Goal: Book appointment/travel/reservation

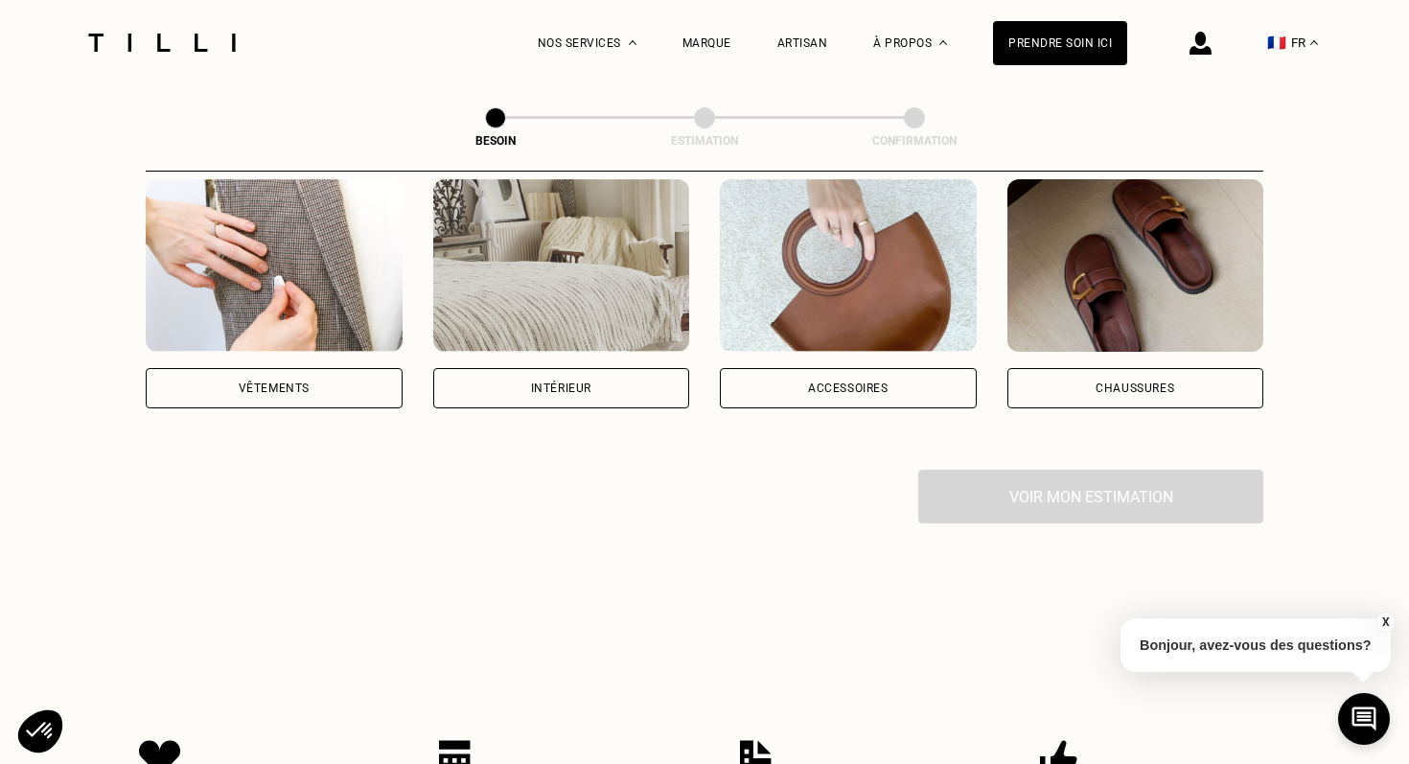
scroll to position [408, 0]
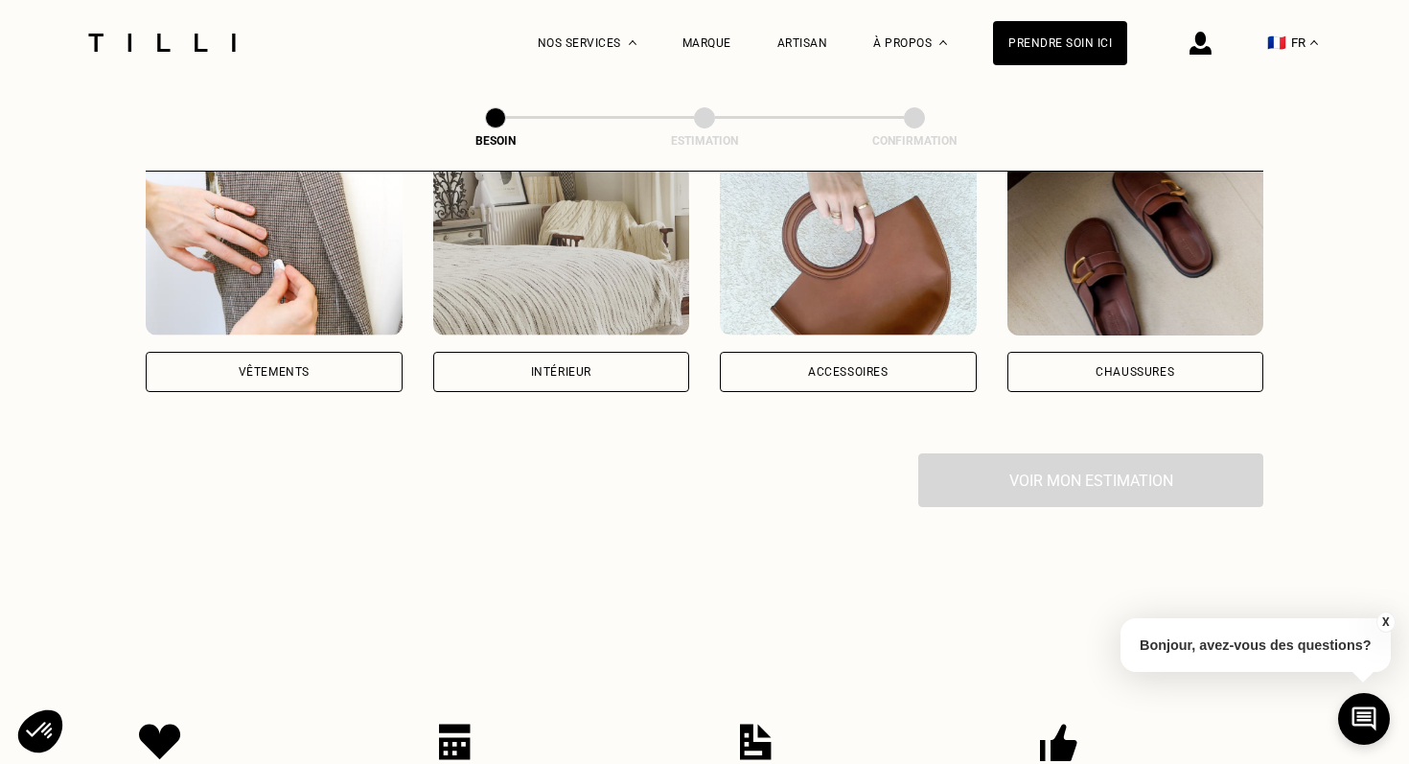
click at [255, 366] on div "Vêtements" at bounding box center [274, 372] width 71 height 12
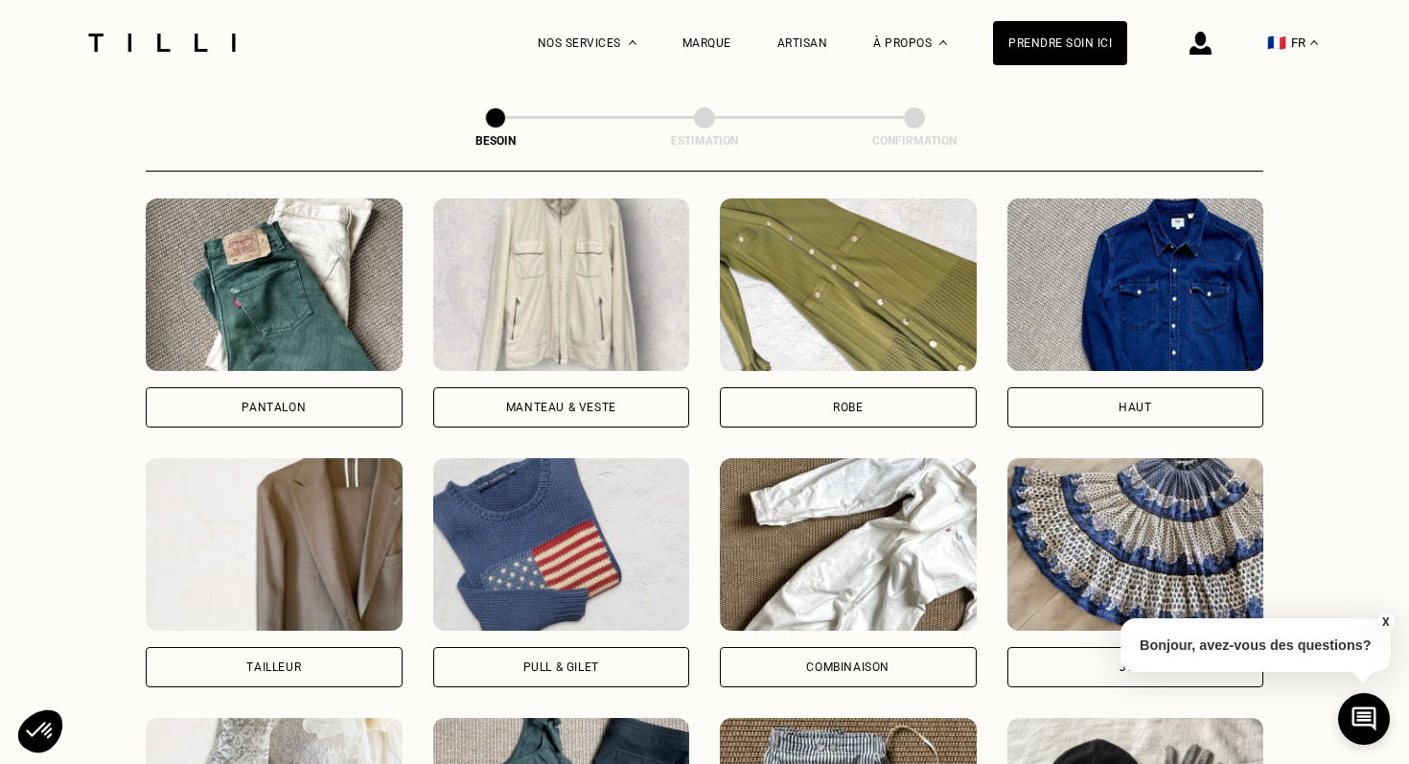
scroll to position [827, 0]
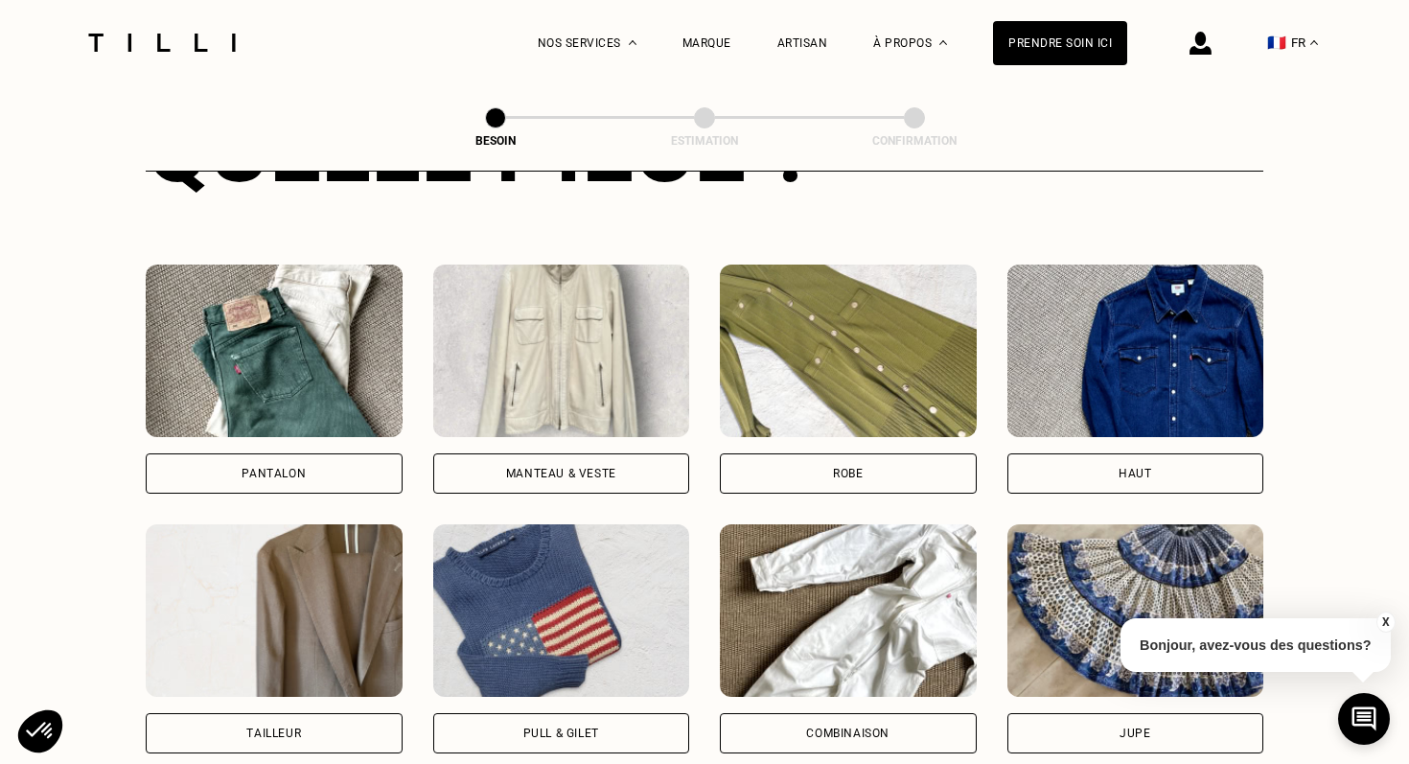
click at [273, 459] on div "Pantalon" at bounding box center [274, 474] width 257 height 40
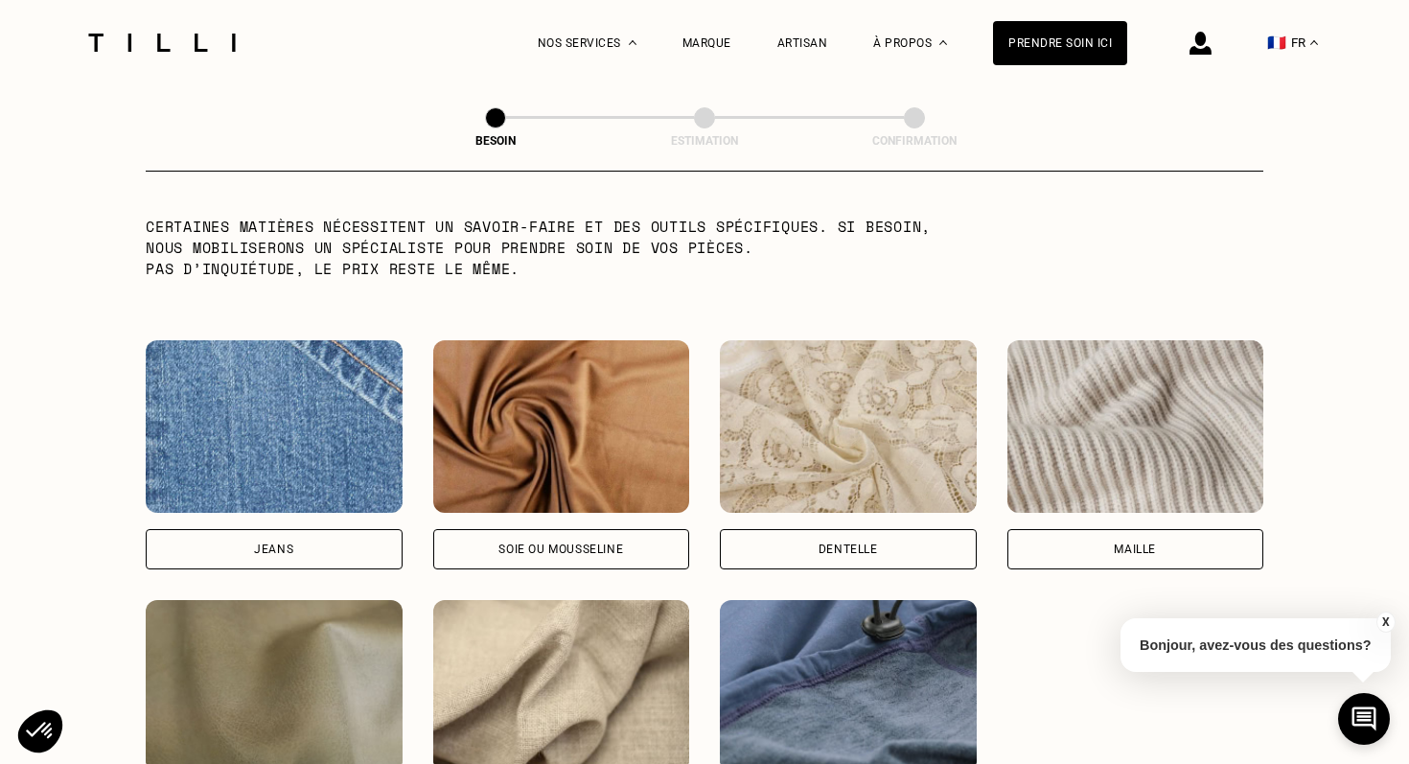
scroll to position [1921, 0]
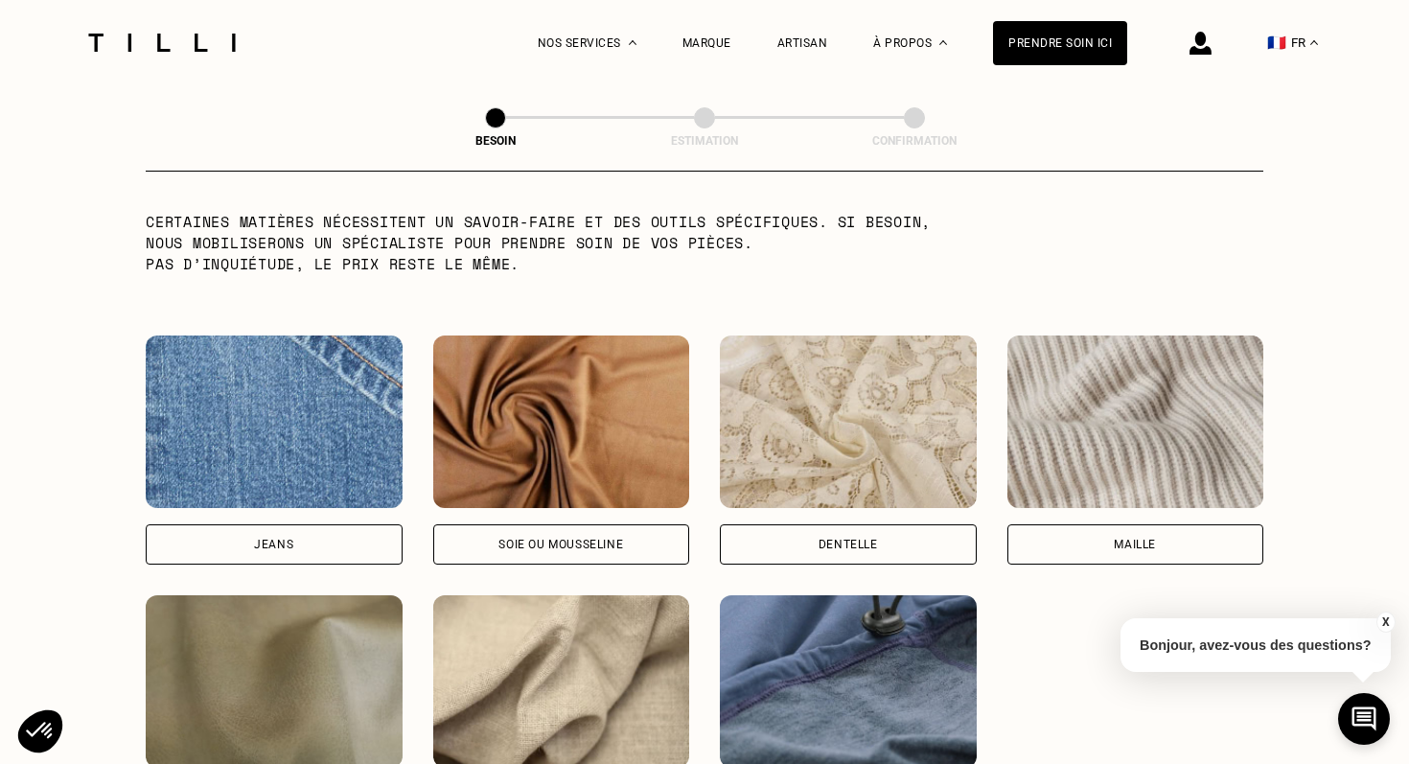
click at [274, 539] on div "Jeans" at bounding box center [273, 545] width 39 height 12
select select "FR"
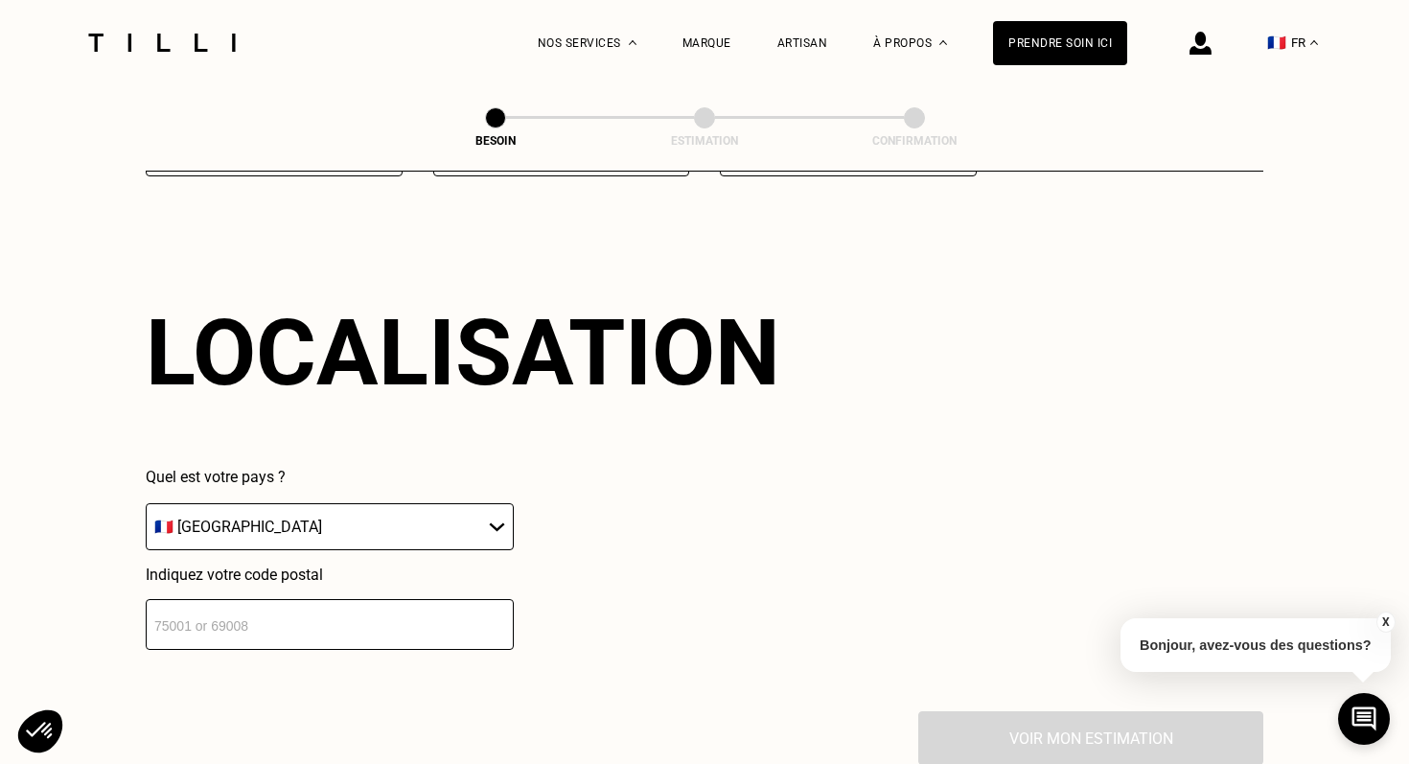
scroll to position [2571, 0]
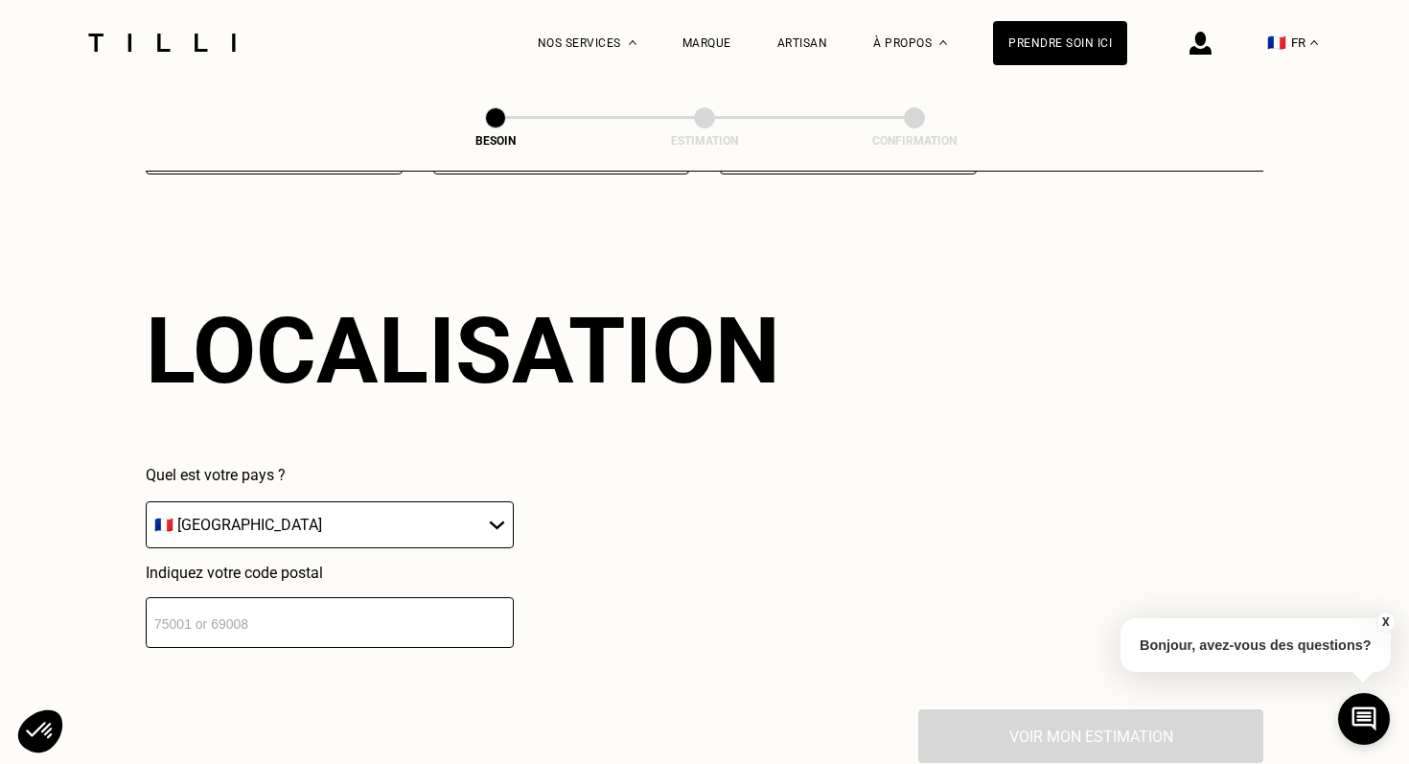
click at [268, 610] on input "number" at bounding box center [330, 622] width 368 height 51
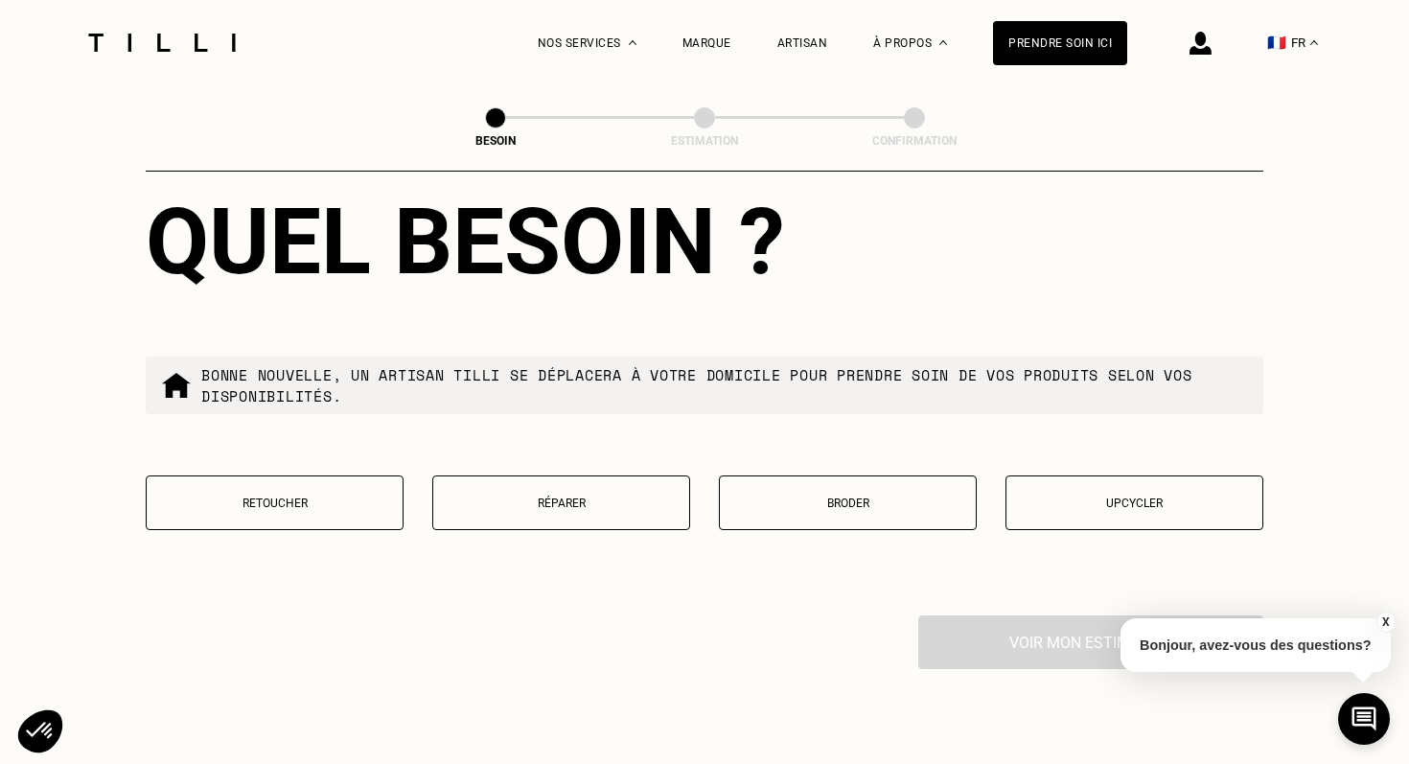
scroll to position [3167, 0]
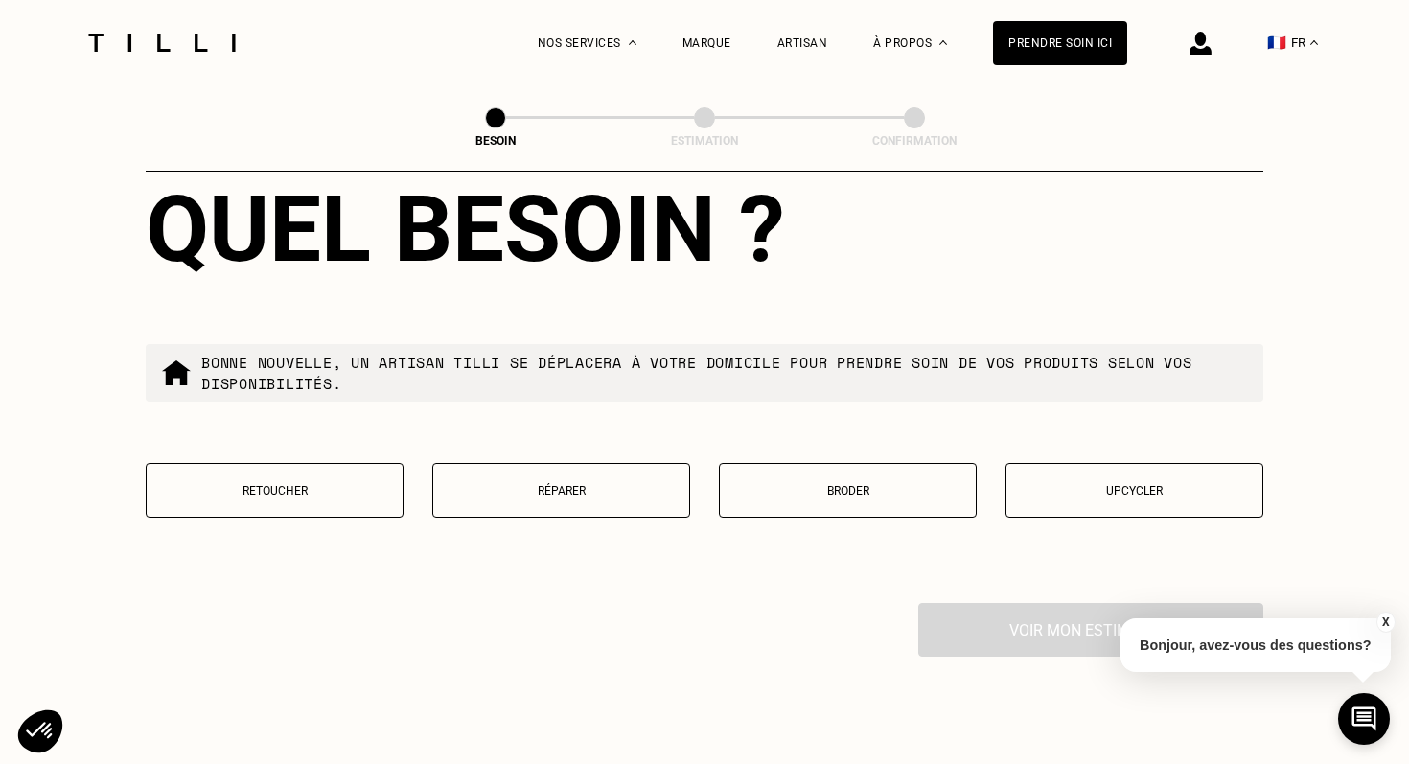
type input "59800"
click at [336, 484] on p "Retoucher" at bounding box center [274, 490] width 237 height 13
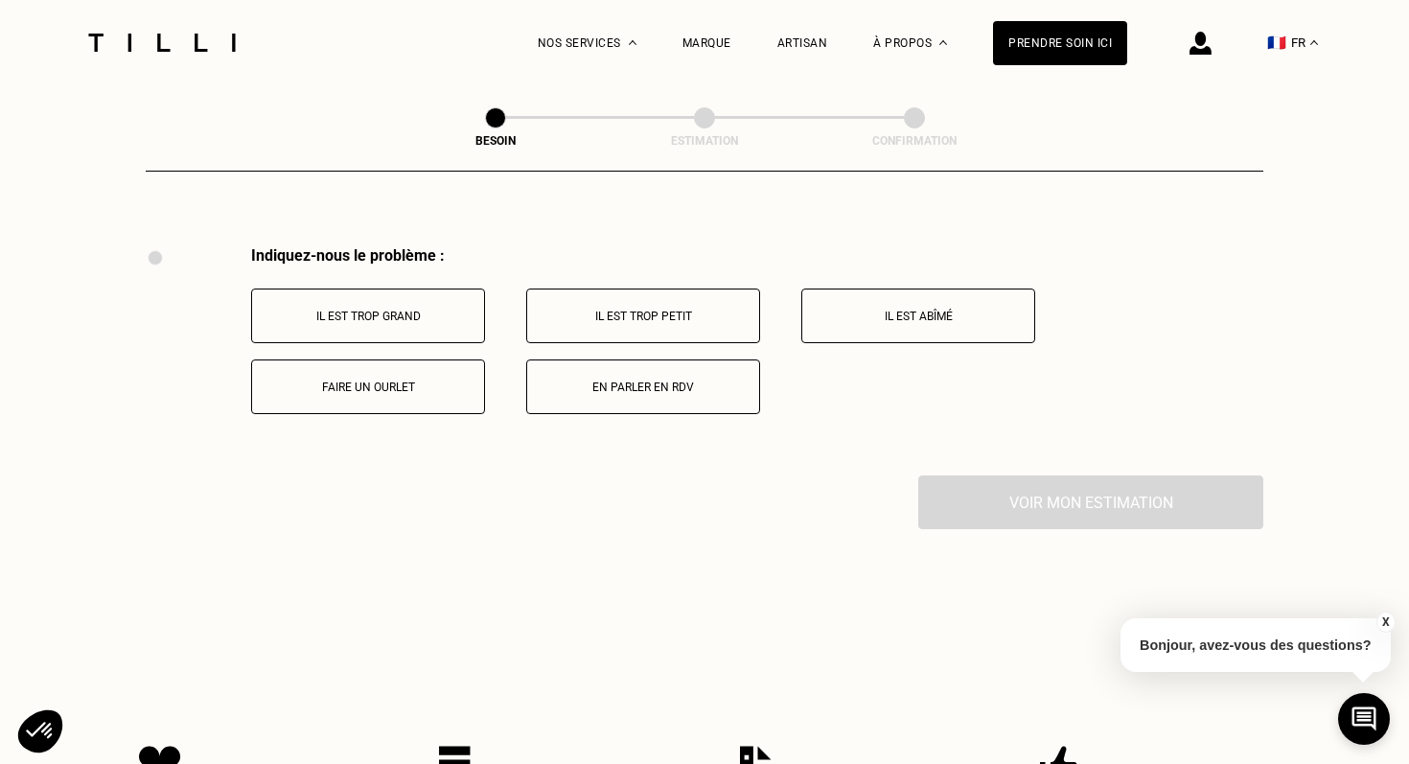
scroll to position [3536, 0]
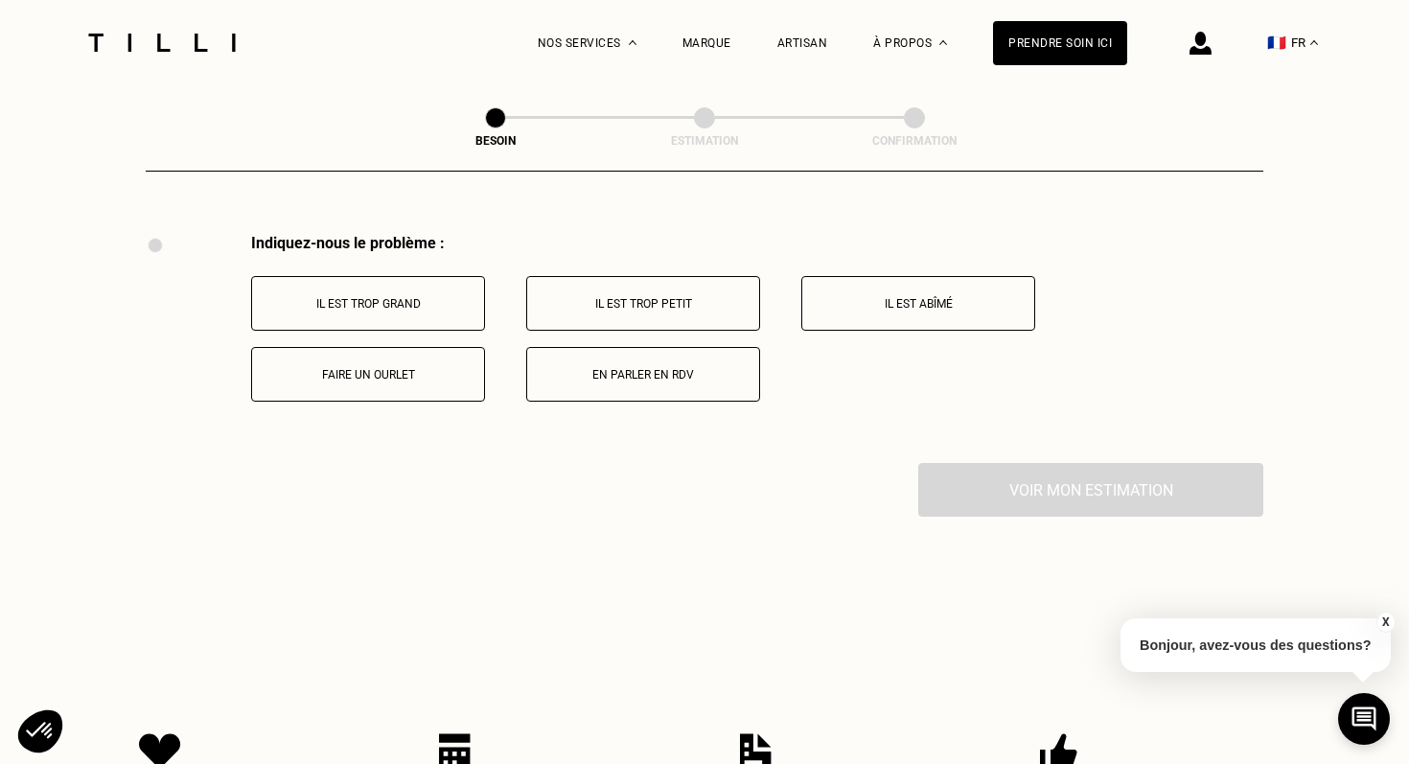
click at [434, 368] on button "Faire un ourlet" at bounding box center [368, 374] width 234 height 55
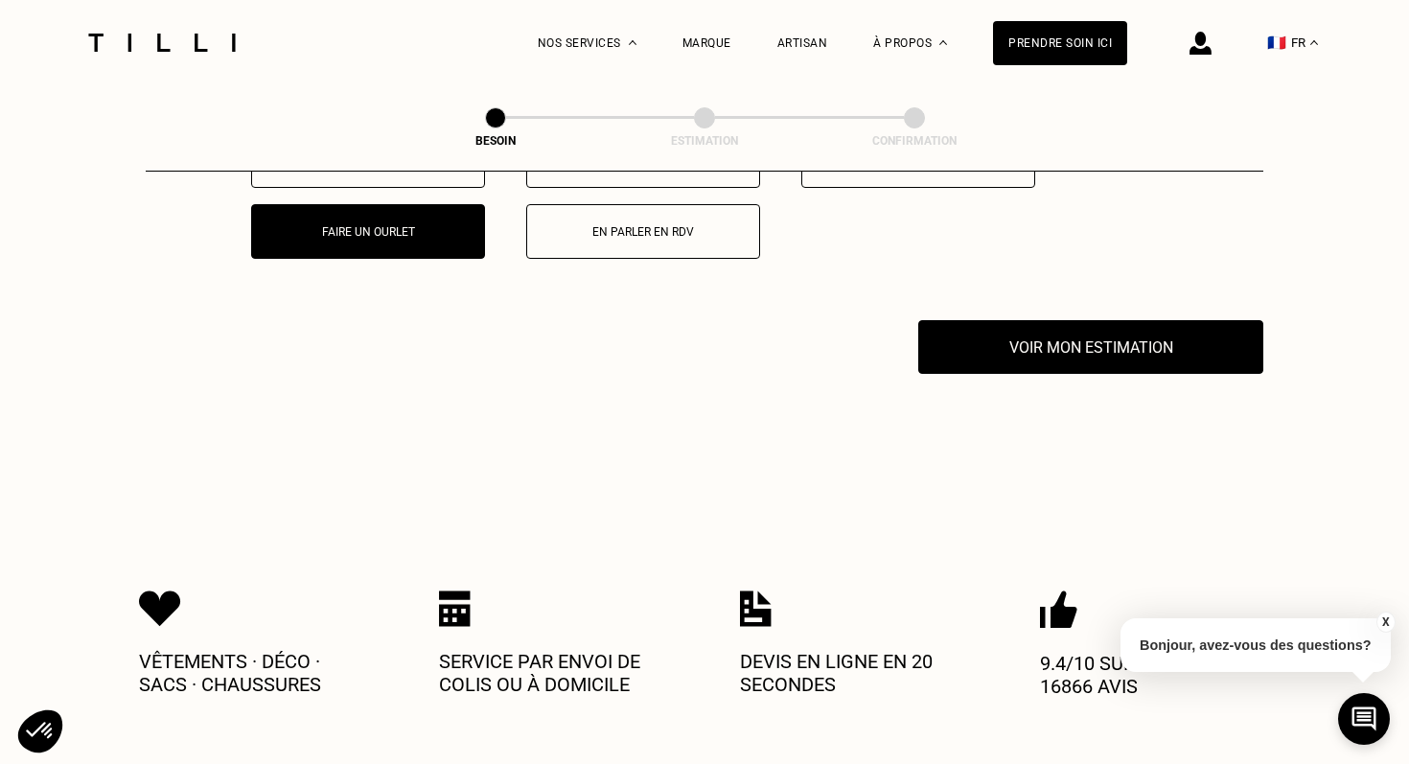
scroll to position [3765, 0]
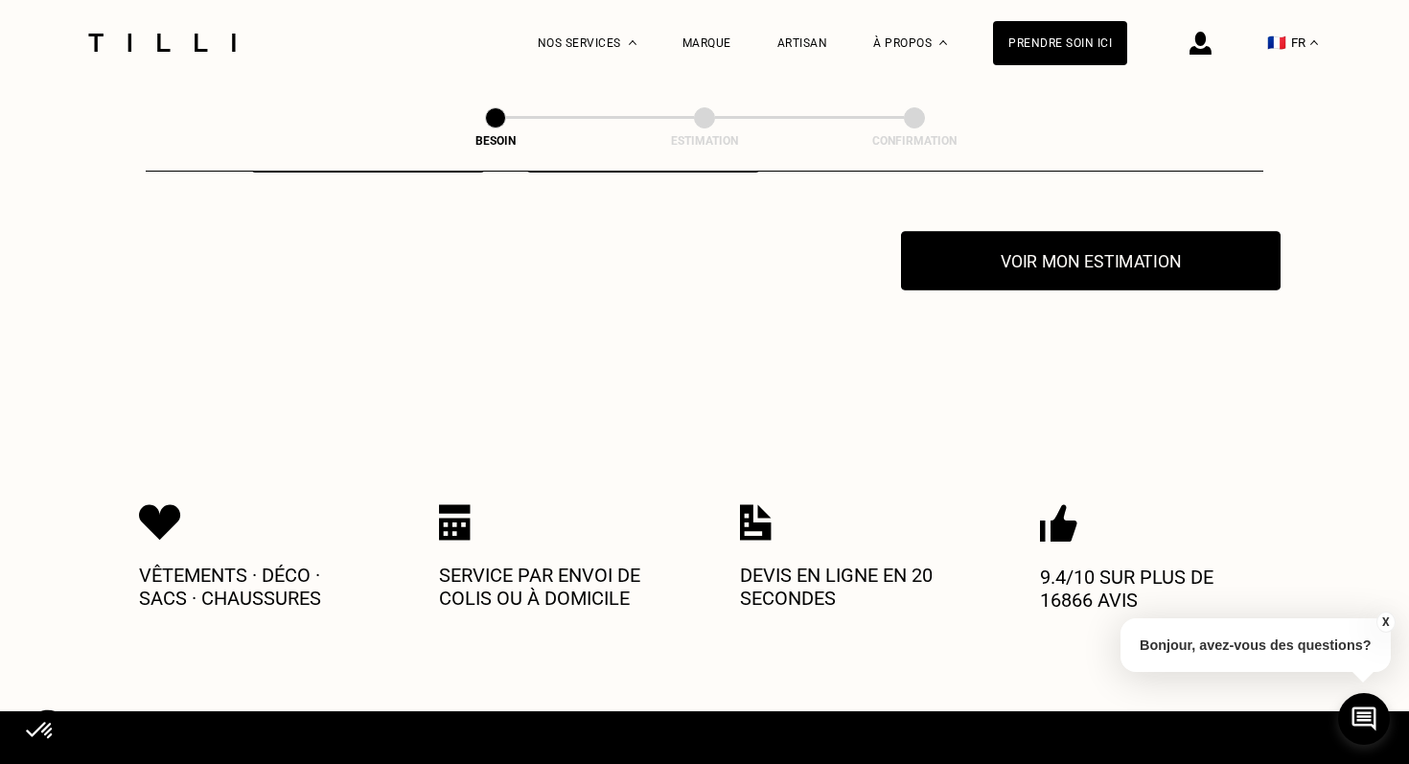
click at [1033, 239] on button "Voir mon estimation" at bounding box center [1091, 260] width 380 height 59
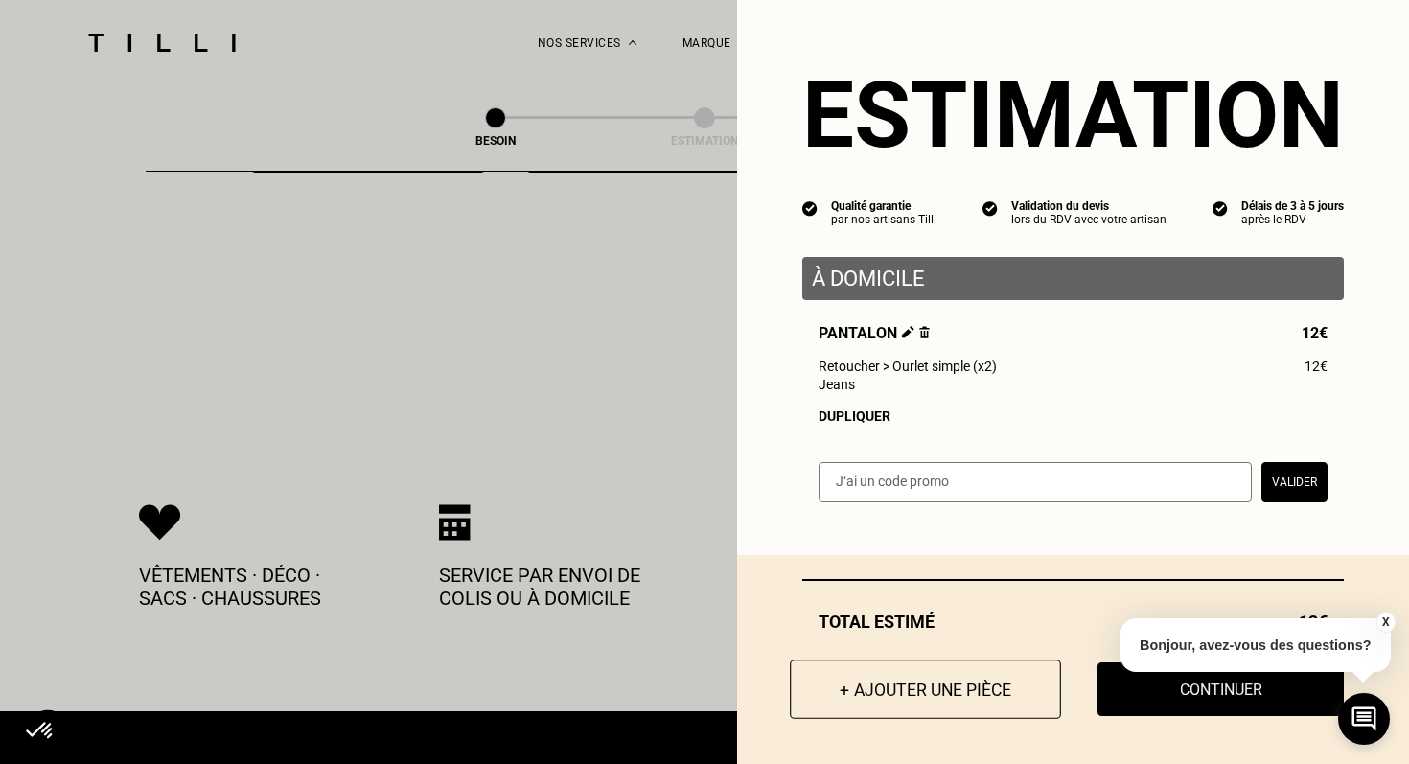
click at [925, 688] on button "+ Ajouter une pièce" at bounding box center [925, 689] width 271 height 59
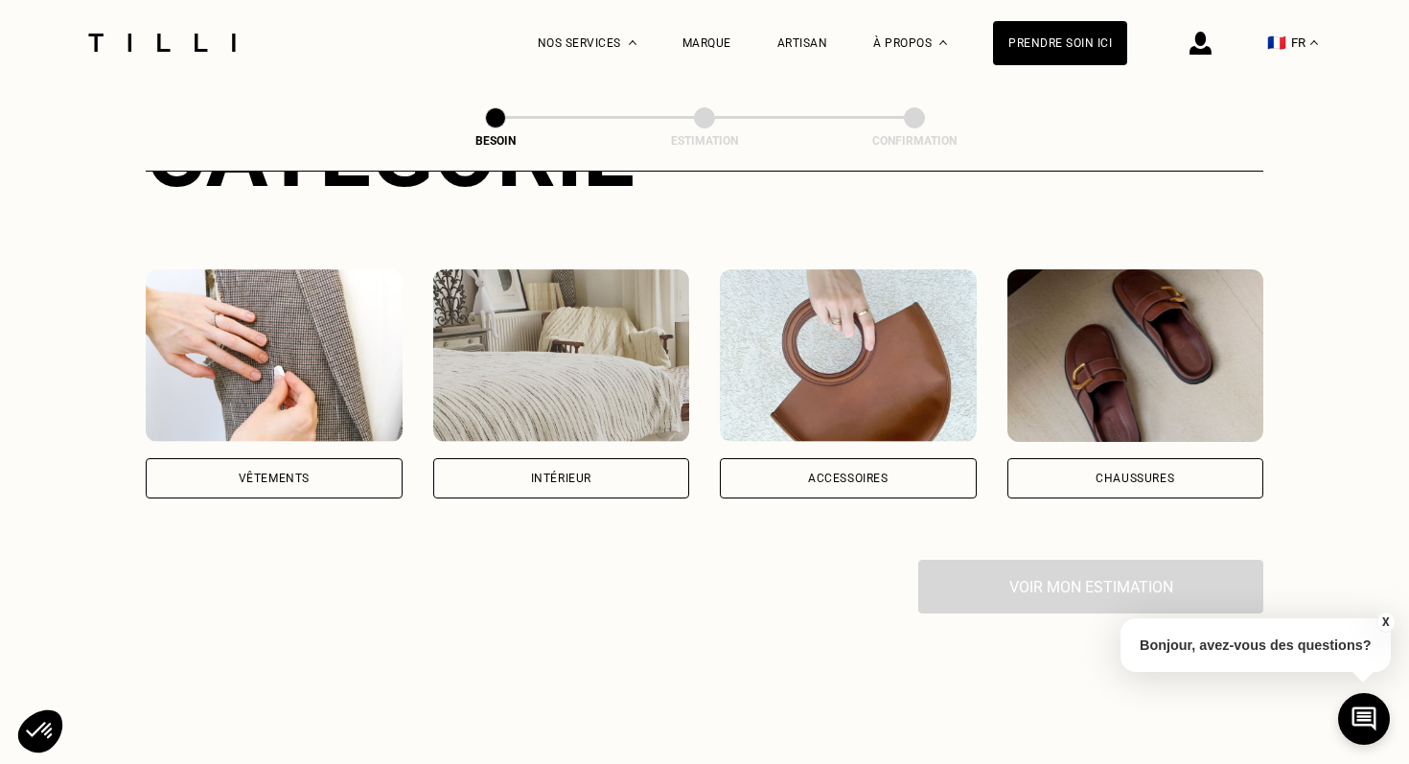
scroll to position [331, 0]
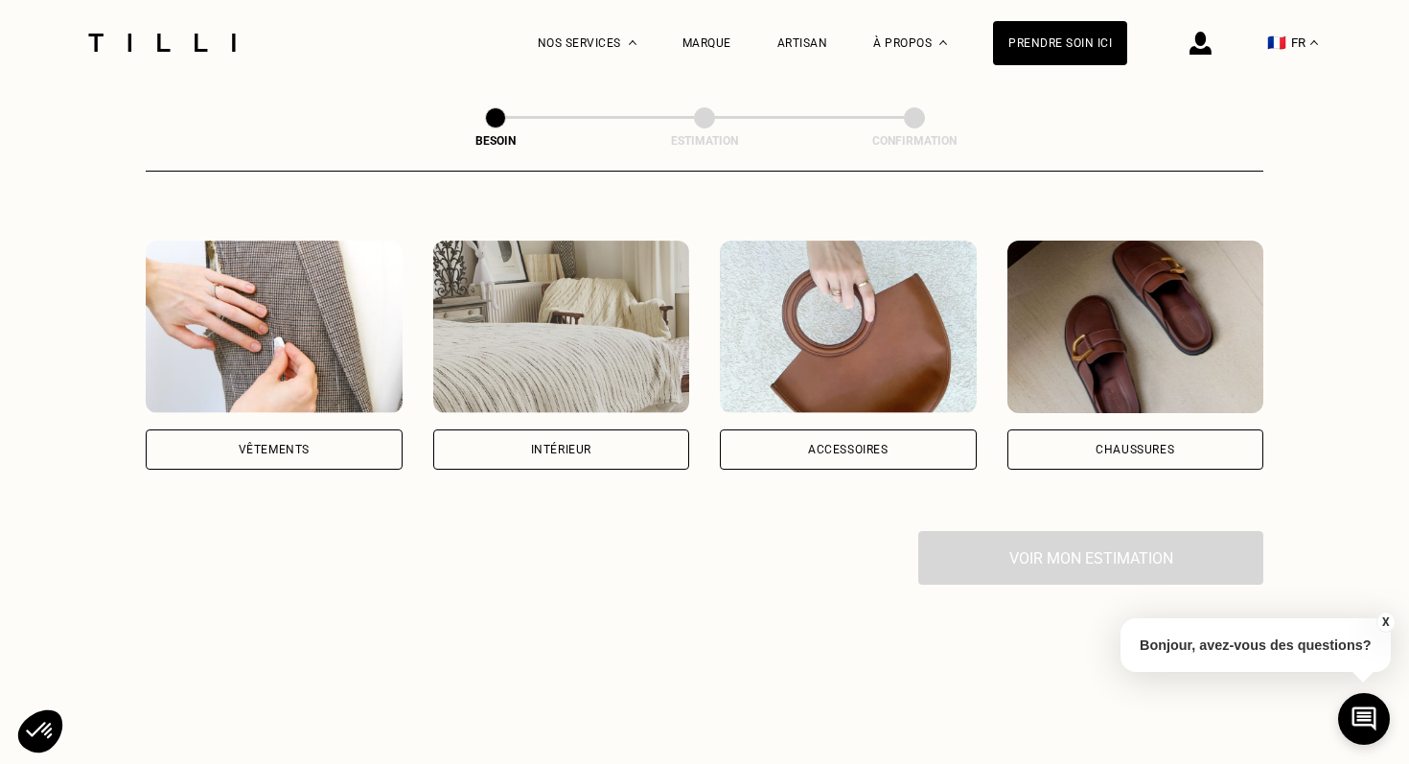
click at [298, 435] on div "Vêtements" at bounding box center [274, 450] width 257 height 40
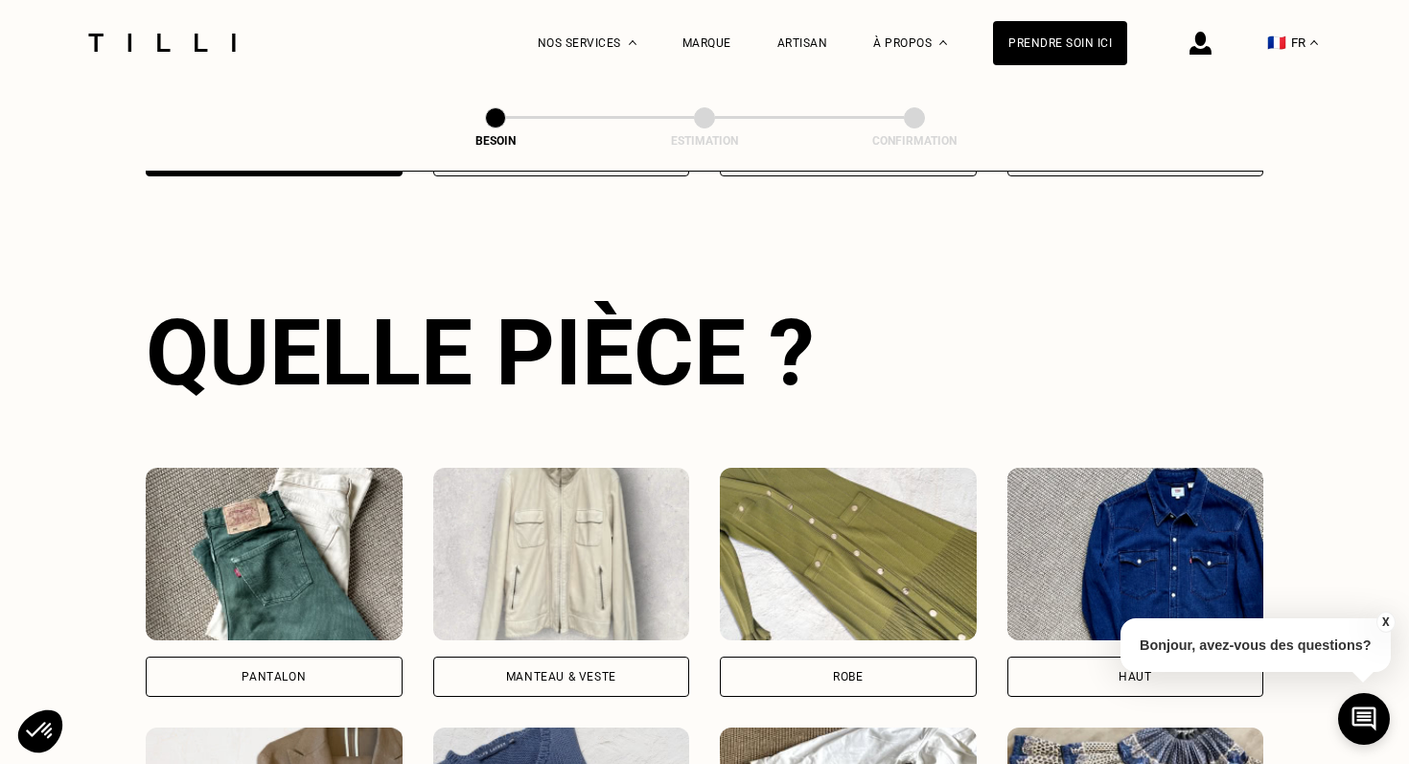
scroll to position [748, 0]
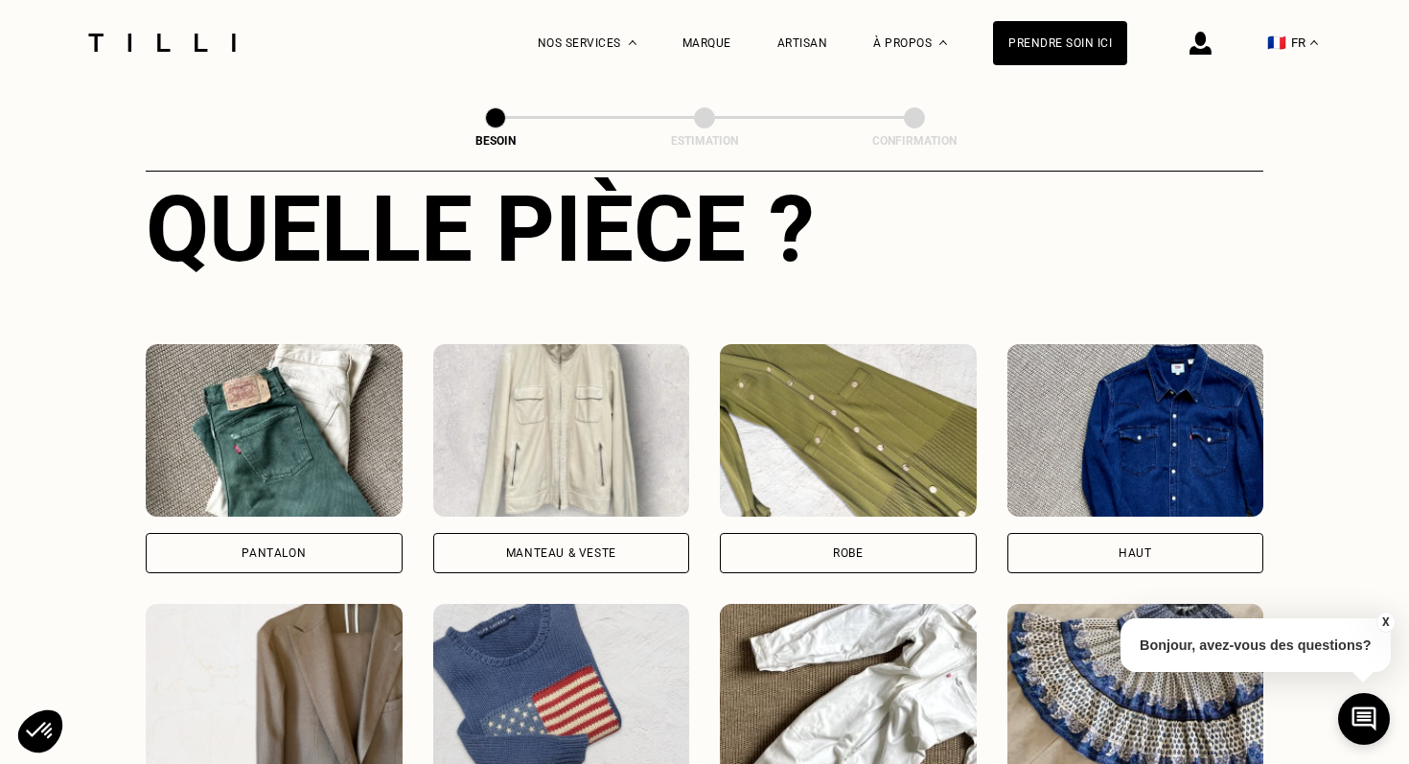
click at [298, 533] on div "Pantalon" at bounding box center [274, 553] width 257 height 40
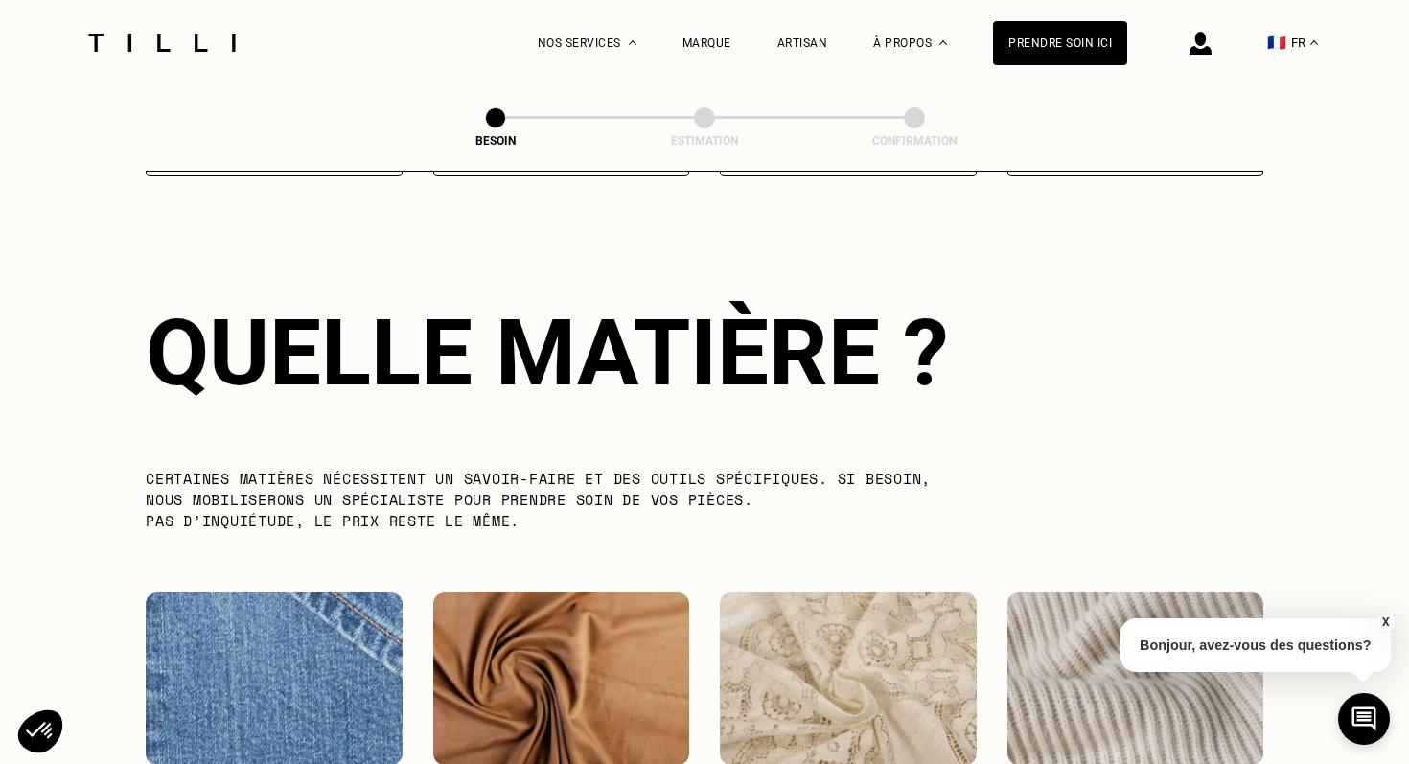
click at [355, 662] on img at bounding box center [274, 679] width 257 height 173
select select "FR"
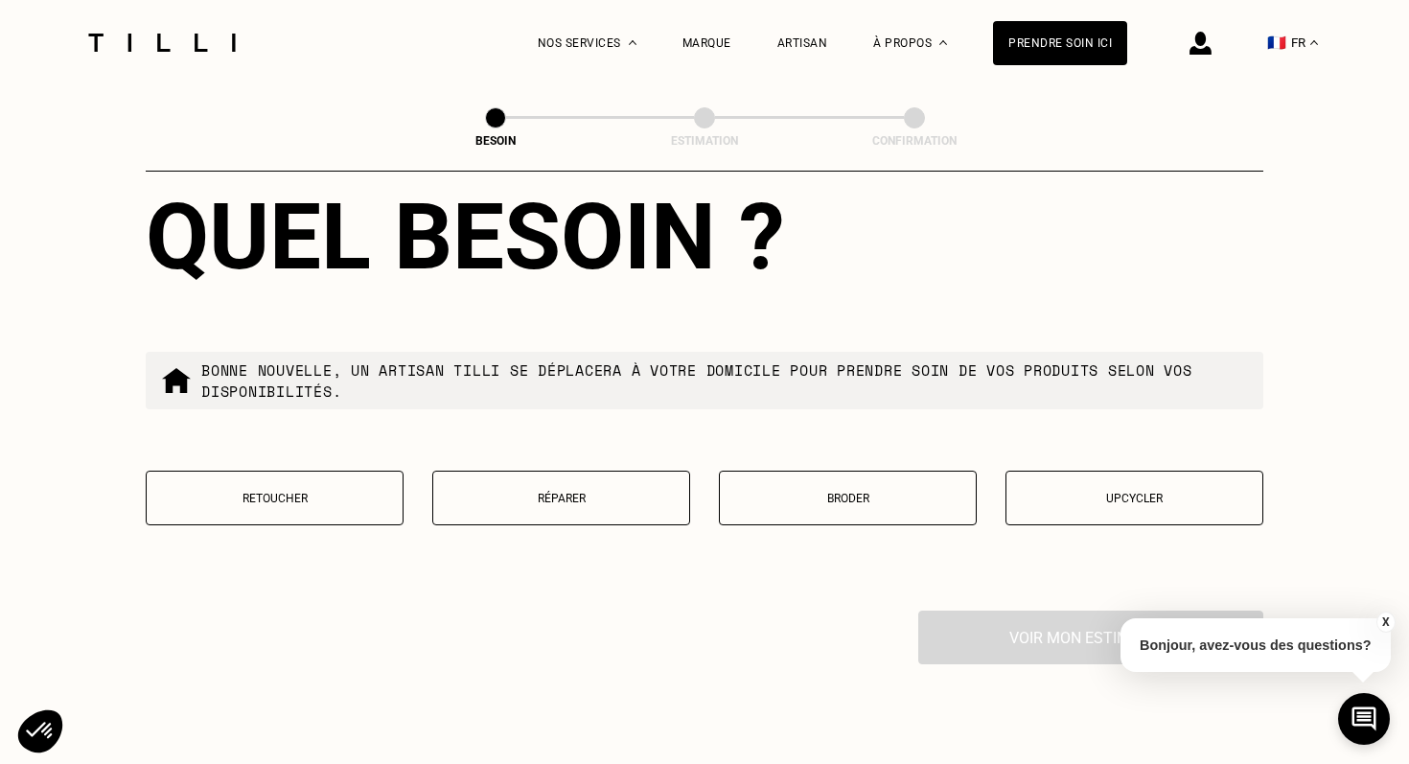
scroll to position [3161, 0]
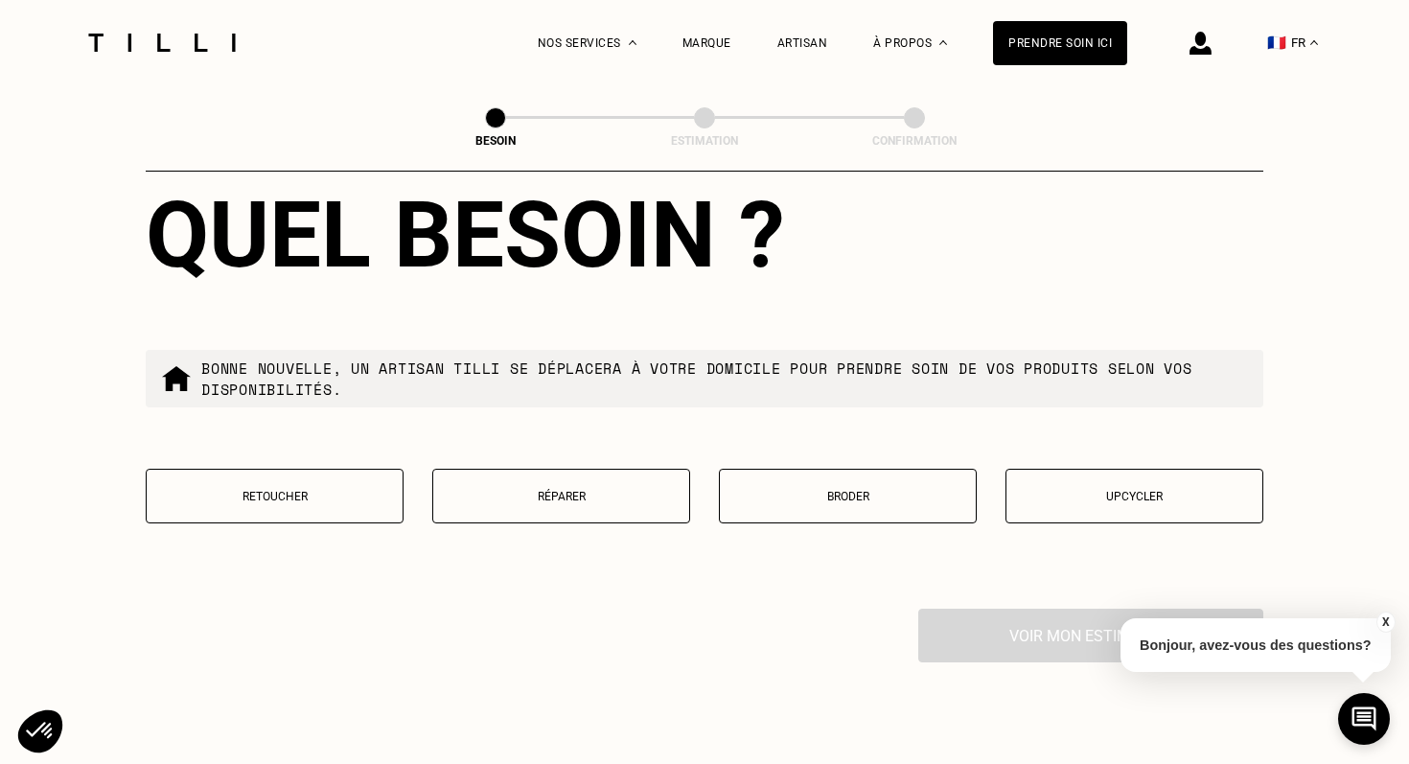
click at [322, 490] on p "Retoucher" at bounding box center [274, 496] width 237 height 13
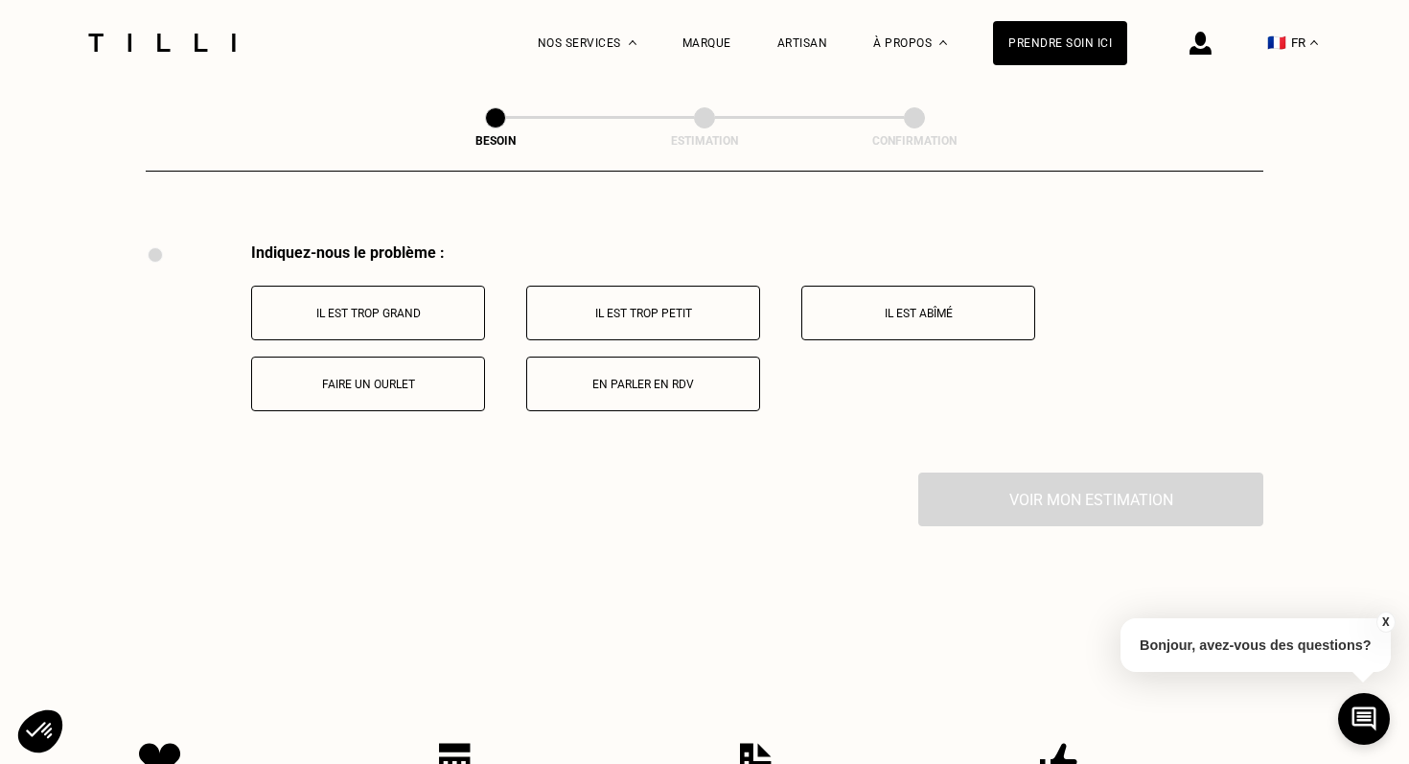
scroll to position [3536, 0]
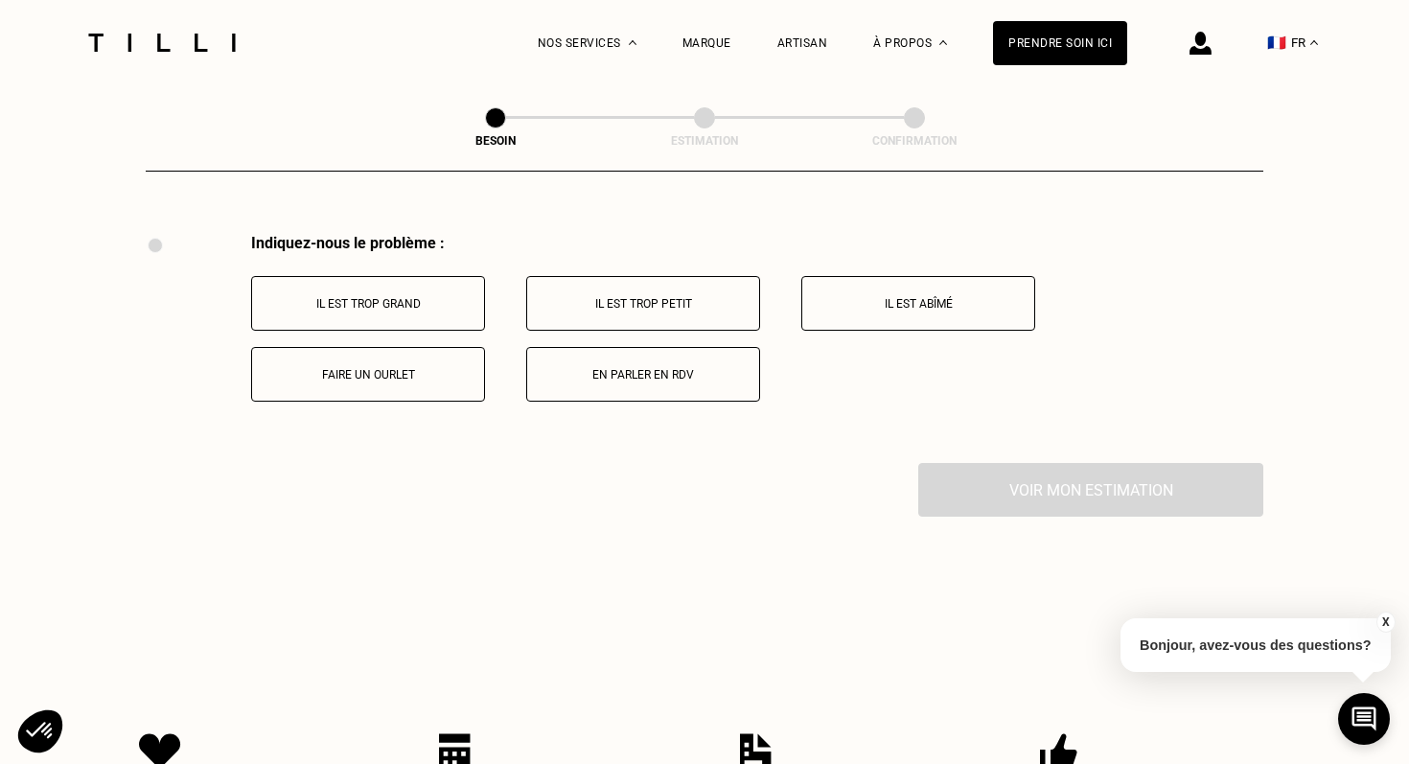
click at [445, 368] on p "Faire un ourlet" at bounding box center [368, 374] width 213 height 13
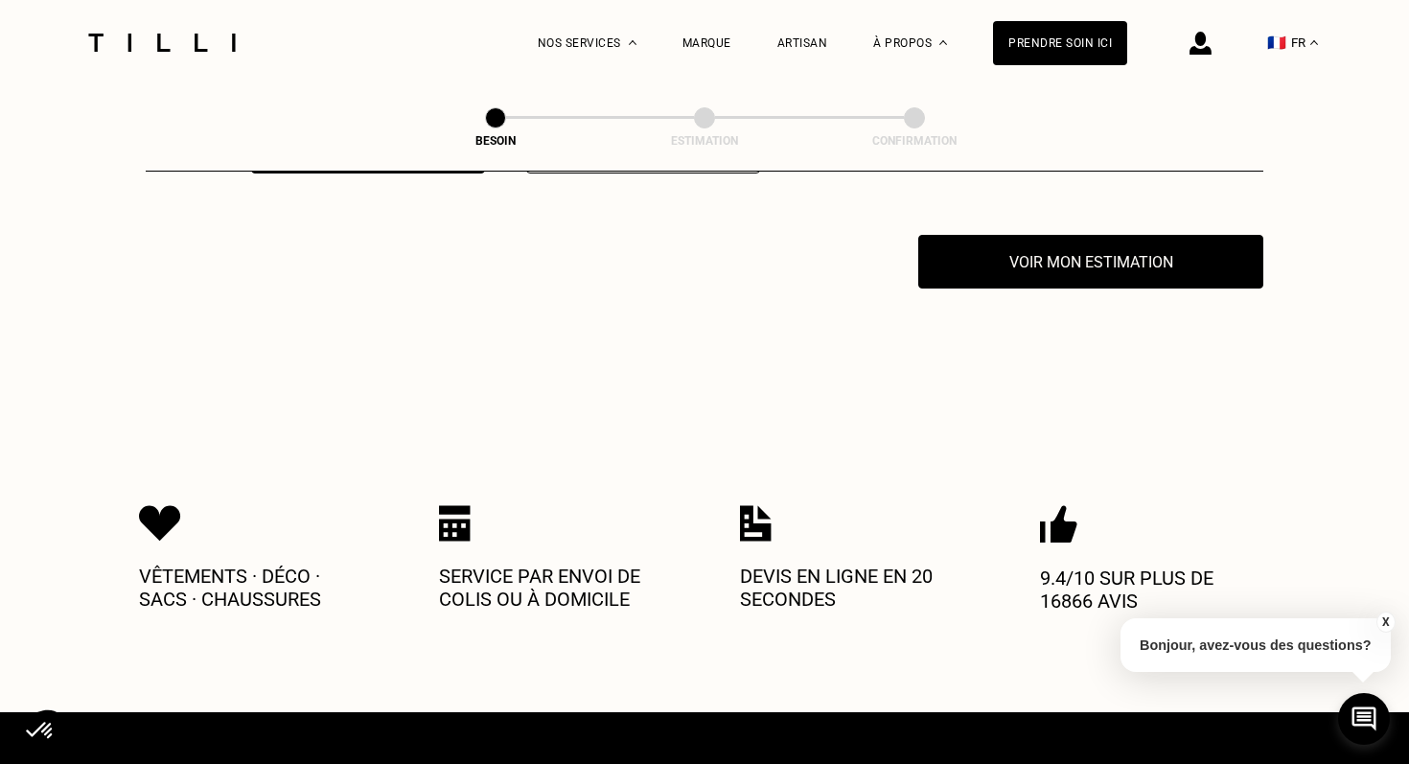
scroll to position [3765, 0]
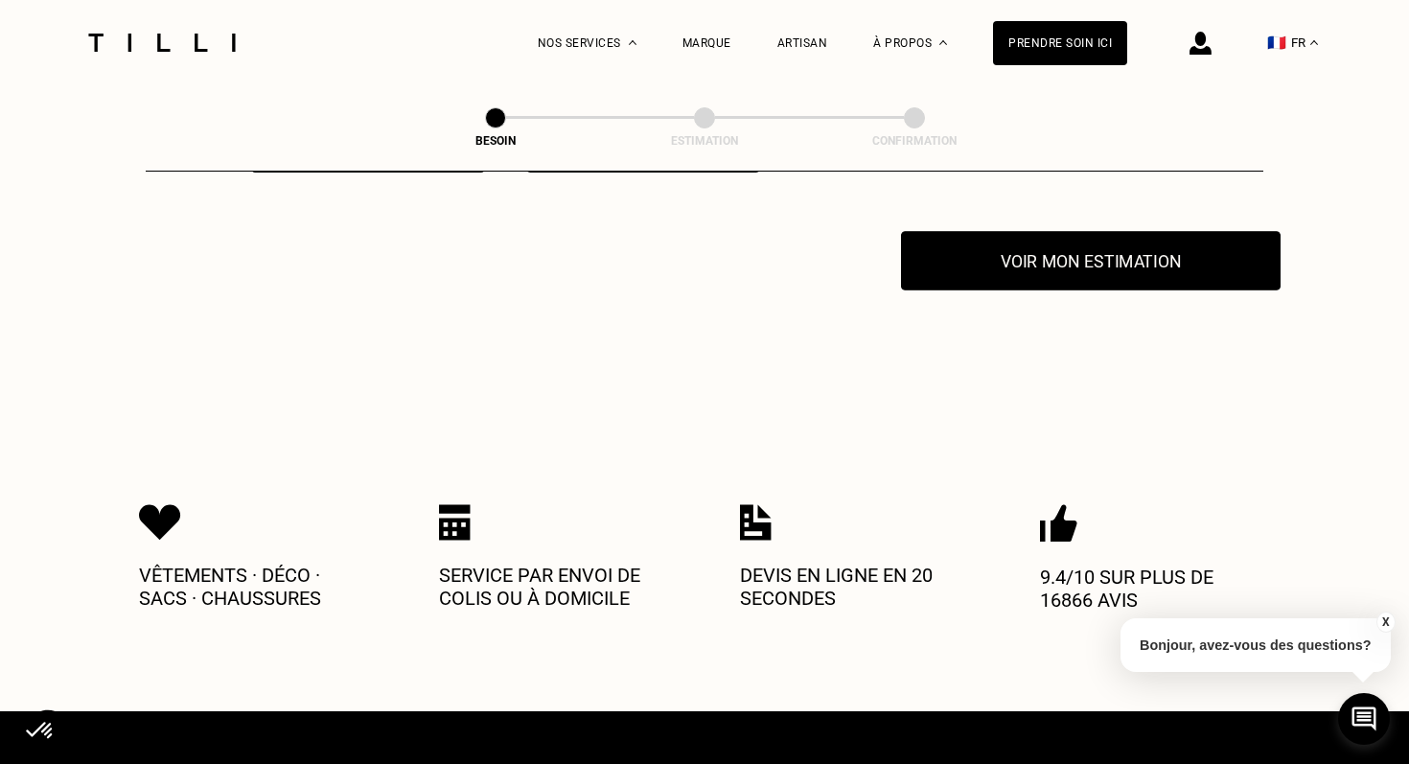
click at [1048, 244] on button "Voir mon estimation" at bounding box center [1091, 260] width 380 height 59
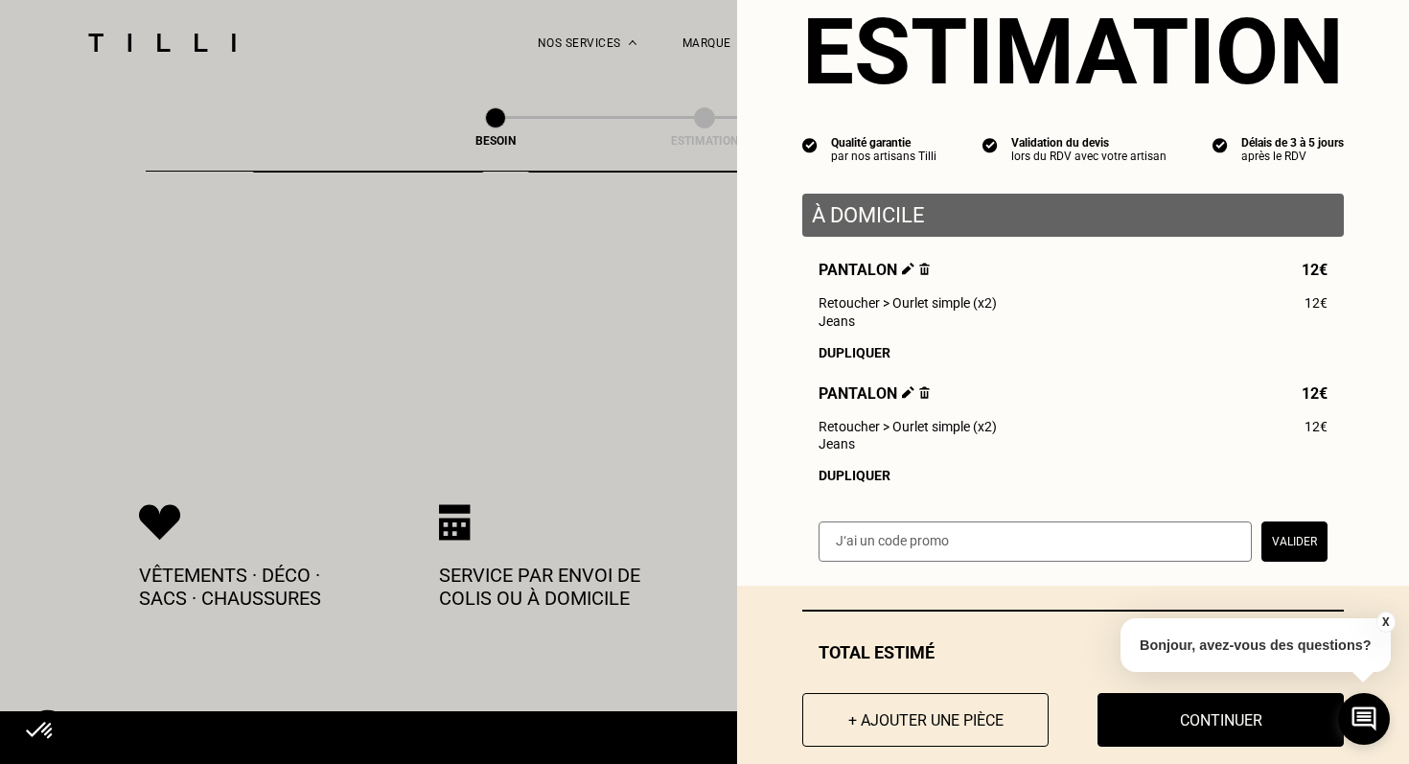
scroll to position [97, 0]
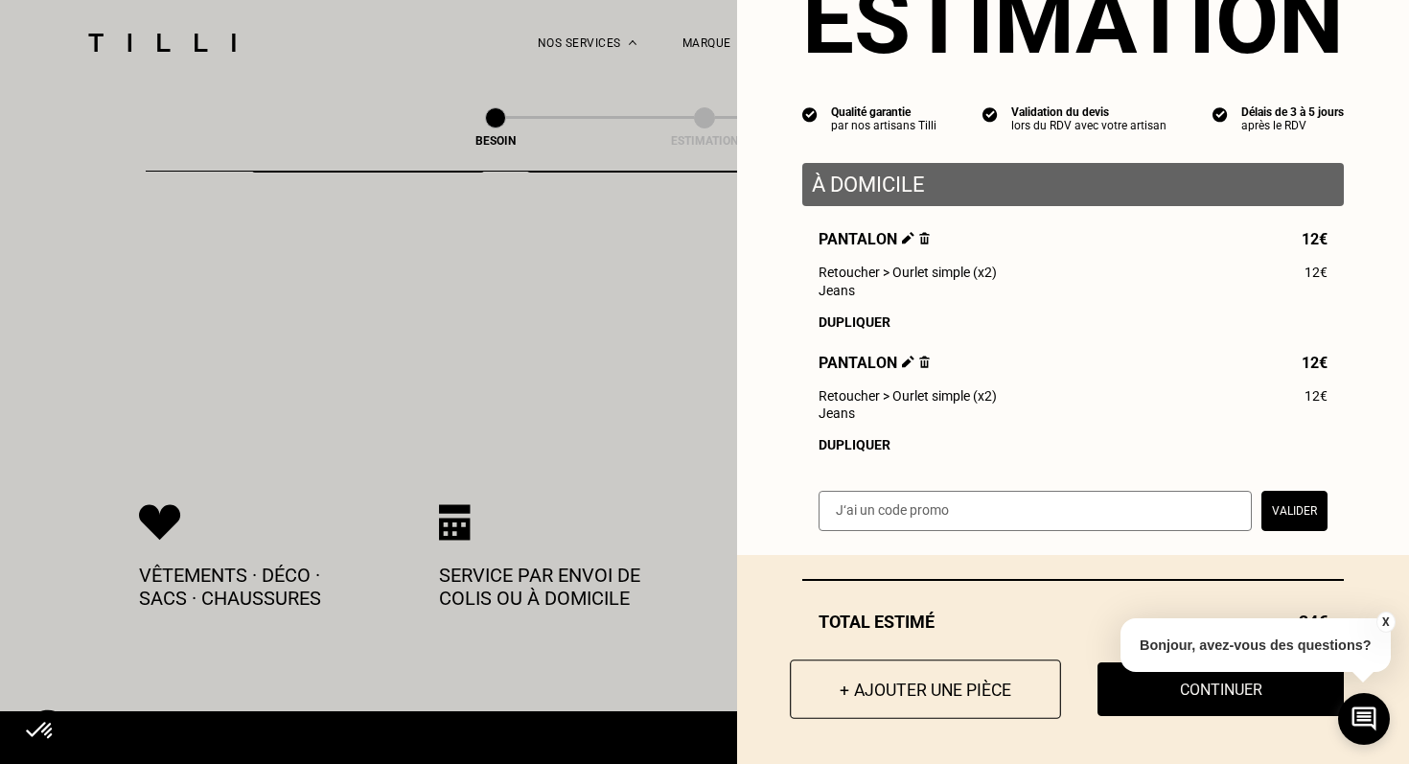
click at [853, 688] on button "+ Ajouter une pièce" at bounding box center [925, 689] width 271 height 59
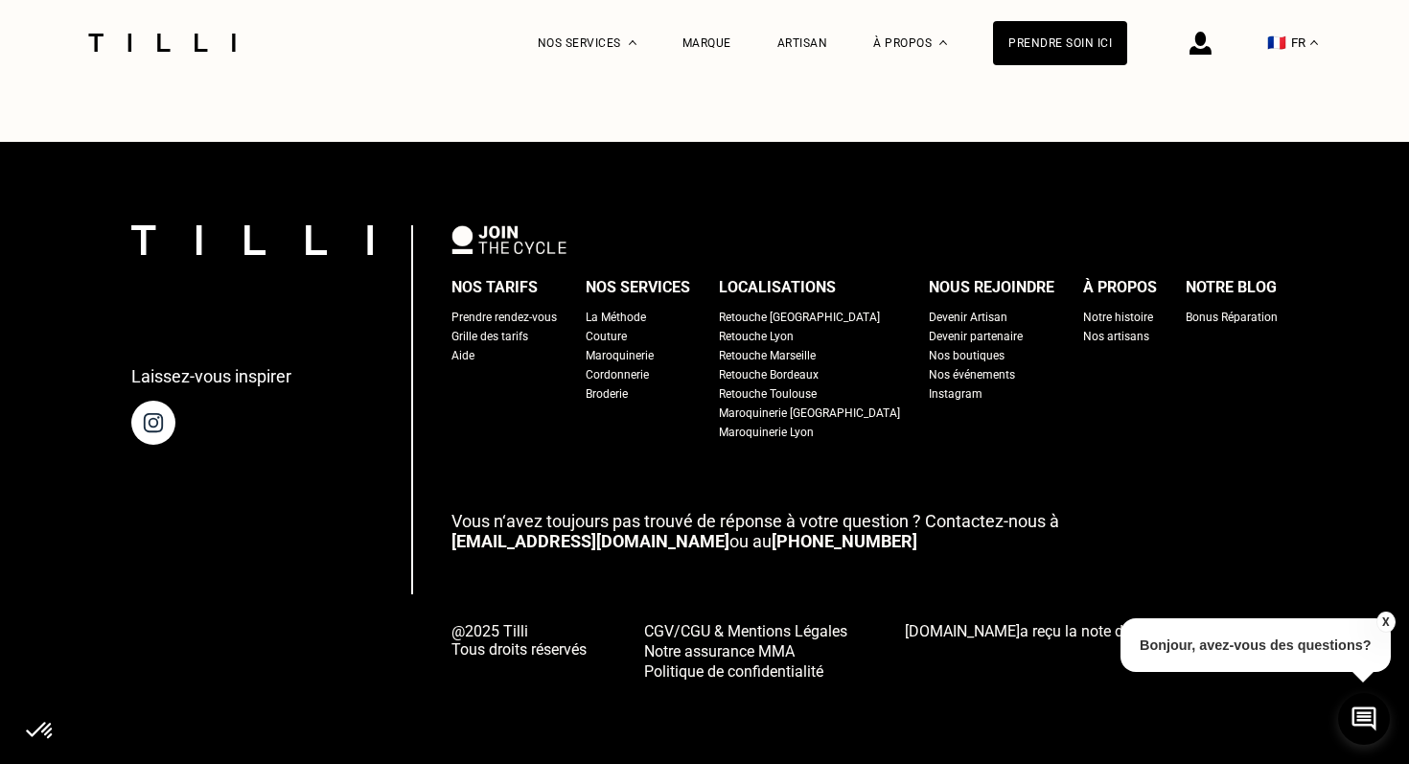
scroll to position [0, 0]
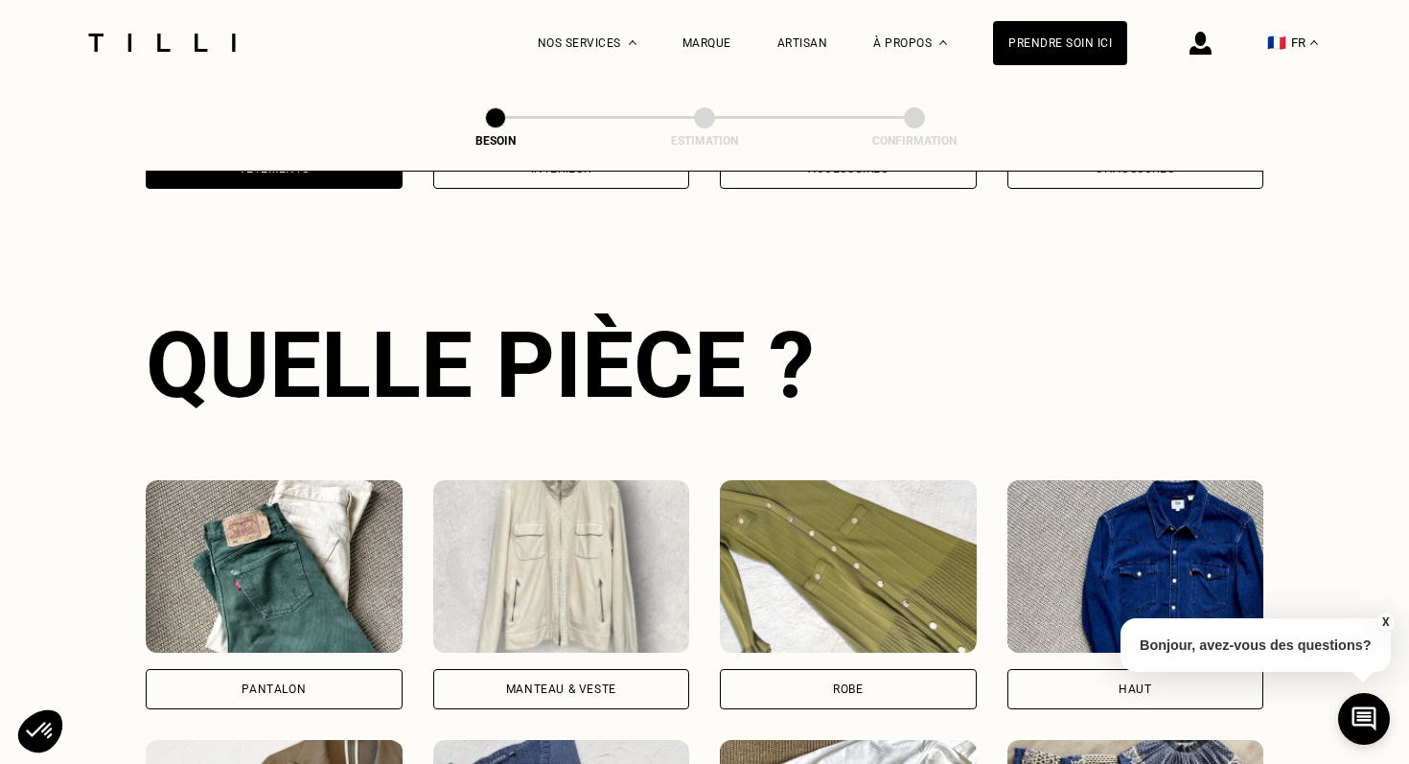
scroll to position [624, 0]
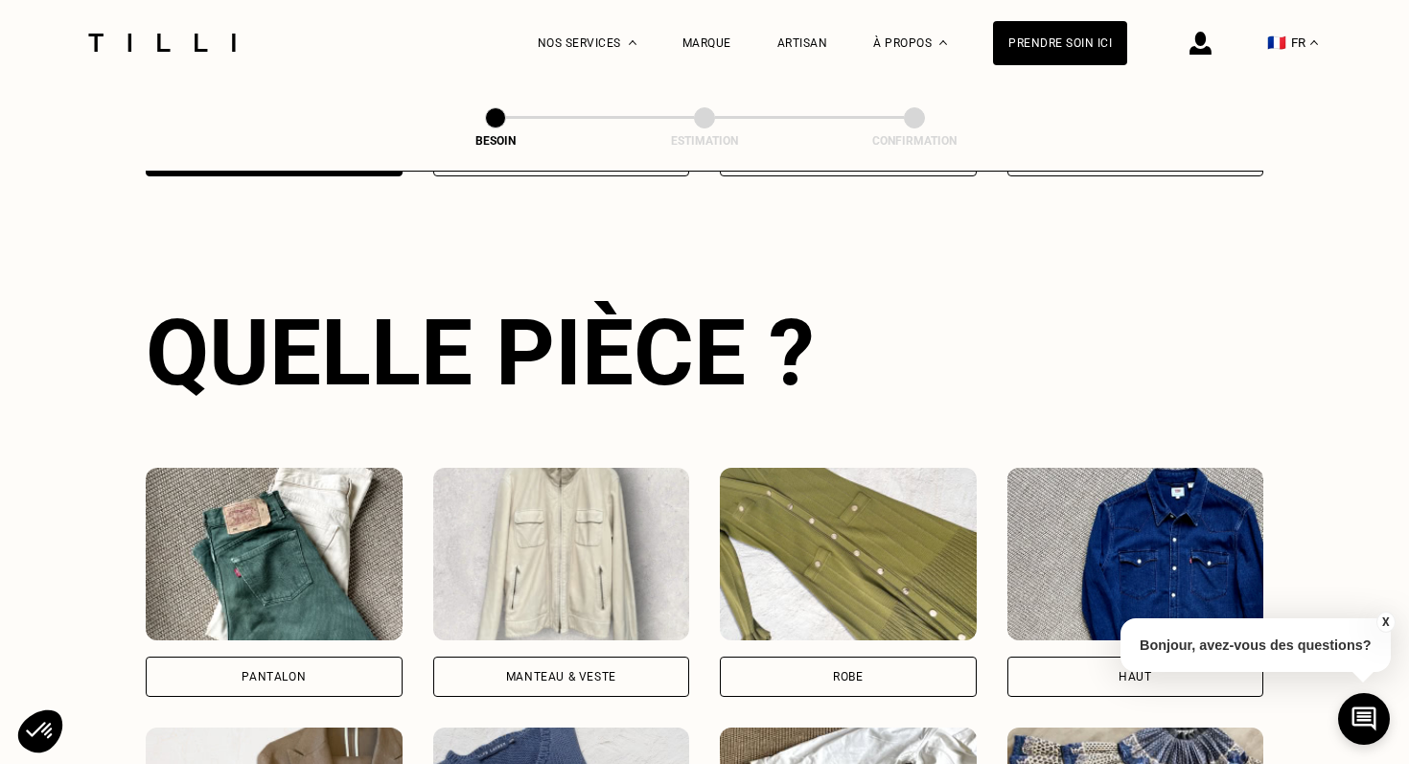
click at [322, 657] on div "Pantalon" at bounding box center [274, 677] width 257 height 40
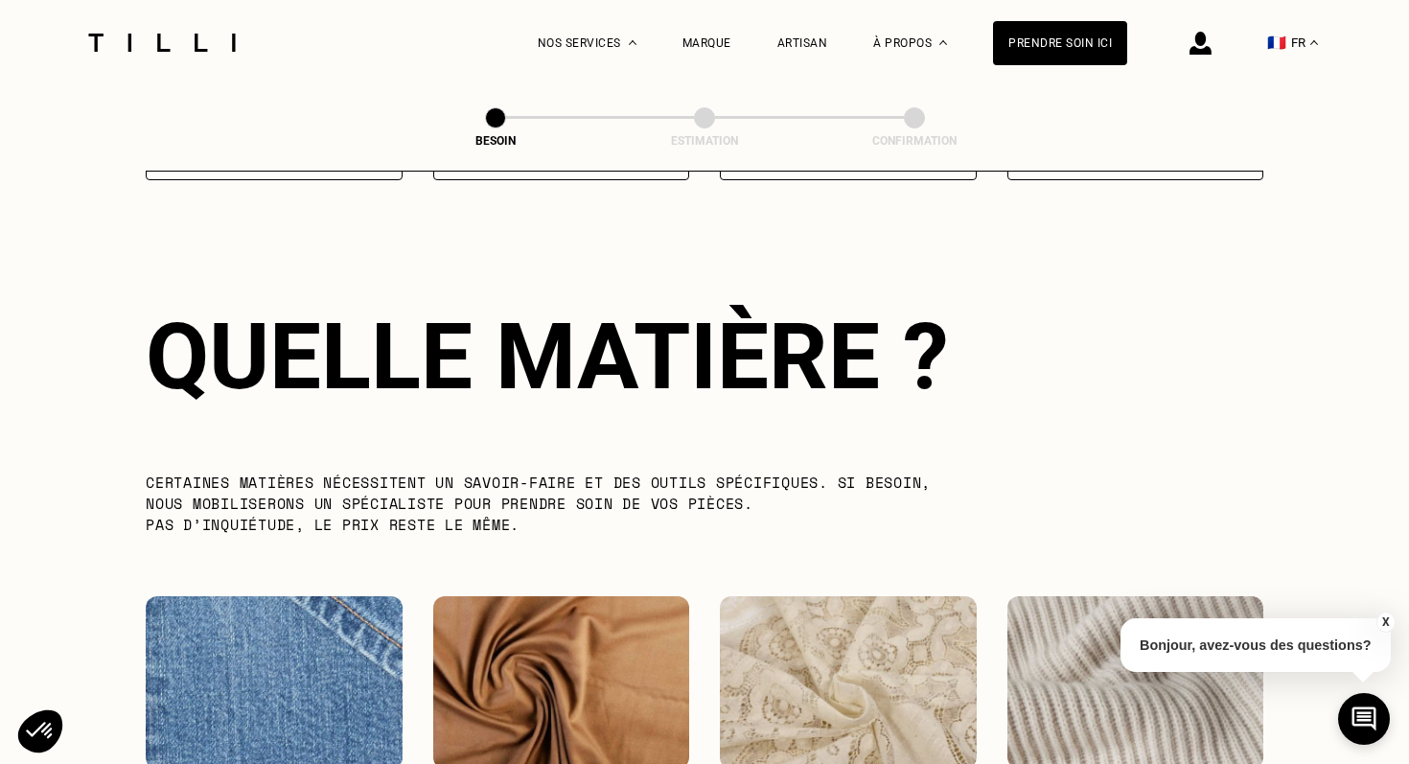
scroll to position [1664, 0]
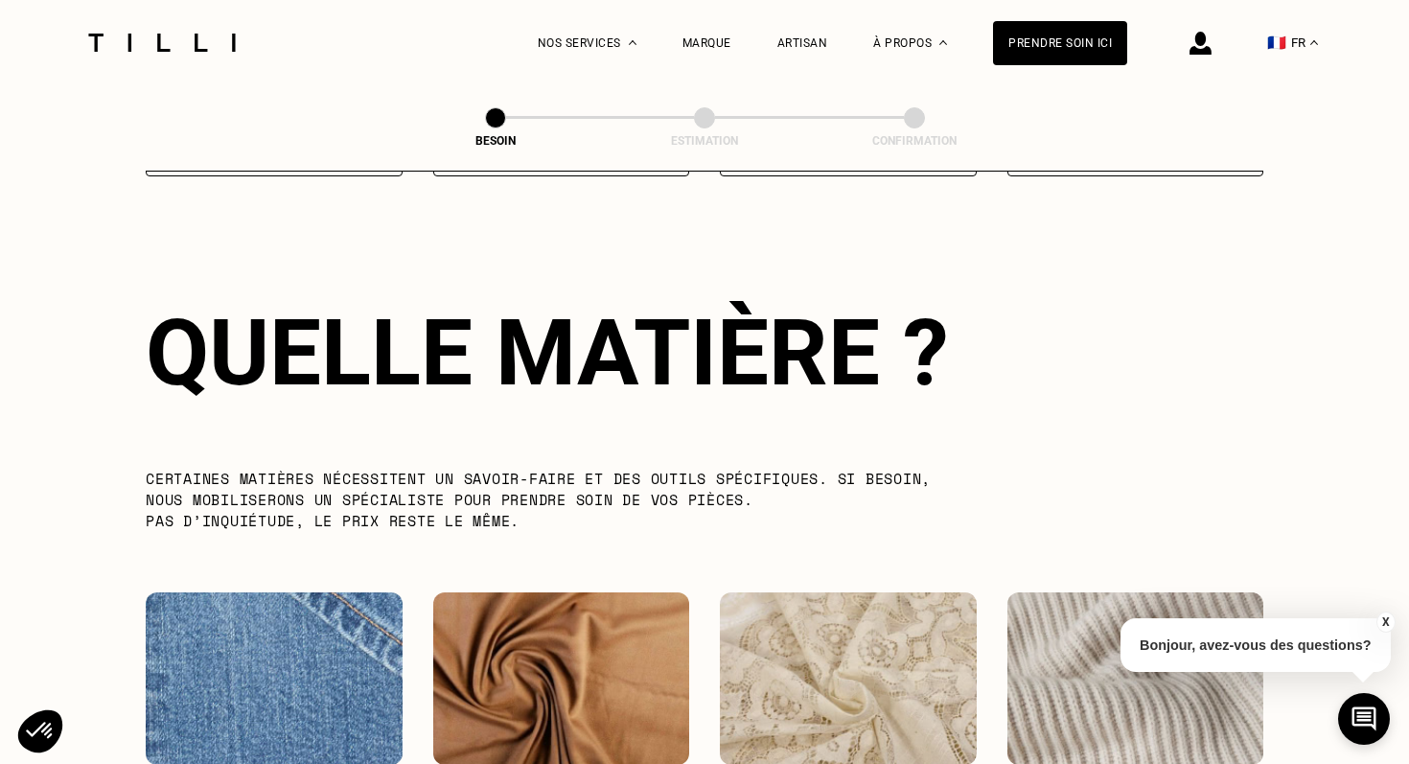
click at [365, 610] on img at bounding box center [274, 679] width 257 height 173
select select "FR"
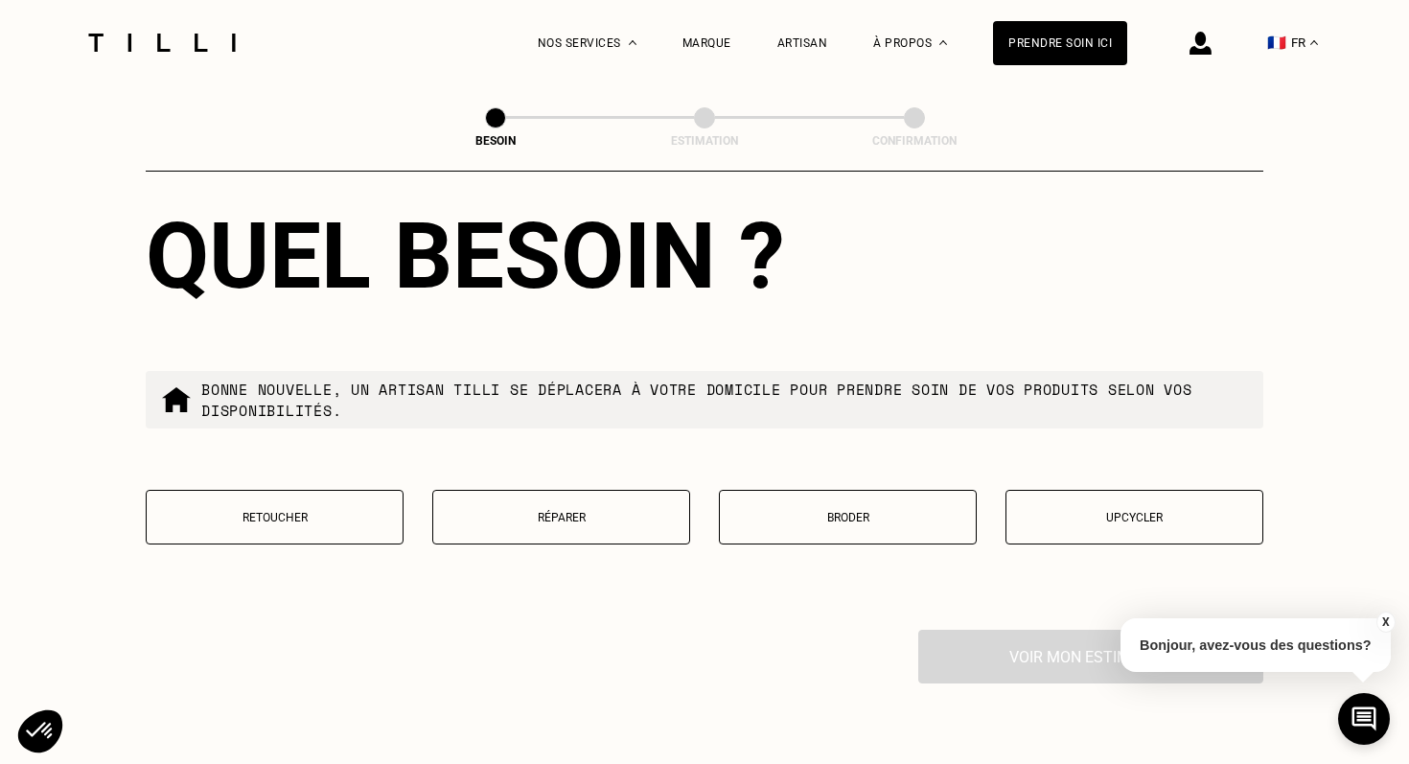
scroll to position [3285, 0]
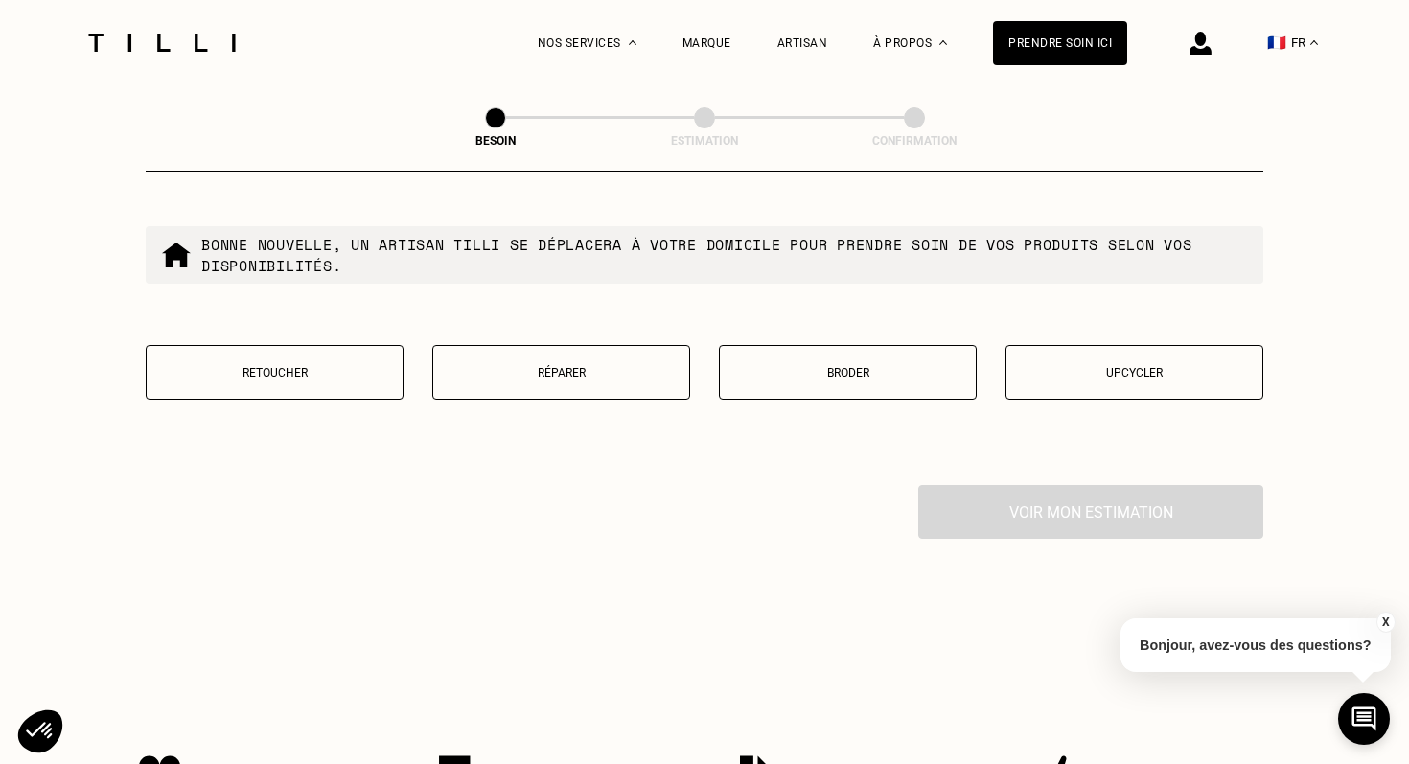
click at [602, 366] on p "Réparer" at bounding box center [561, 372] width 237 height 13
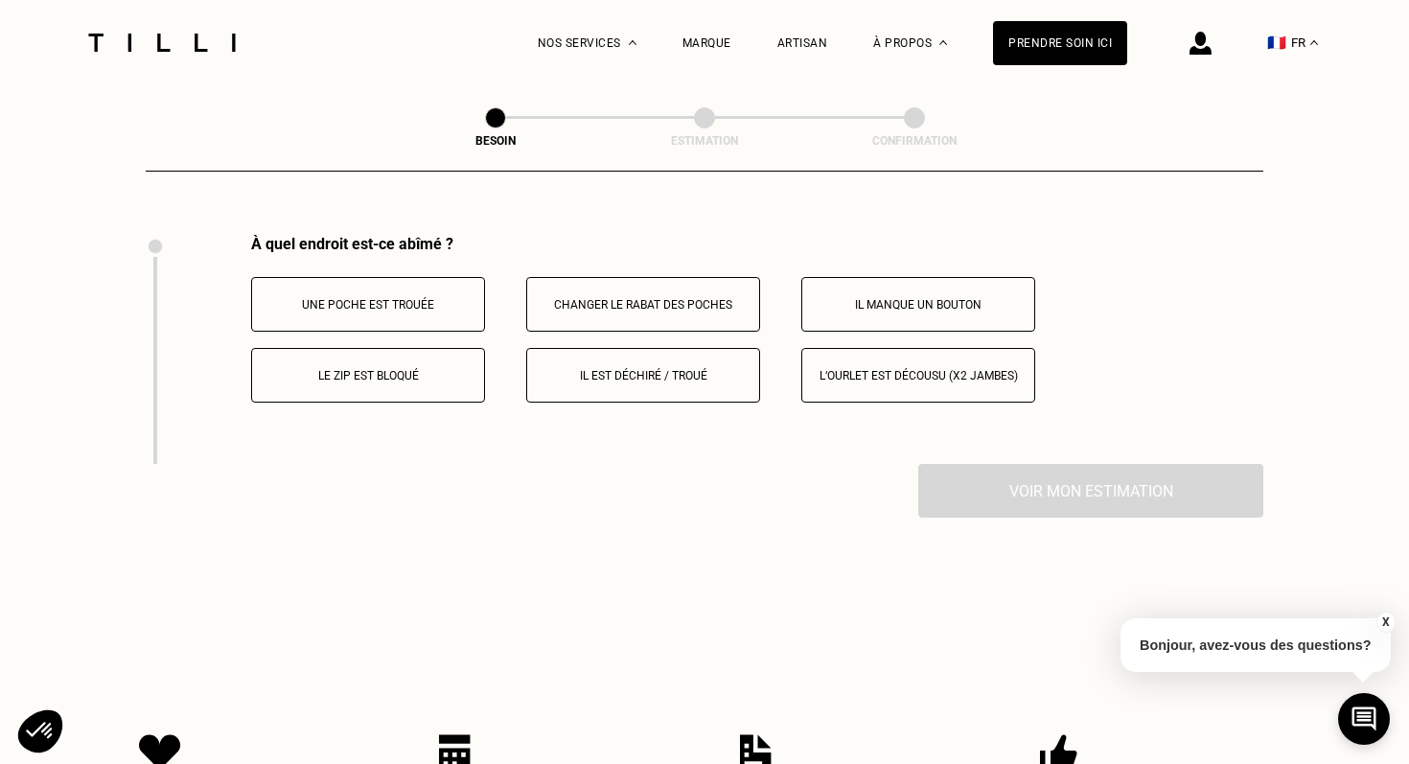
scroll to position [3536, 0]
click at [601, 368] on p "Il est déchiré / troué" at bounding box center [643, 374] width 213 height 13
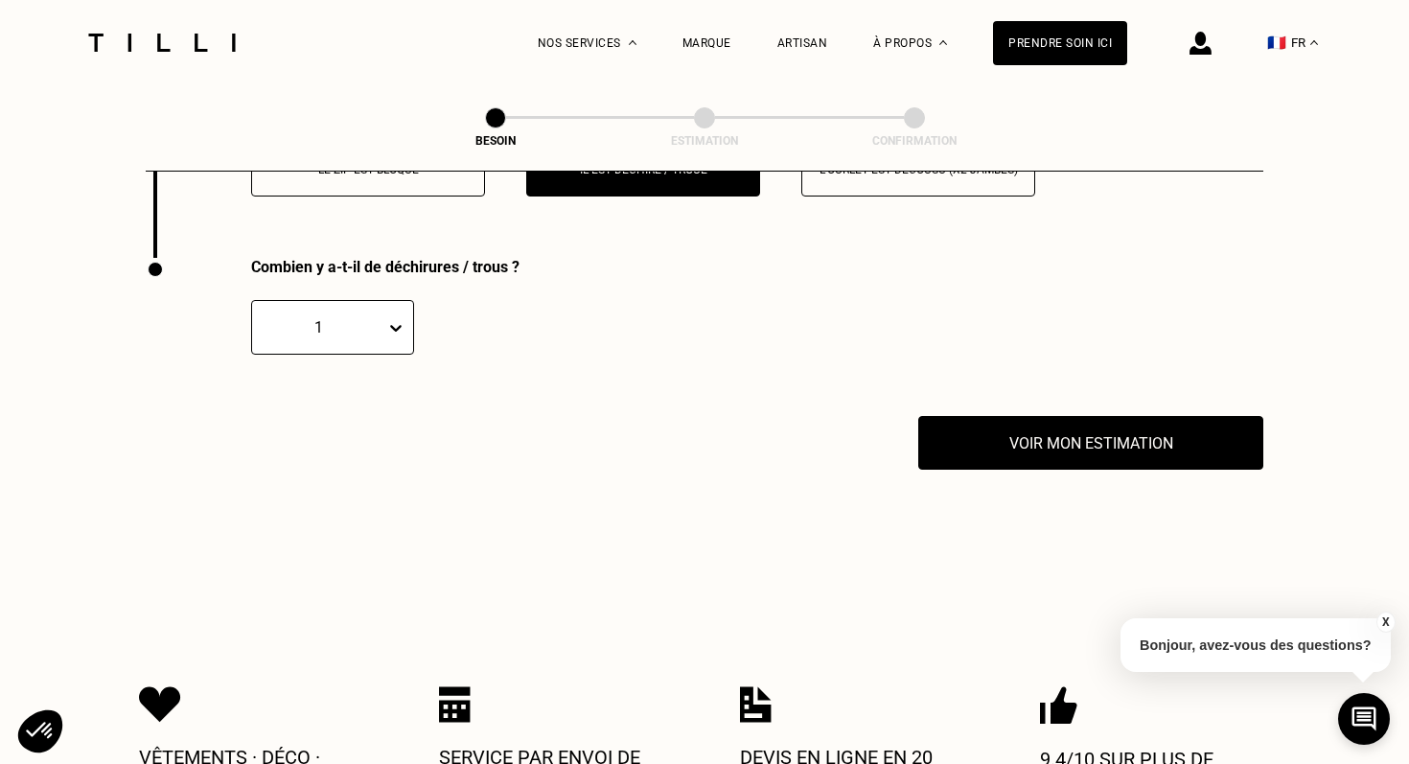
scroll to position [3765, 0]
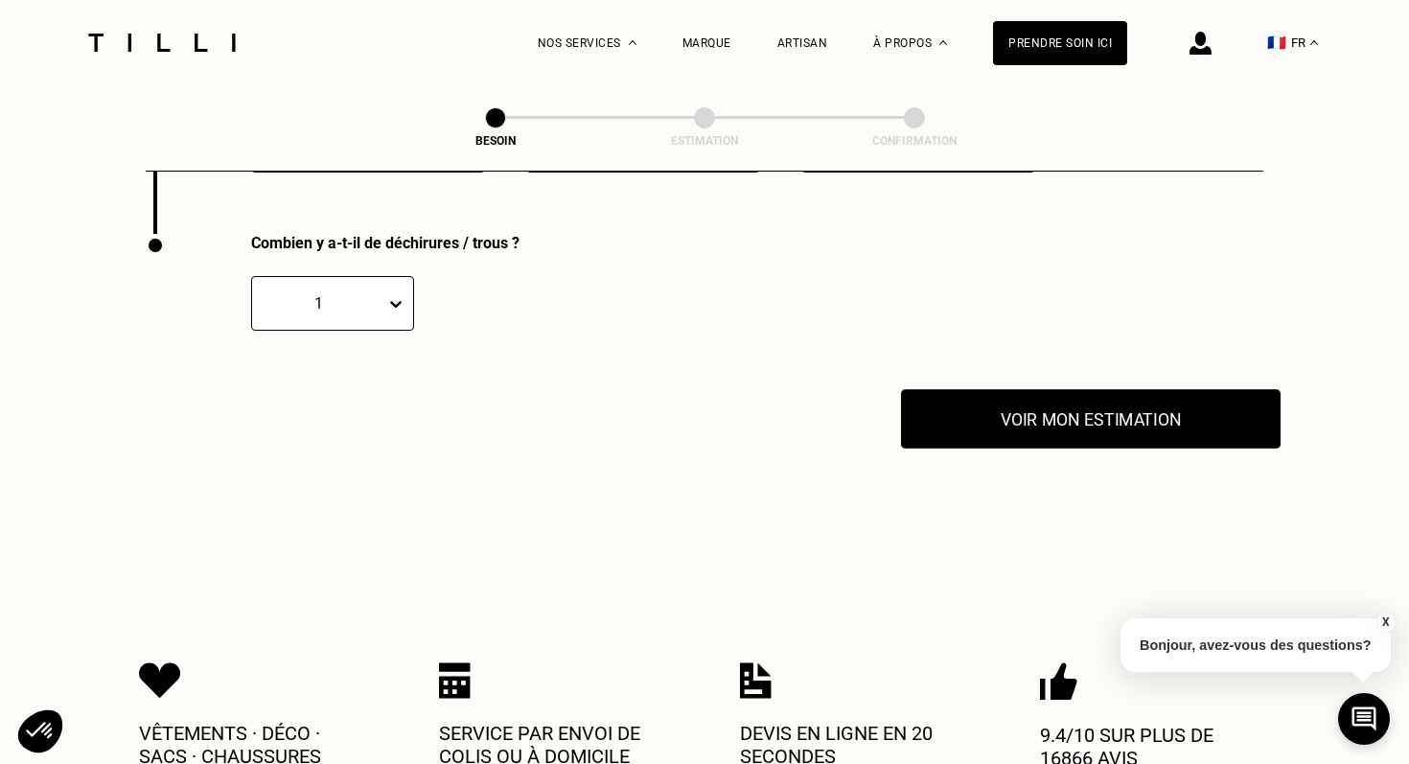
click at [953, 395] on button "Voir mon estimation" at bounding box center [1091, 418] width 380 height 59
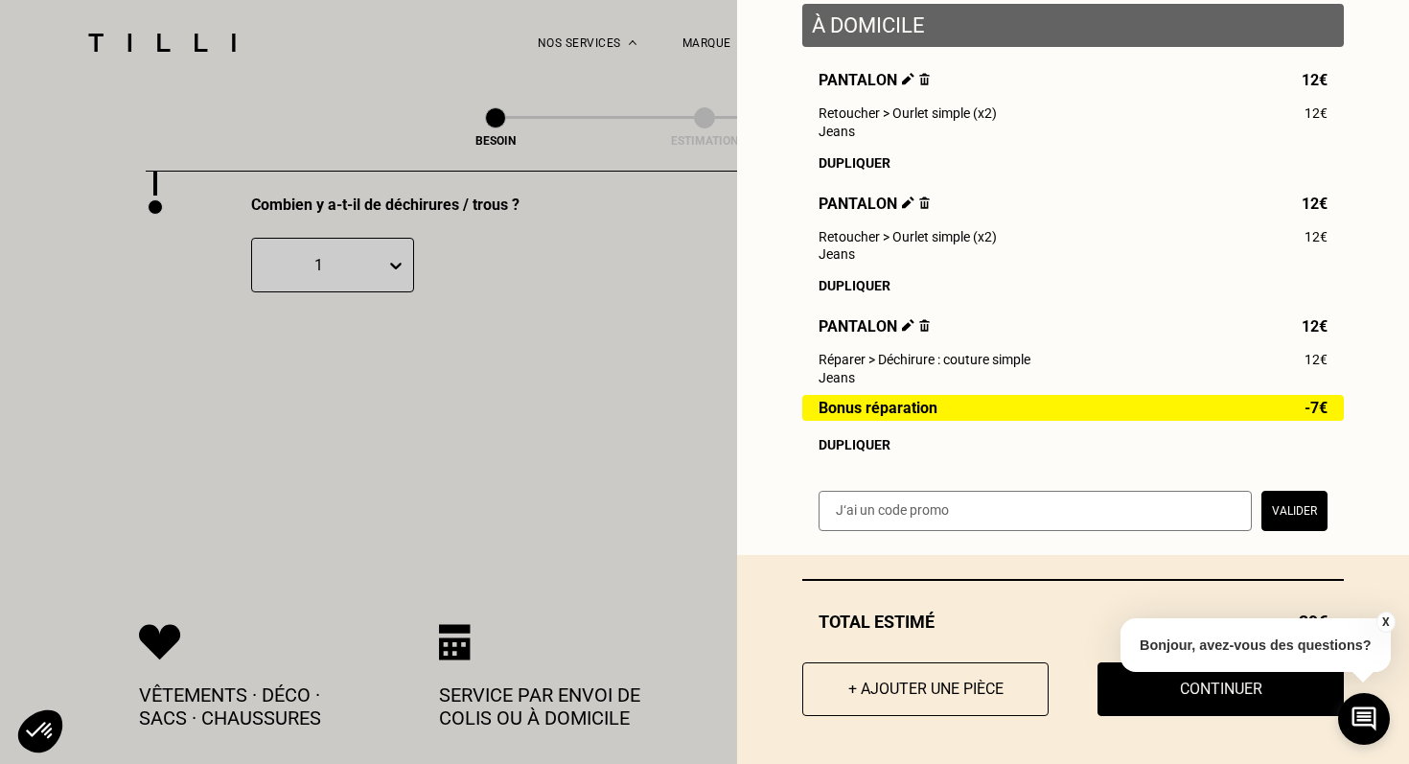
scroll to position [3793, 0]
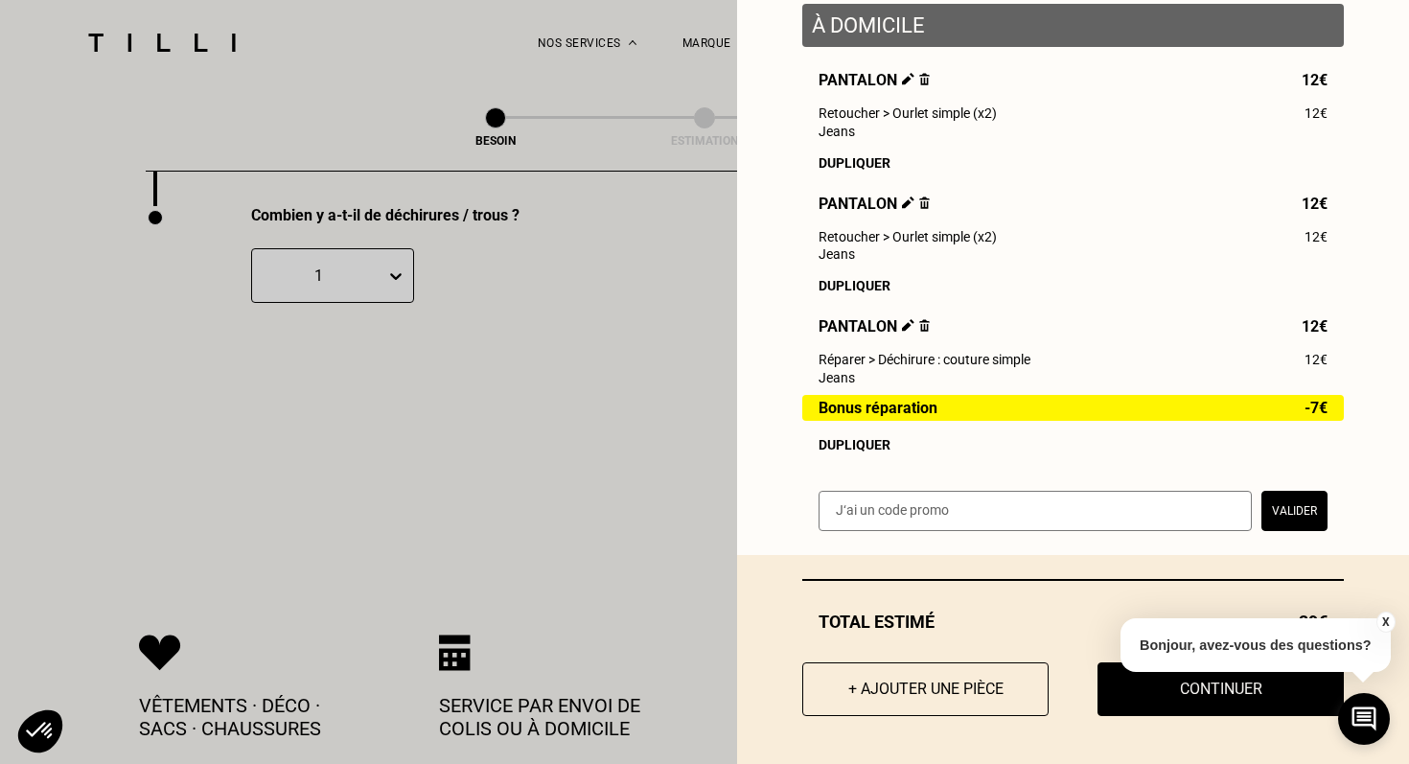
click at [1384, 617] on button "X" at bounding box center [1385, 622] width 19 height 21
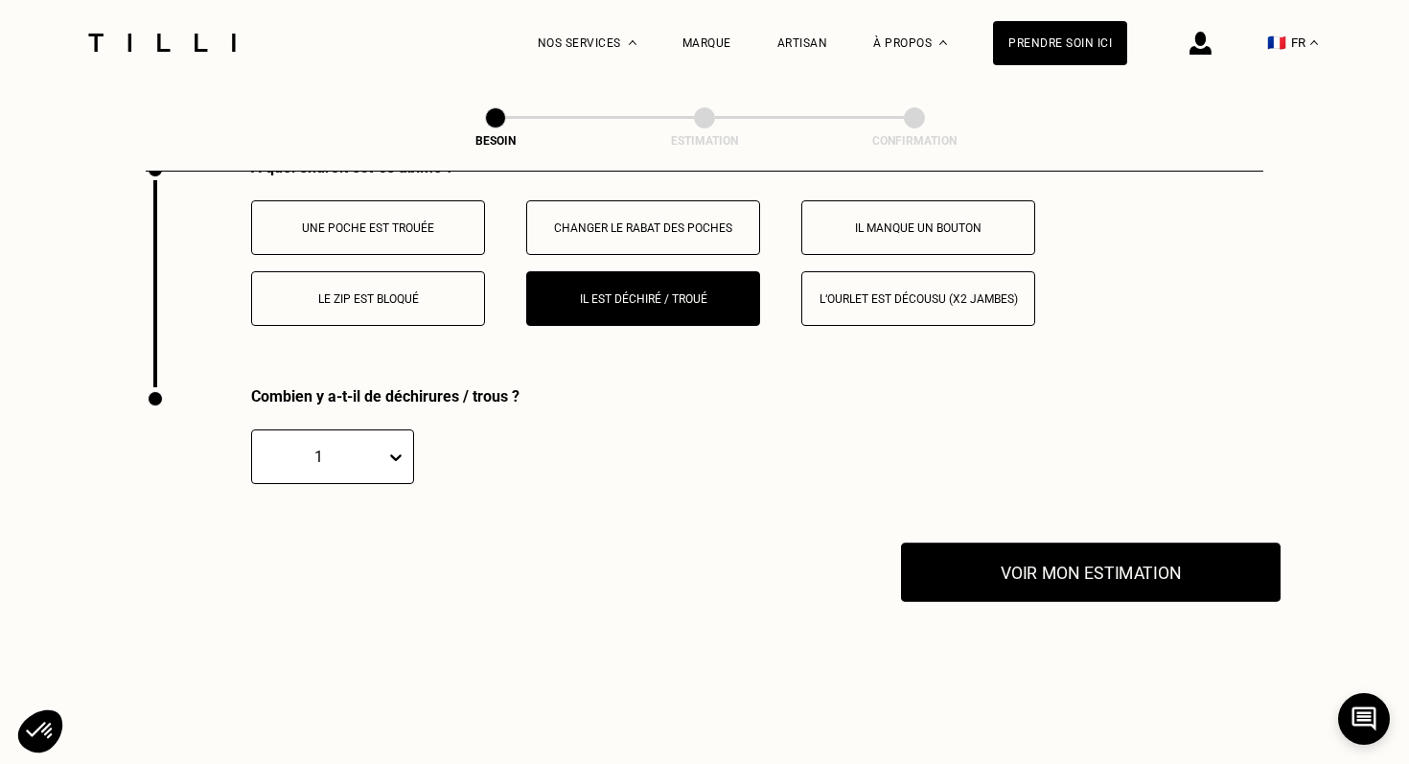
scroll to position [3641, 0]
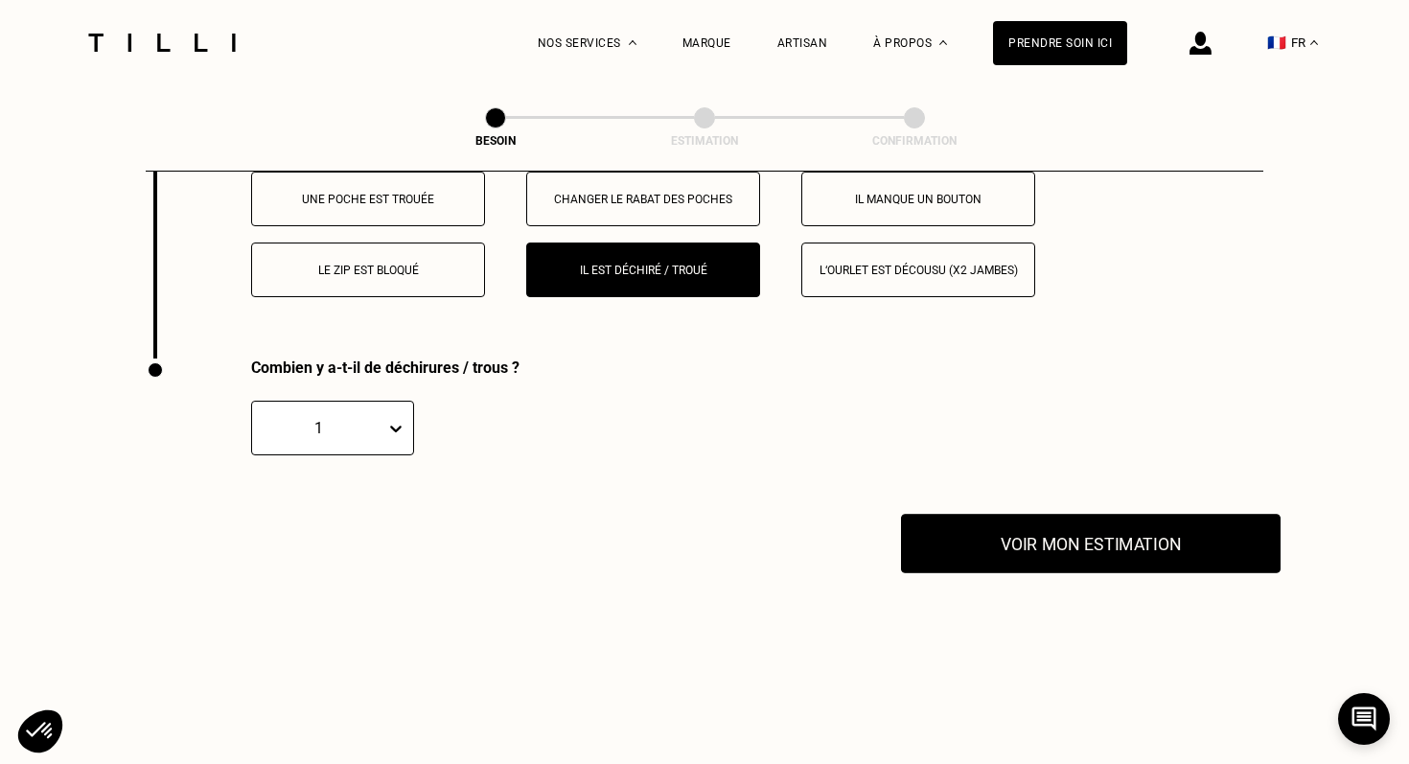
click at [1032, 514] on button "Voir mon estimation" at bounding box center [1091, 543] width 380 height 59
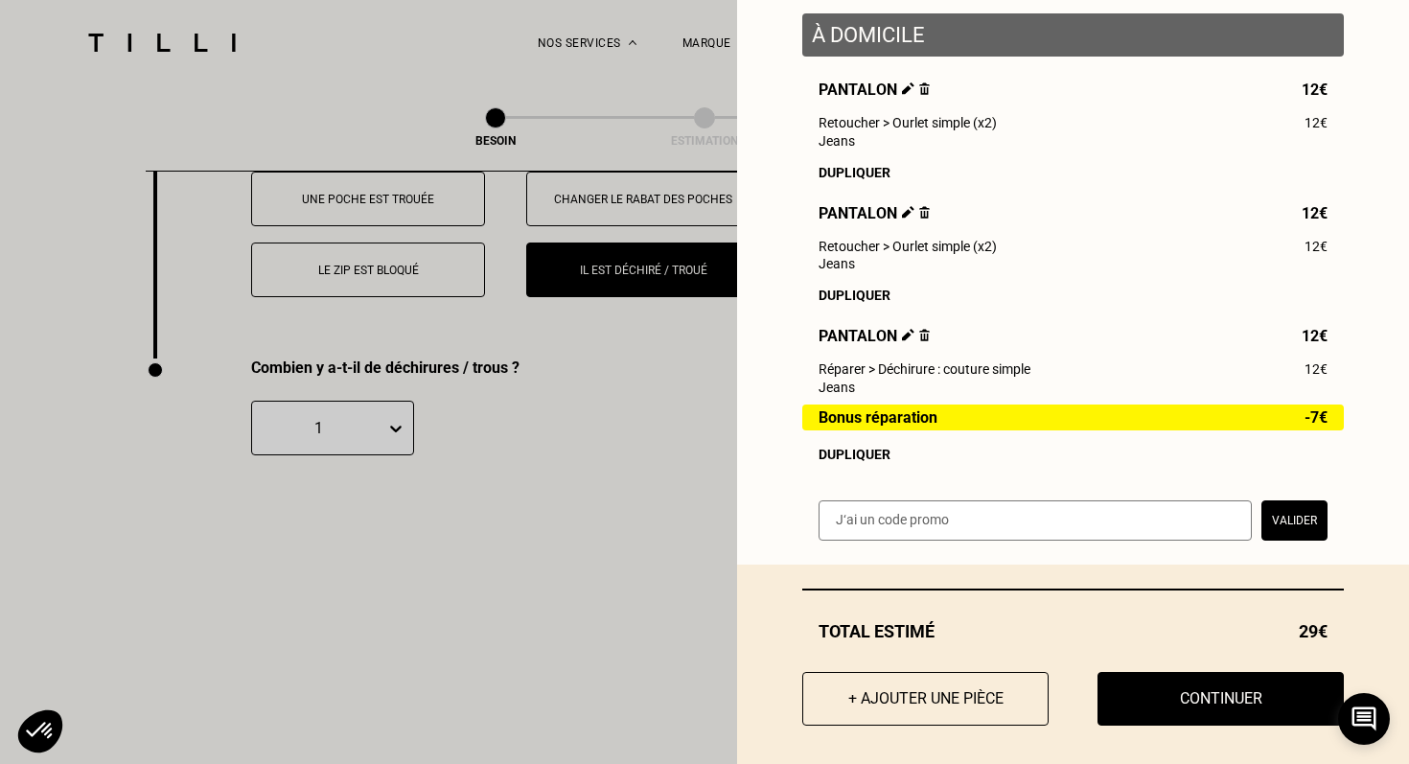
scroll to position [257, 0]
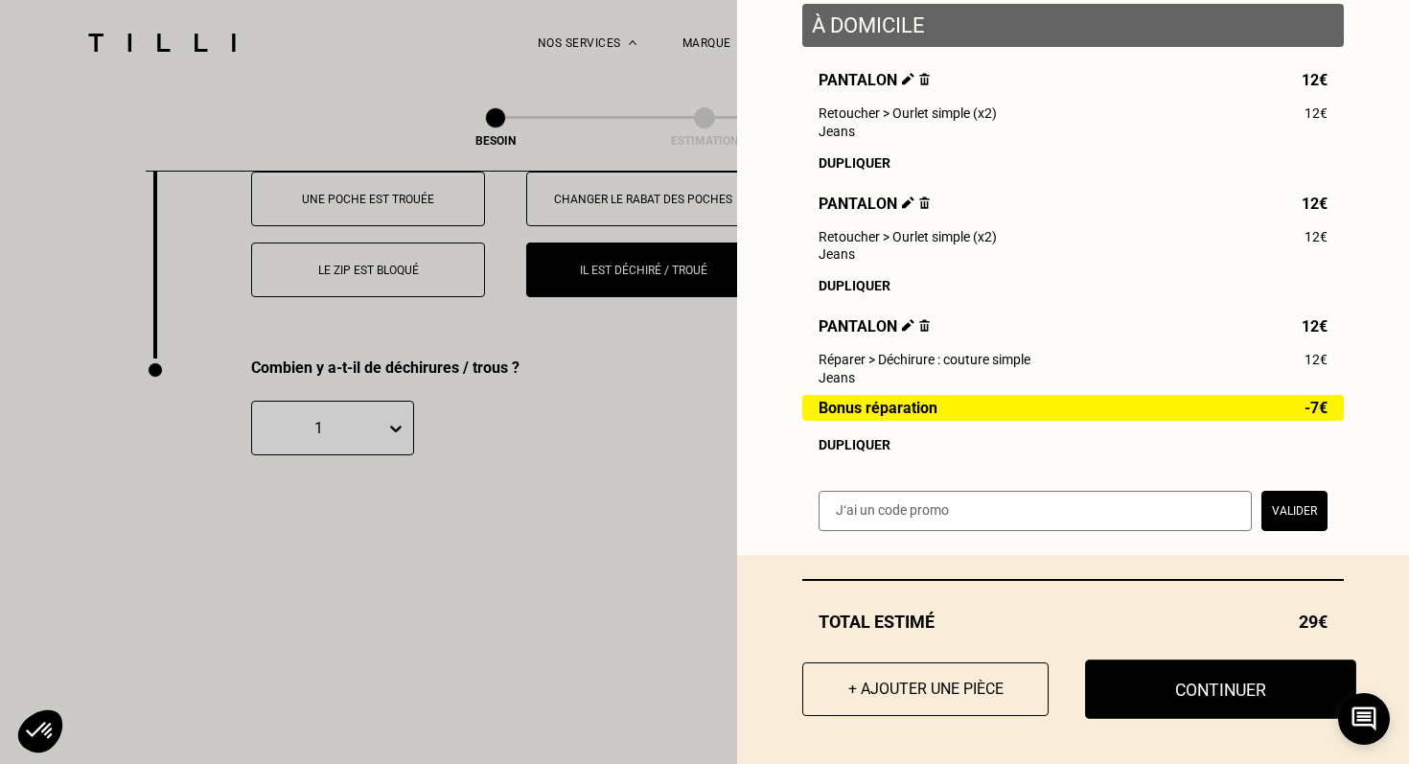
click at [1188, 693] on button "Continuer" at bounding box center [1220, 689] width 271 height 59
select select "FR"
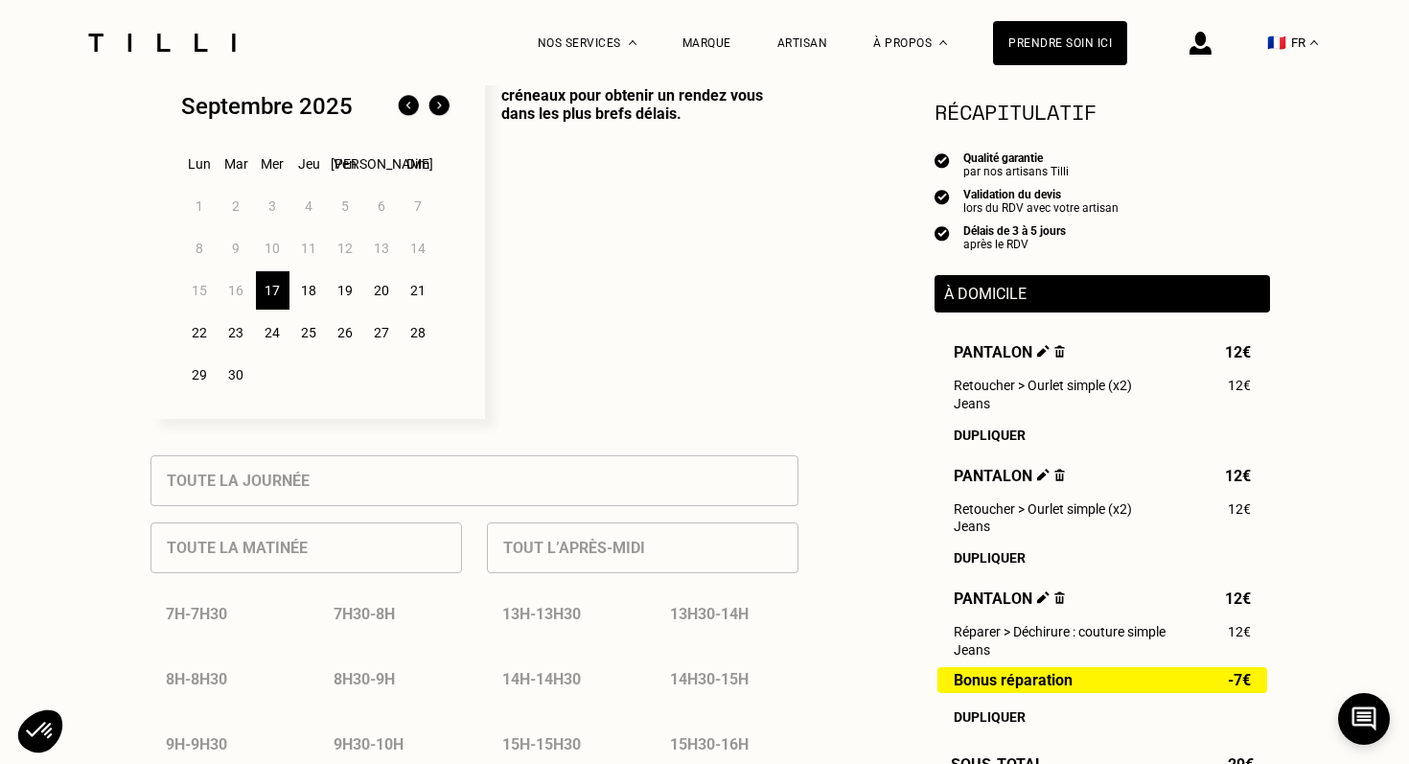
scroll to position [524, 0]
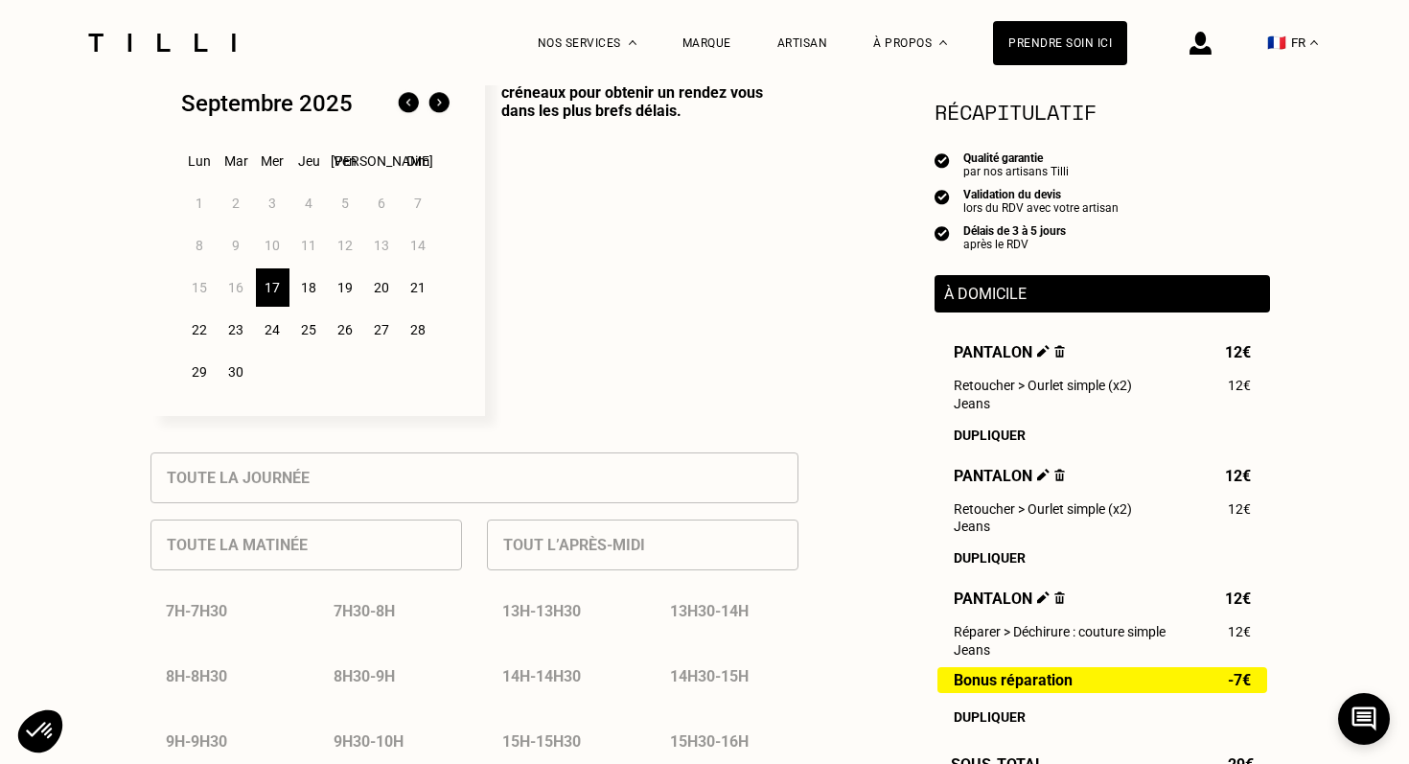
click at [312, 281] on div "18" at bounding box center [309, 287] width 34 height 38
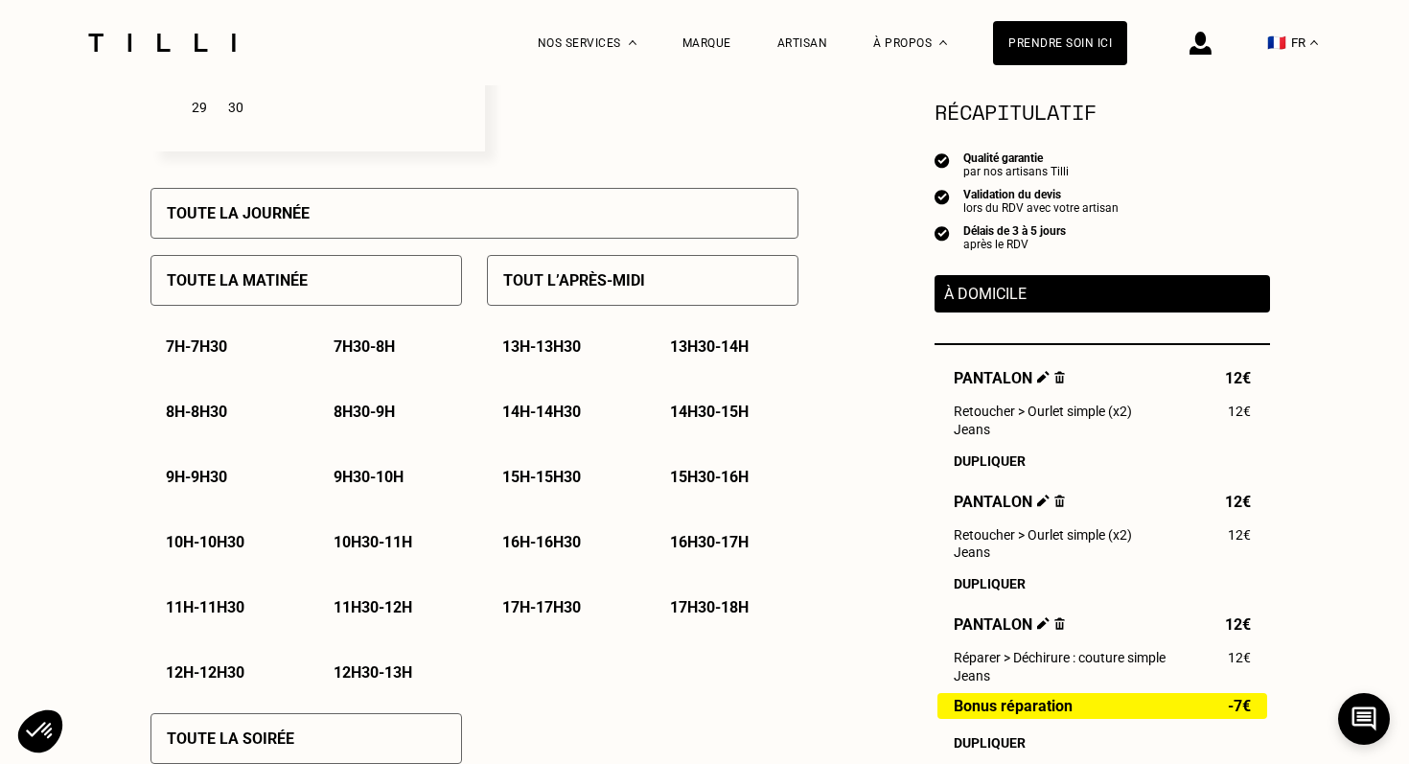
scroll to position [807, 0]
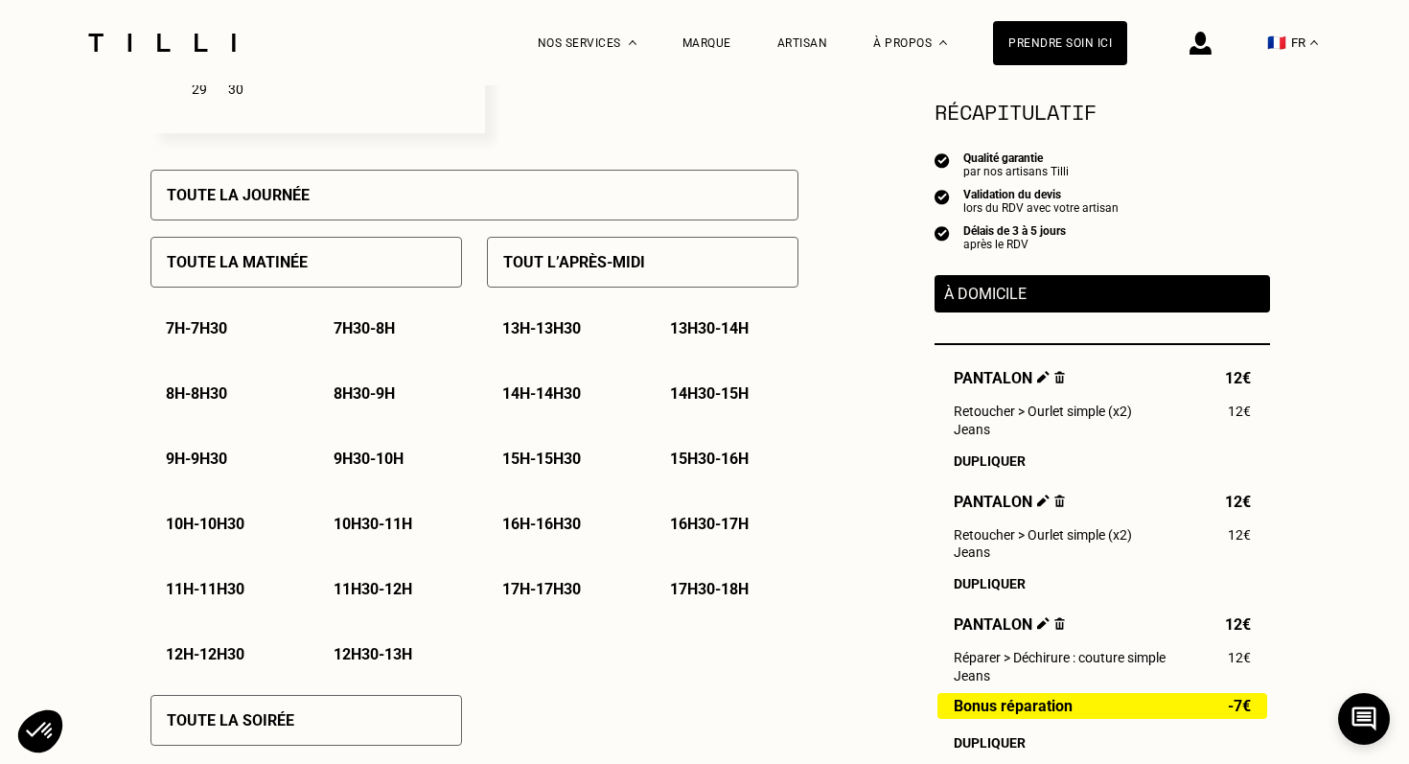
click at [695, 392] on p "14h30 - 15h" at bounding box center [709, 393] width 79 height 18
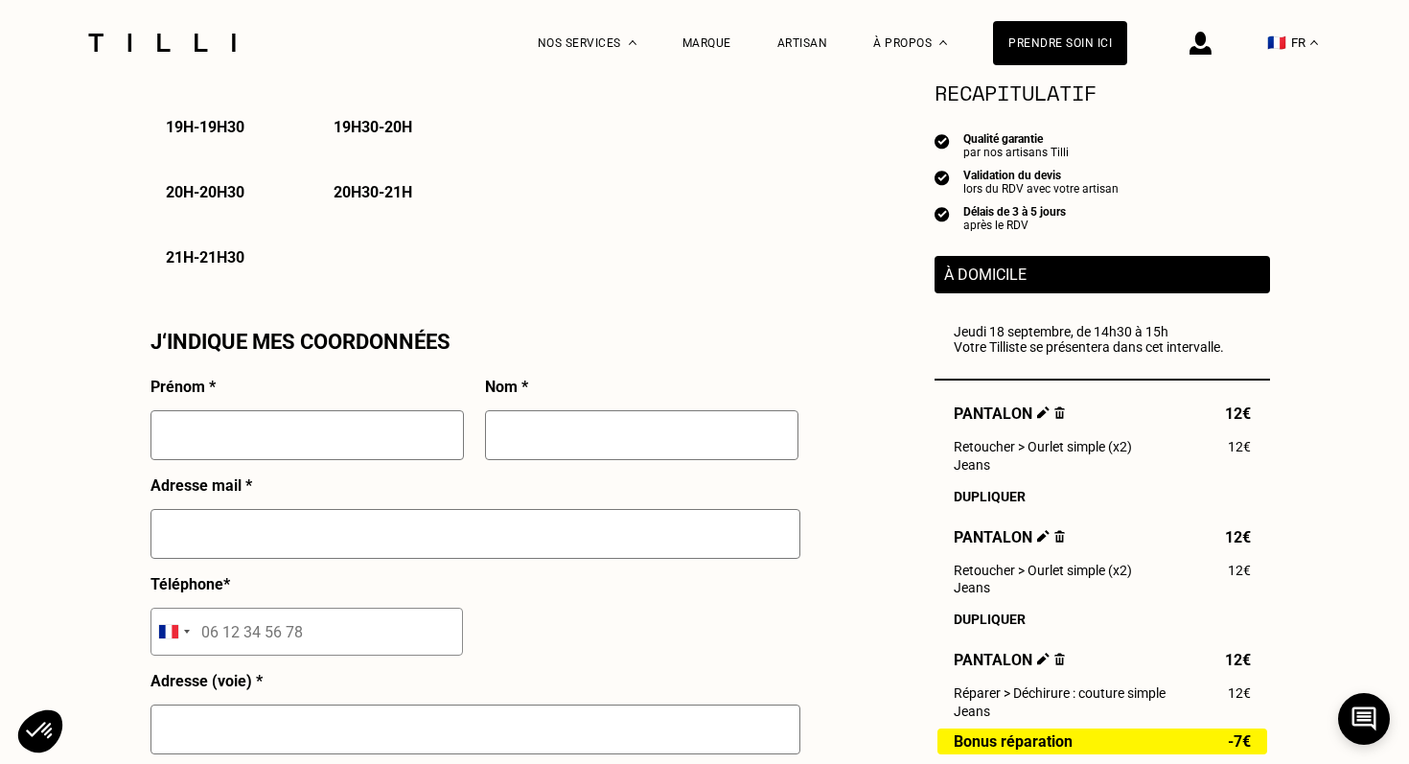
scroll to position [1523, 0]
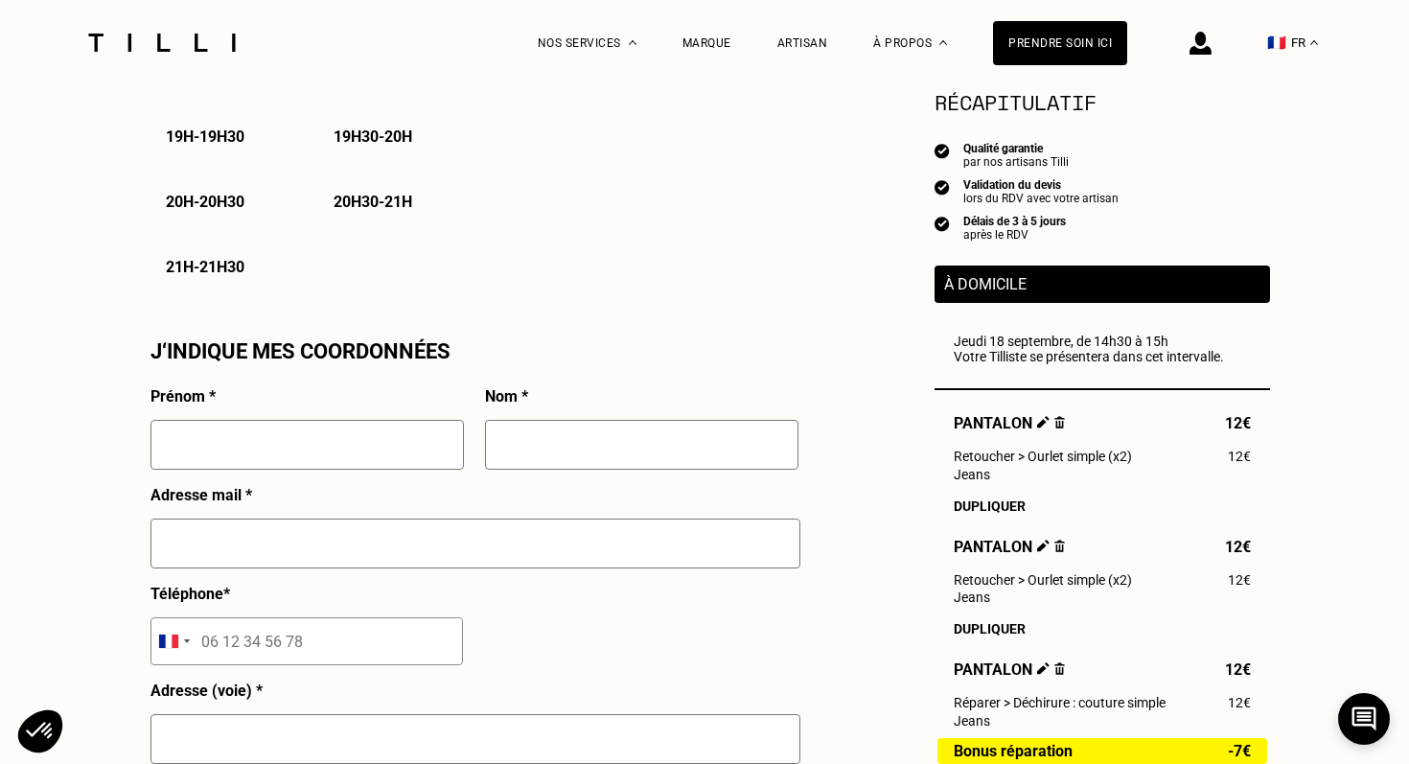
click at [310, 466] on input "text" at bounding box center [308, 445] width 314 height 50
type input "Margaux"
click at [510, 445] on input "text" at bounding box center [642, 445] width 314 height 50
type input "[PERSON_NAME]"
click at [449, 540] on input "text" at bounding box center [476, 544] width 650 height 50
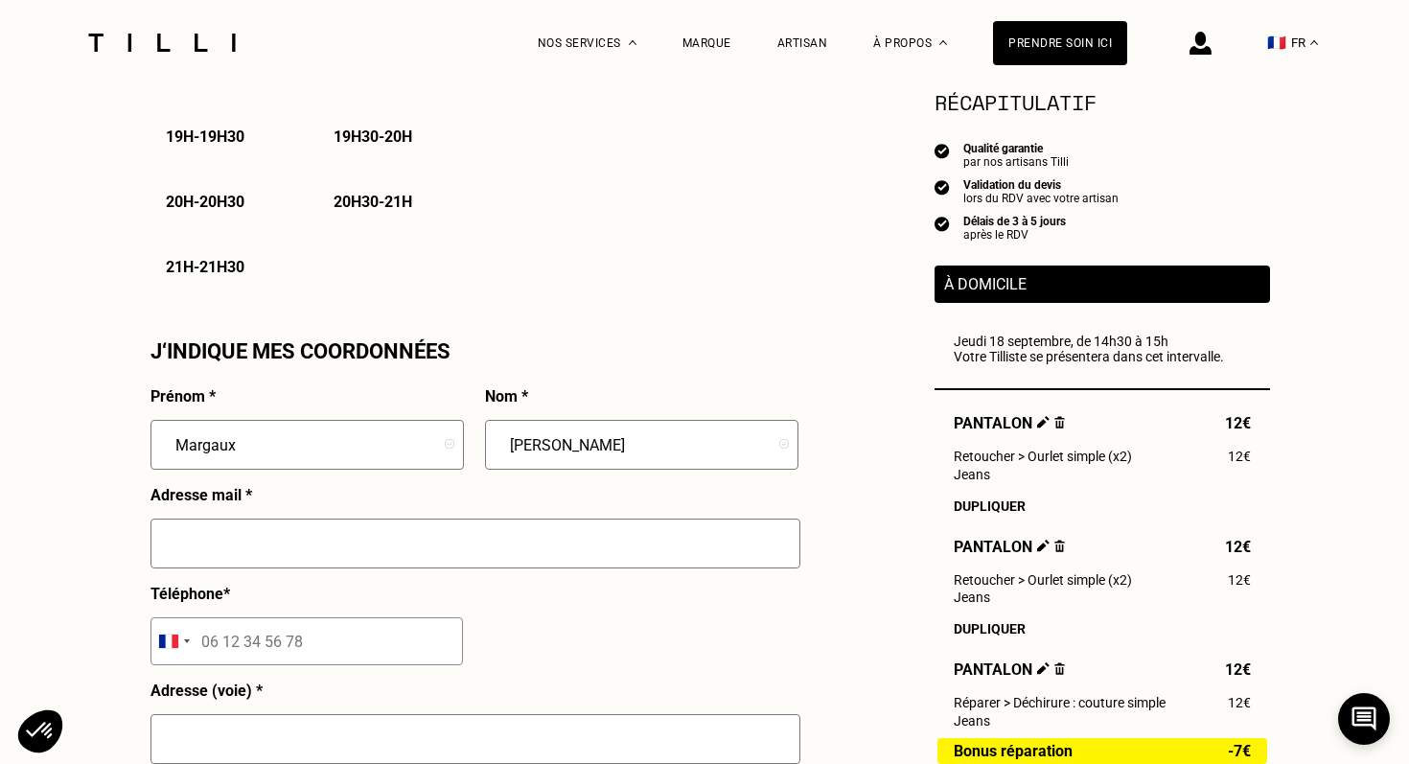
type input "[EMAIL_ADDRESS][DOMAIN_NAME]"
click at [321, 635] on input "tel" at bounding box center [307, 641] width 313 height 48
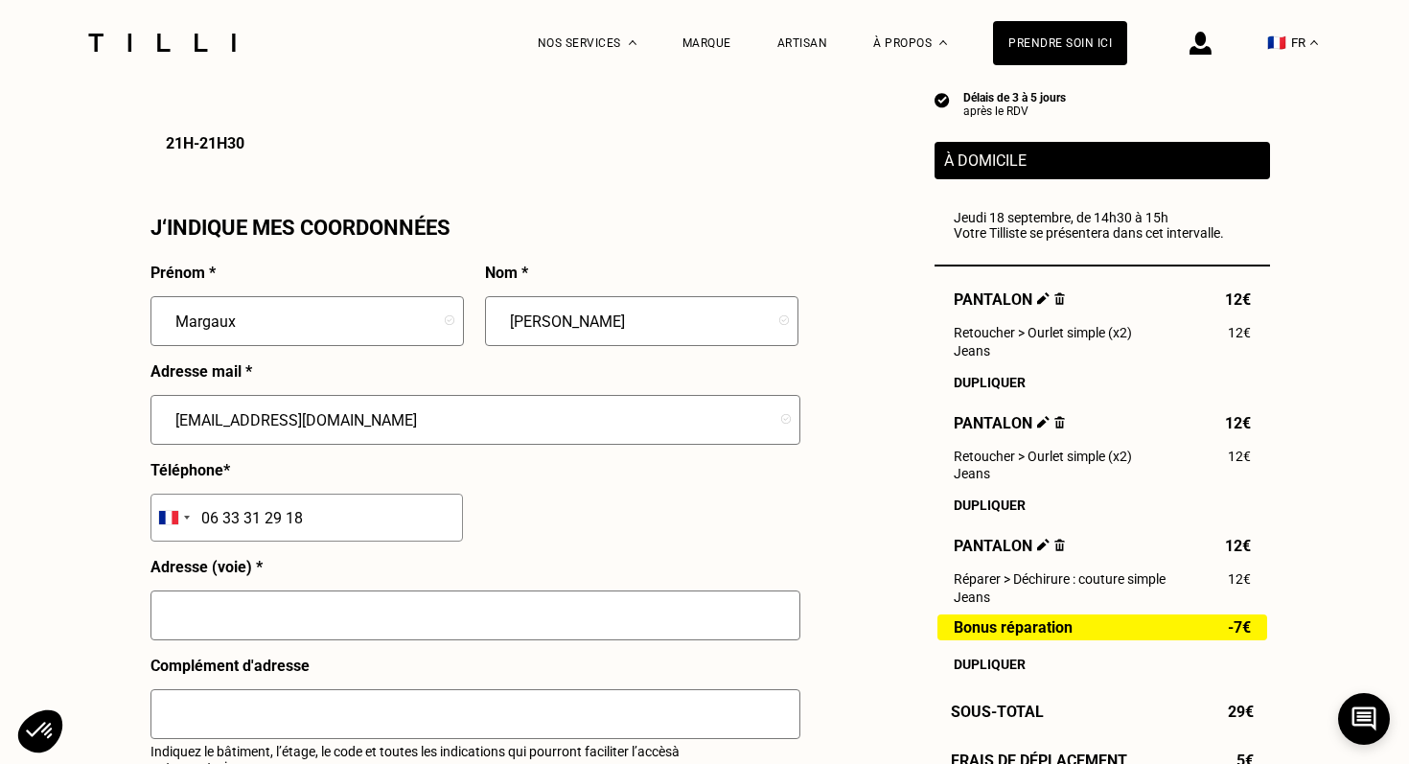
scroll to position [1668, 0]
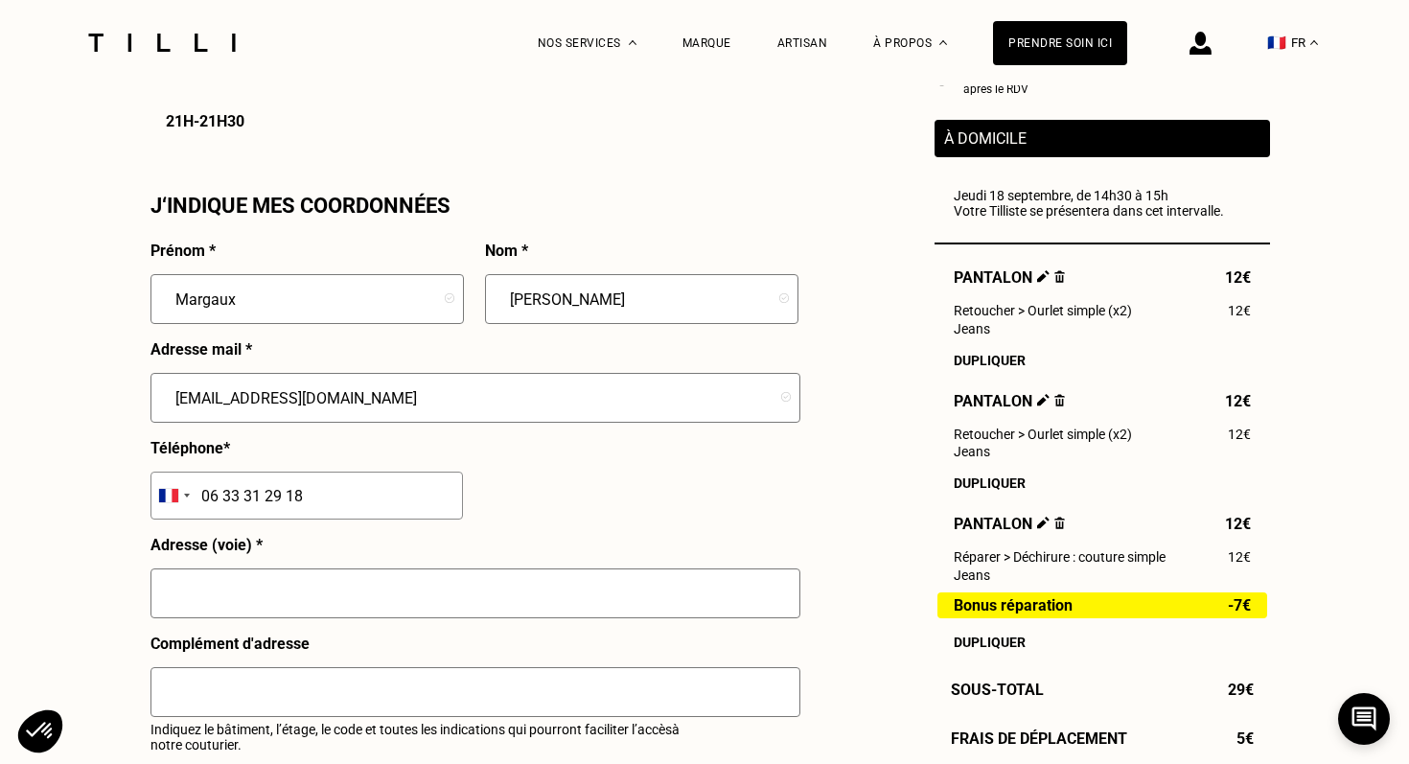
type input "06 33 31 29 18"
click at [305, 590] on input "text" at bounding box center [476, 594] width 650 height 50
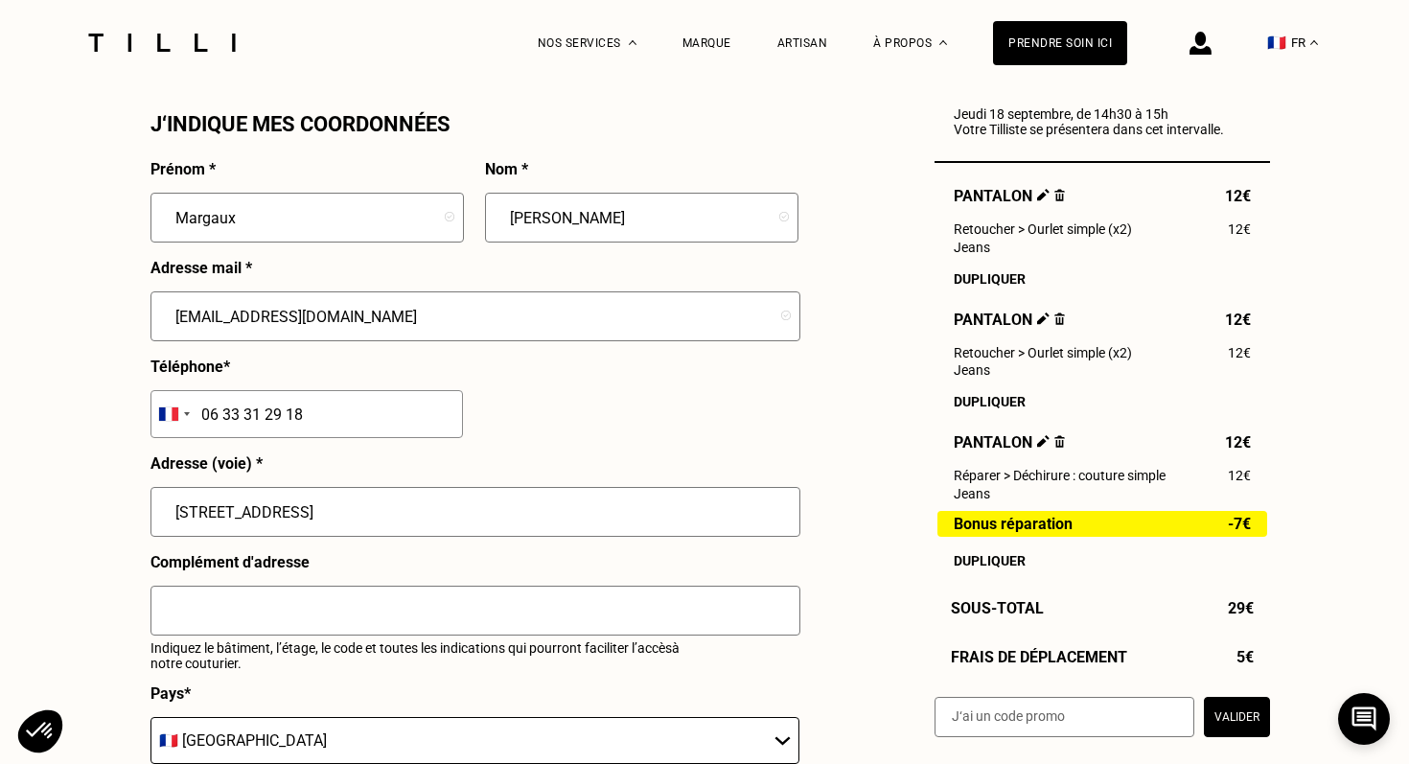
scroll to position [1944, 0]
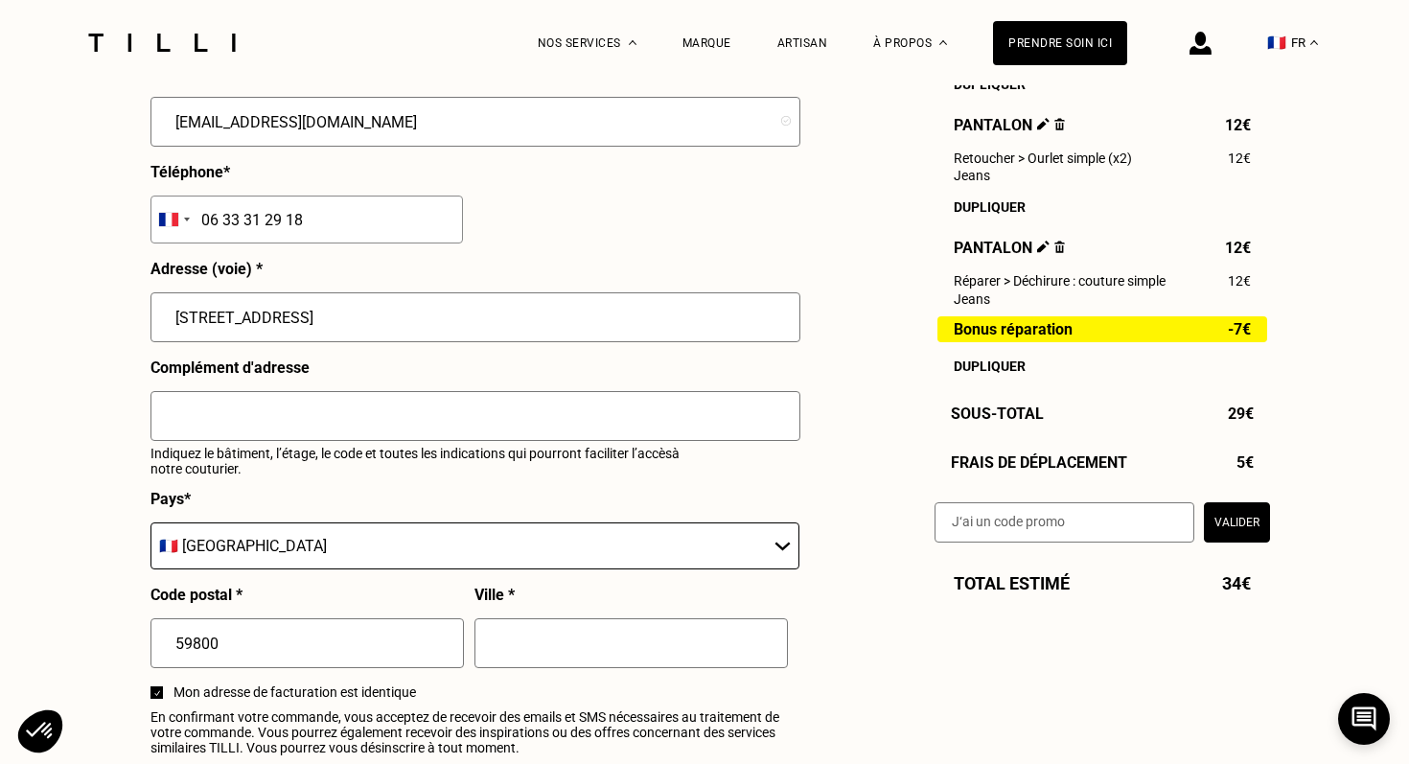
type input "[STREET_ADDRESS]"
click at [305, 431] on input "text" at bounding box center [476, 416] width 650 height 50
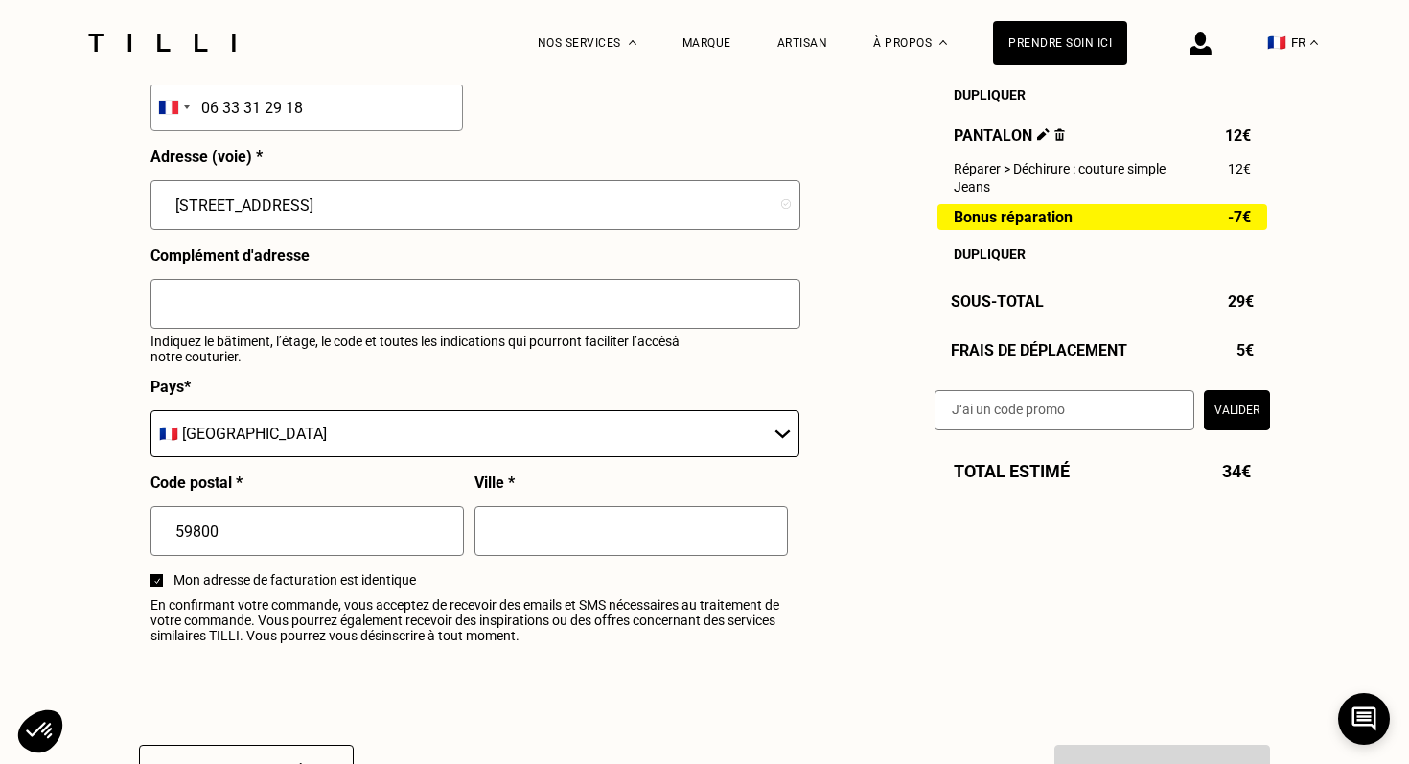
scroll to position [2137, 0]
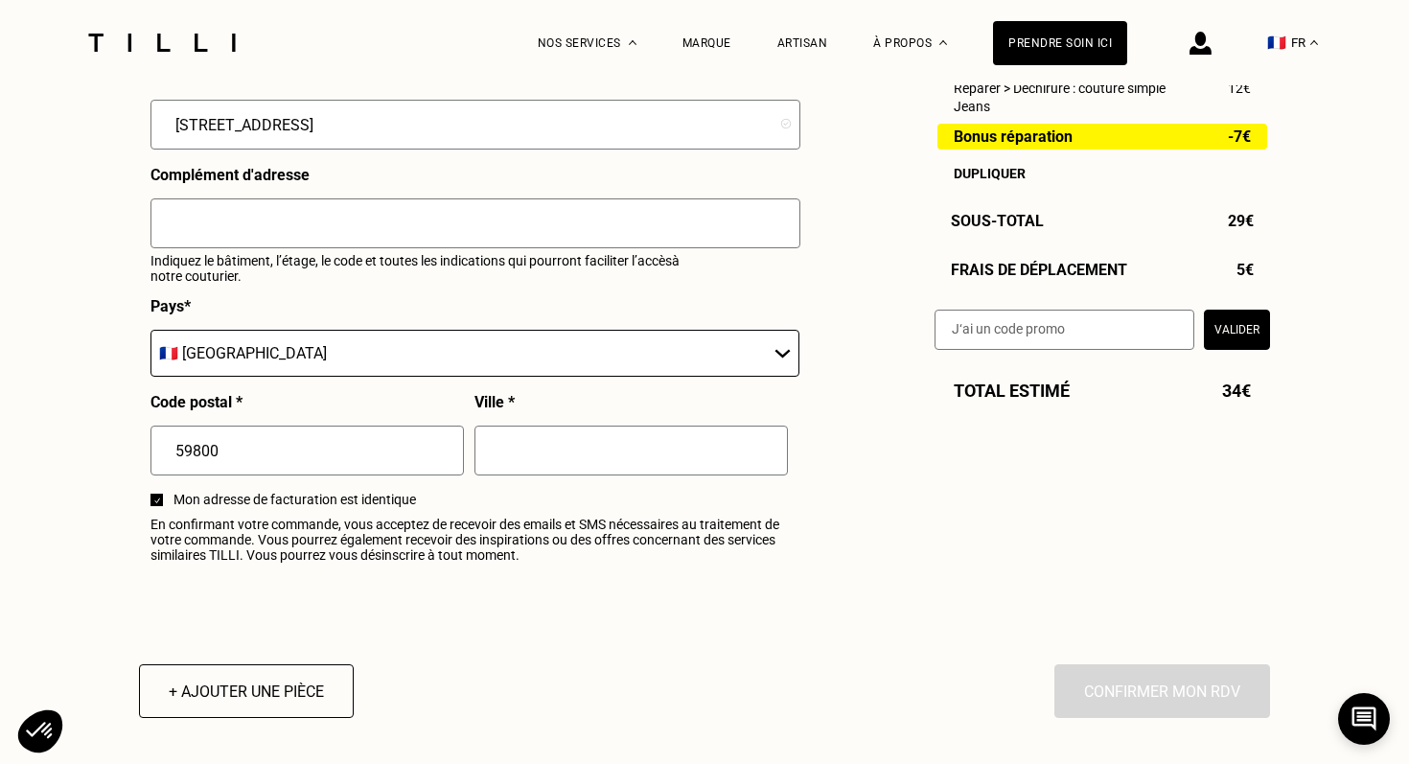
click at [500, 457] on input "text" at bounding box center [632, 451] width 314 height 50
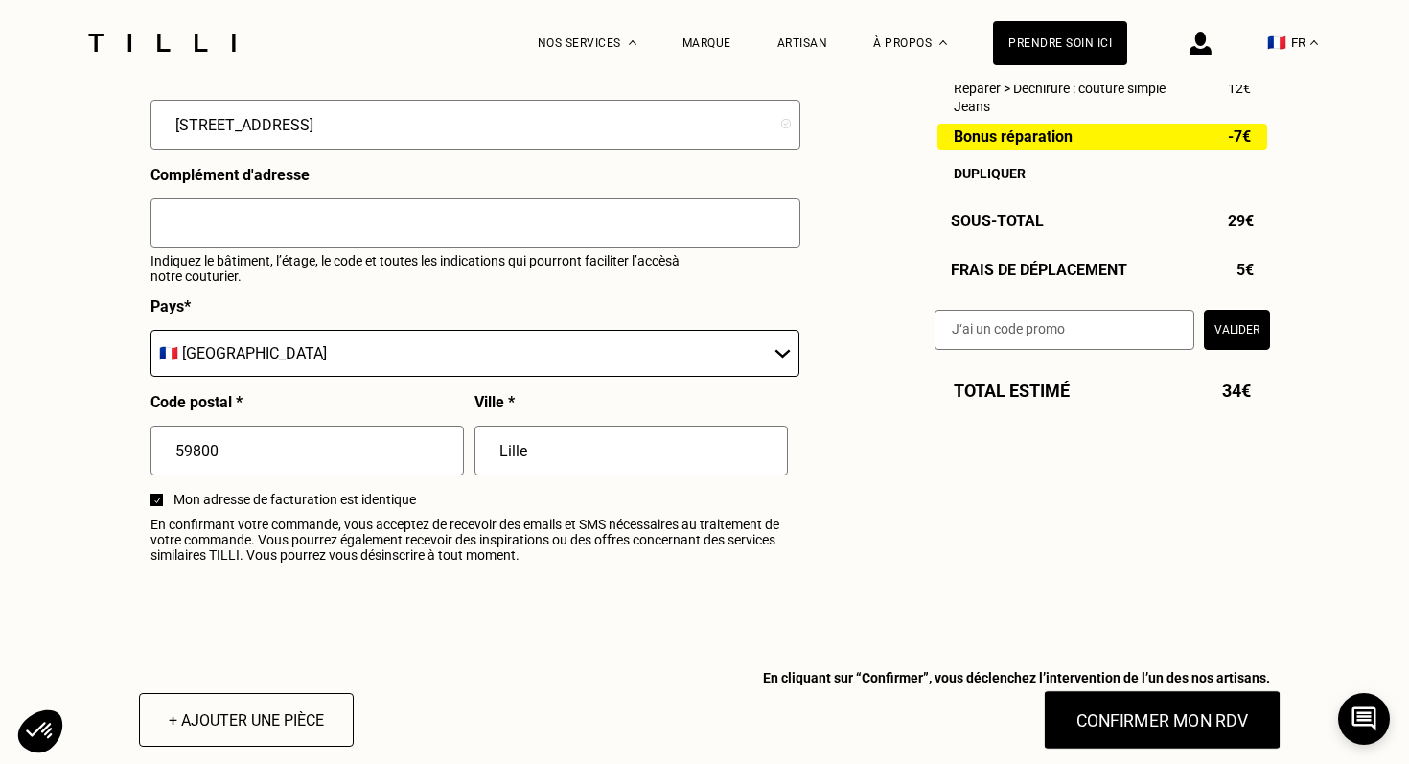
type input "Lille"
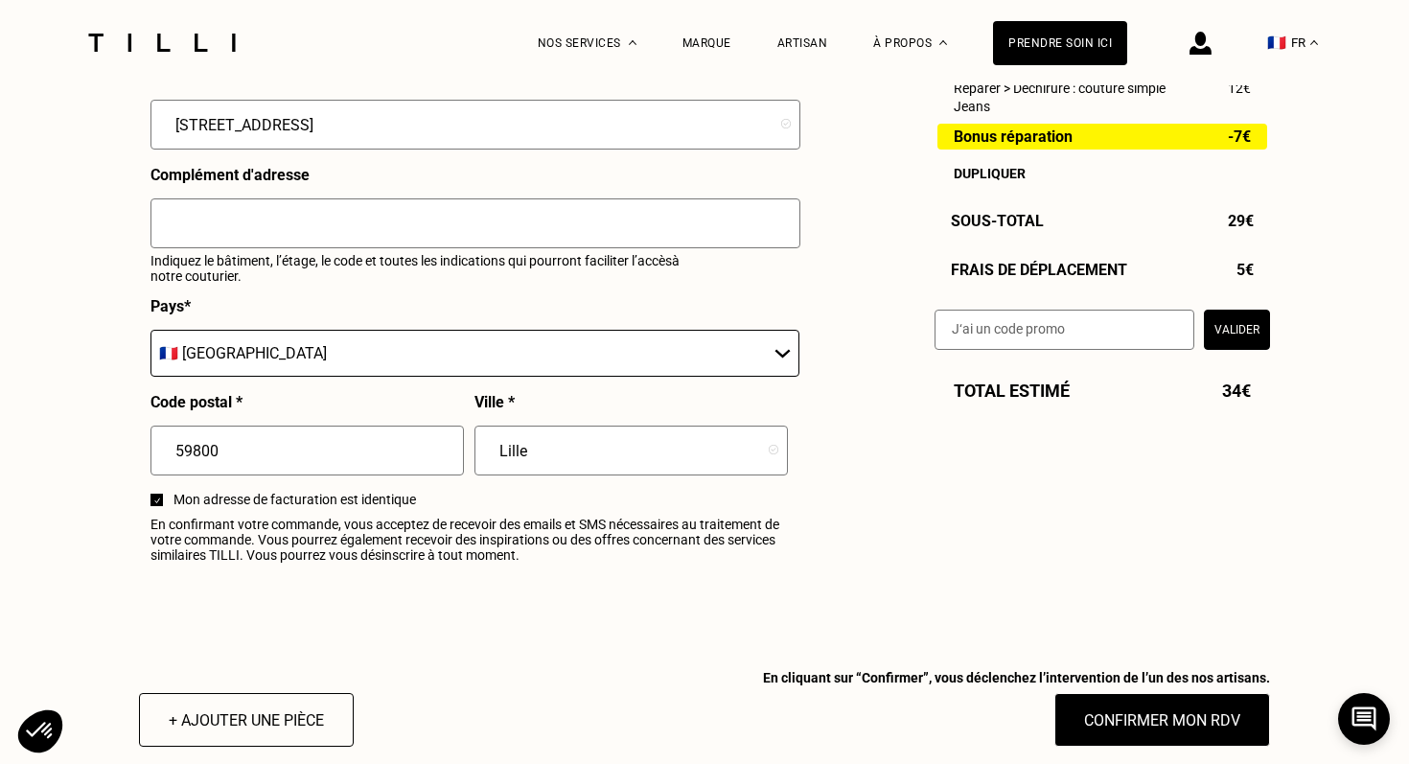
drag, startPoint x: 1079, startPoint y: 714, endPoint x: 1048, endPoint y: 632, distance: 88.0
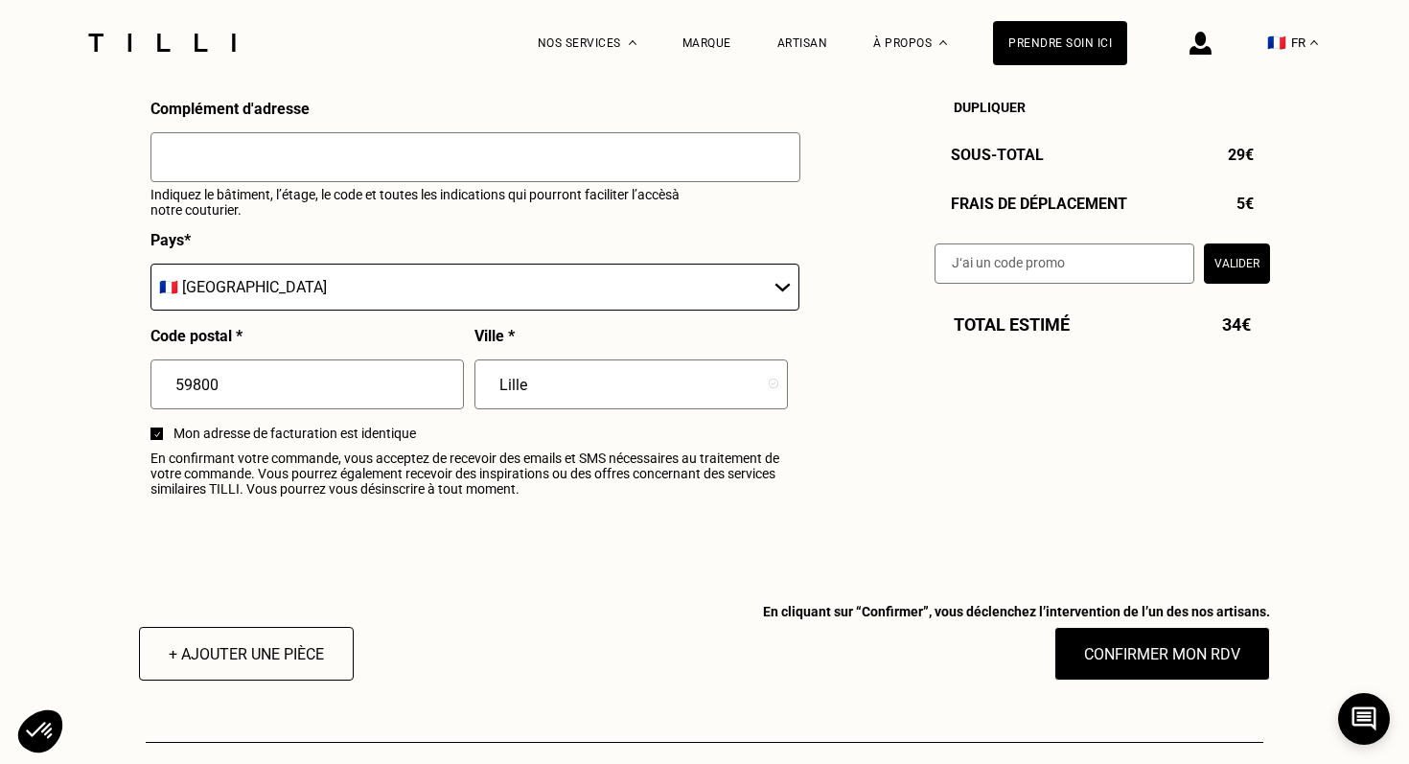
scroll to position [2240, 0]
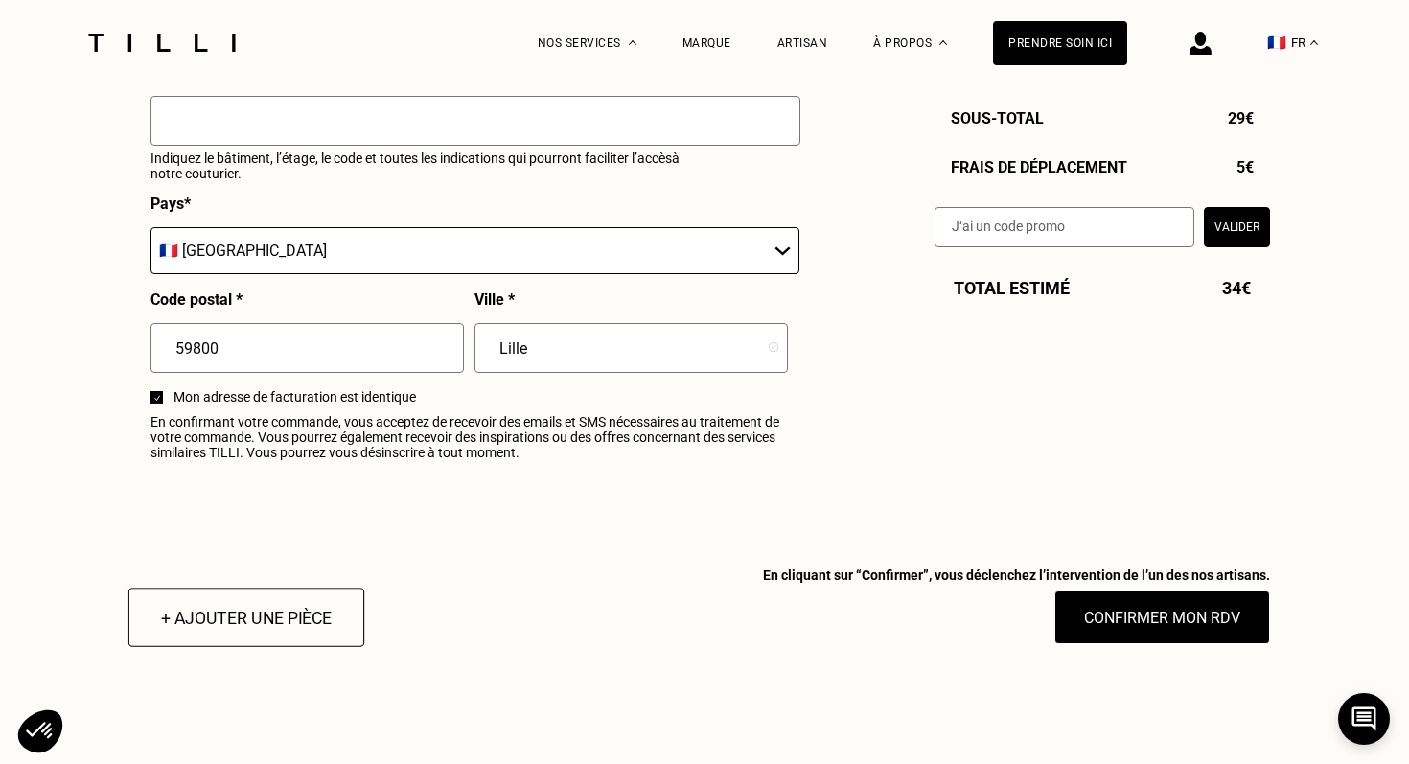
click at [264, 636] on button "+ Ajouter une pièce" at bounding box center [246, 617] width 236 height 59
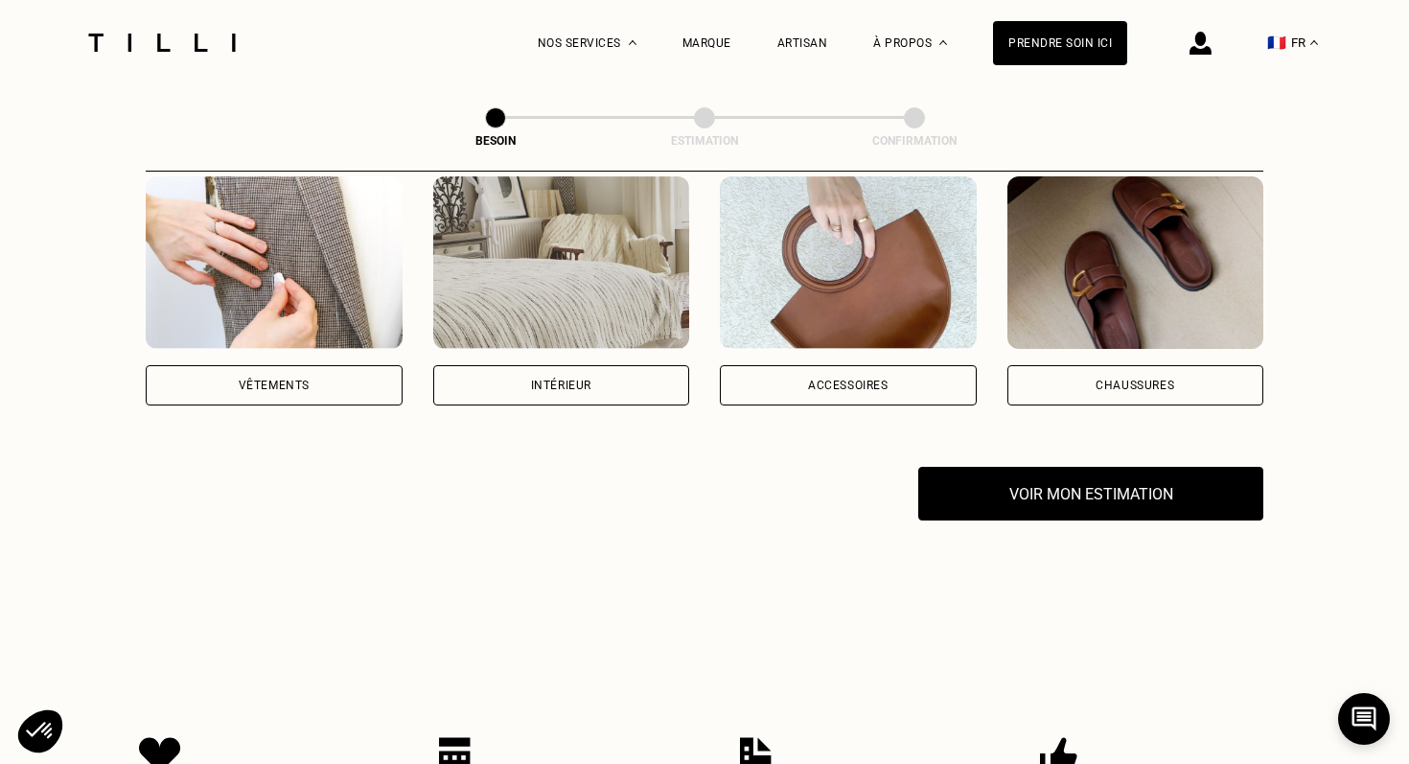
scroll to position [408, 0]
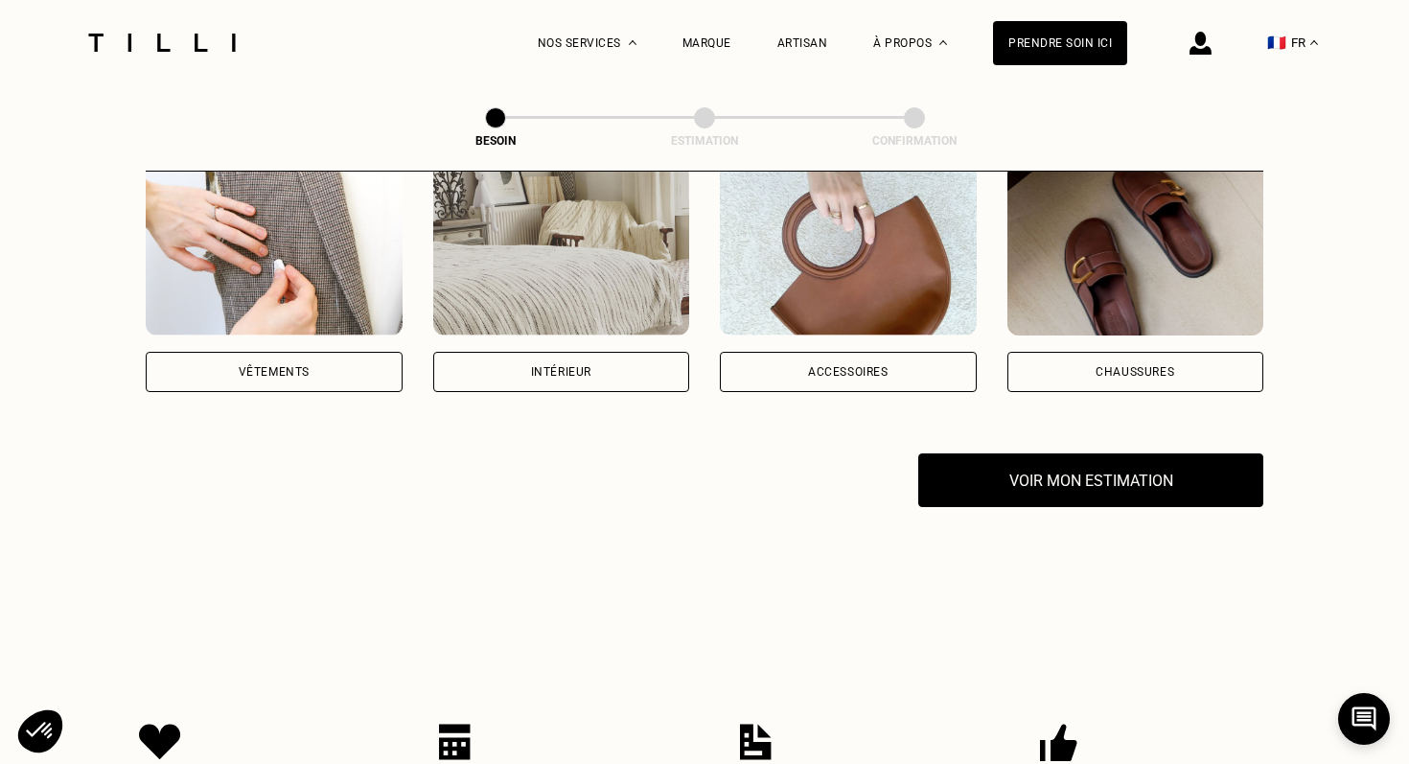
click at [341, 352] on div "Vêtements" at bounding box center [274, 372] width 257 height 40
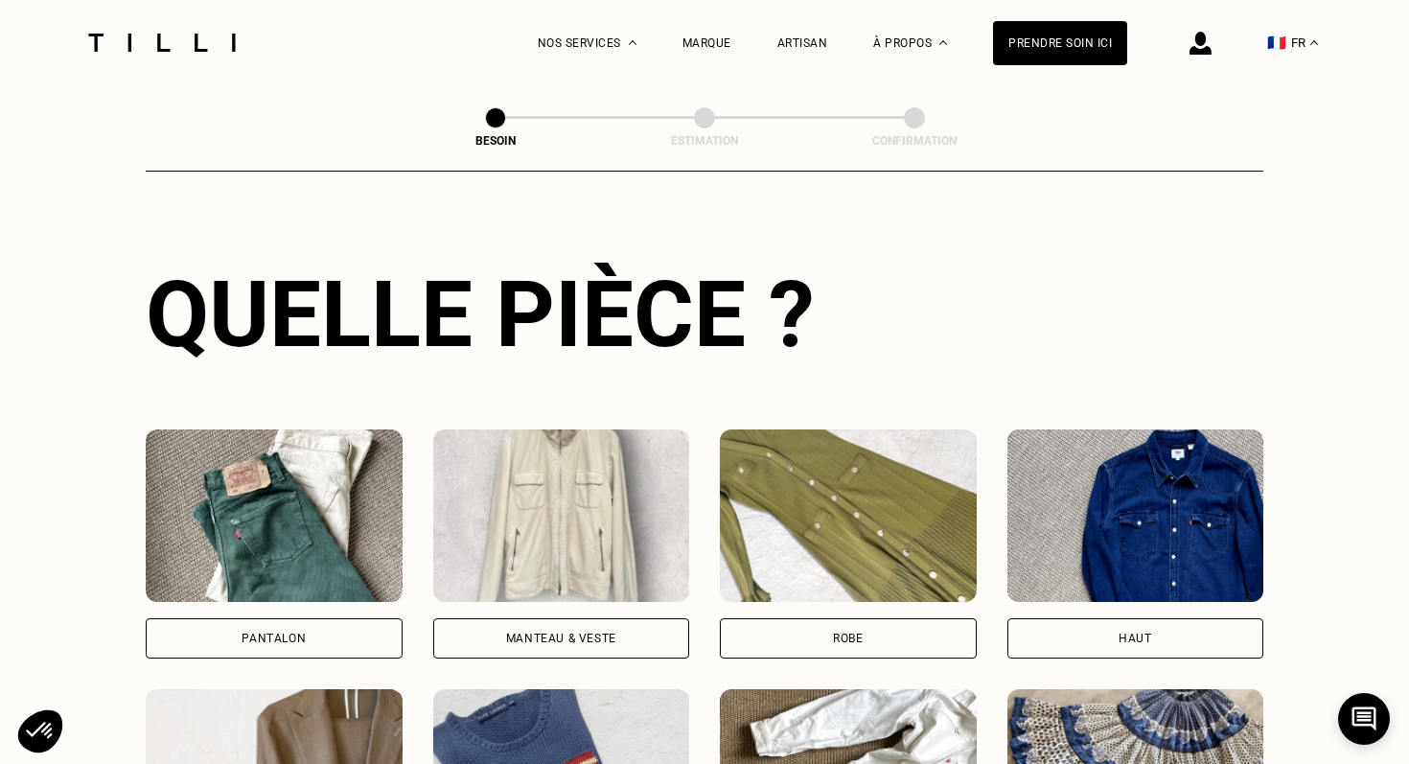
scroll to position [664, 0]
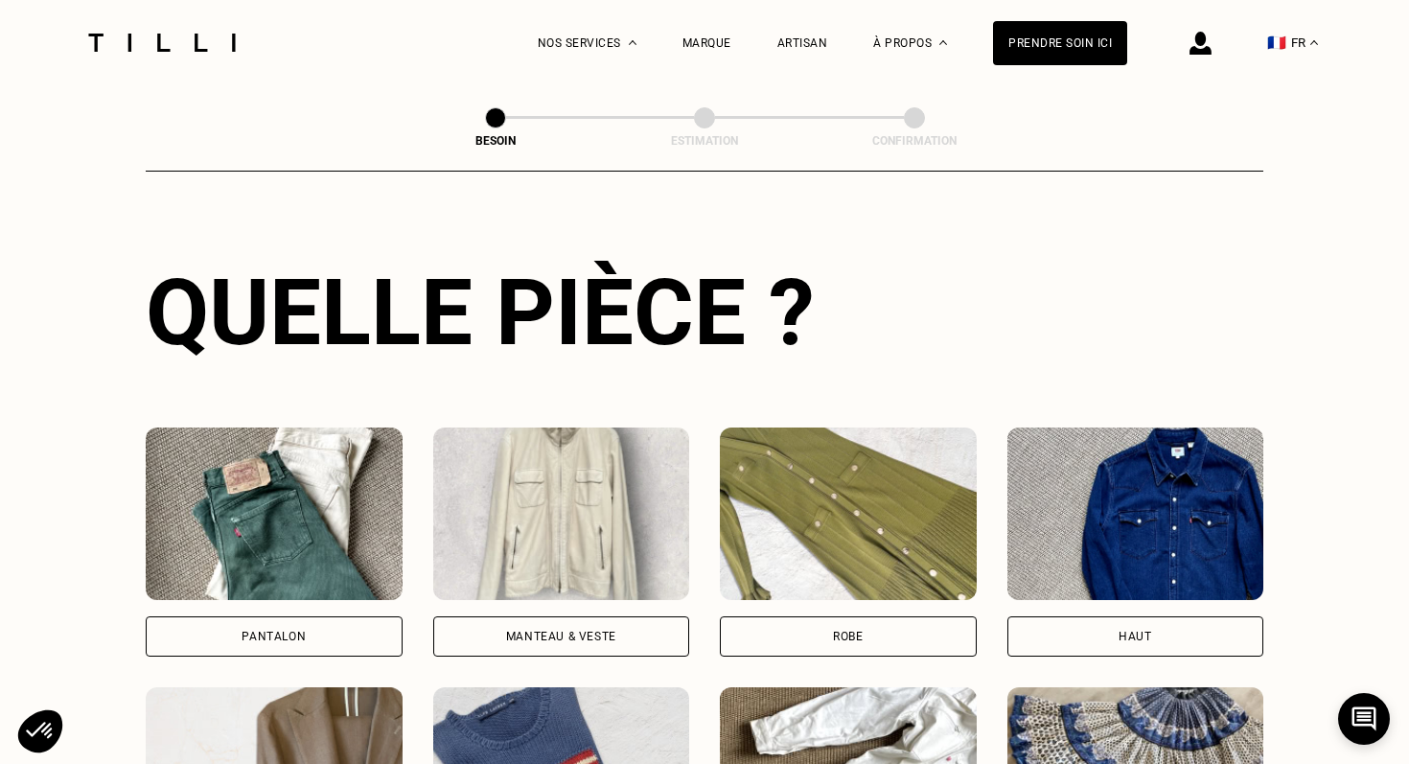
click at [339, 619] on div "Pantalon" at bounding box center [274, 637] width 257 height 40
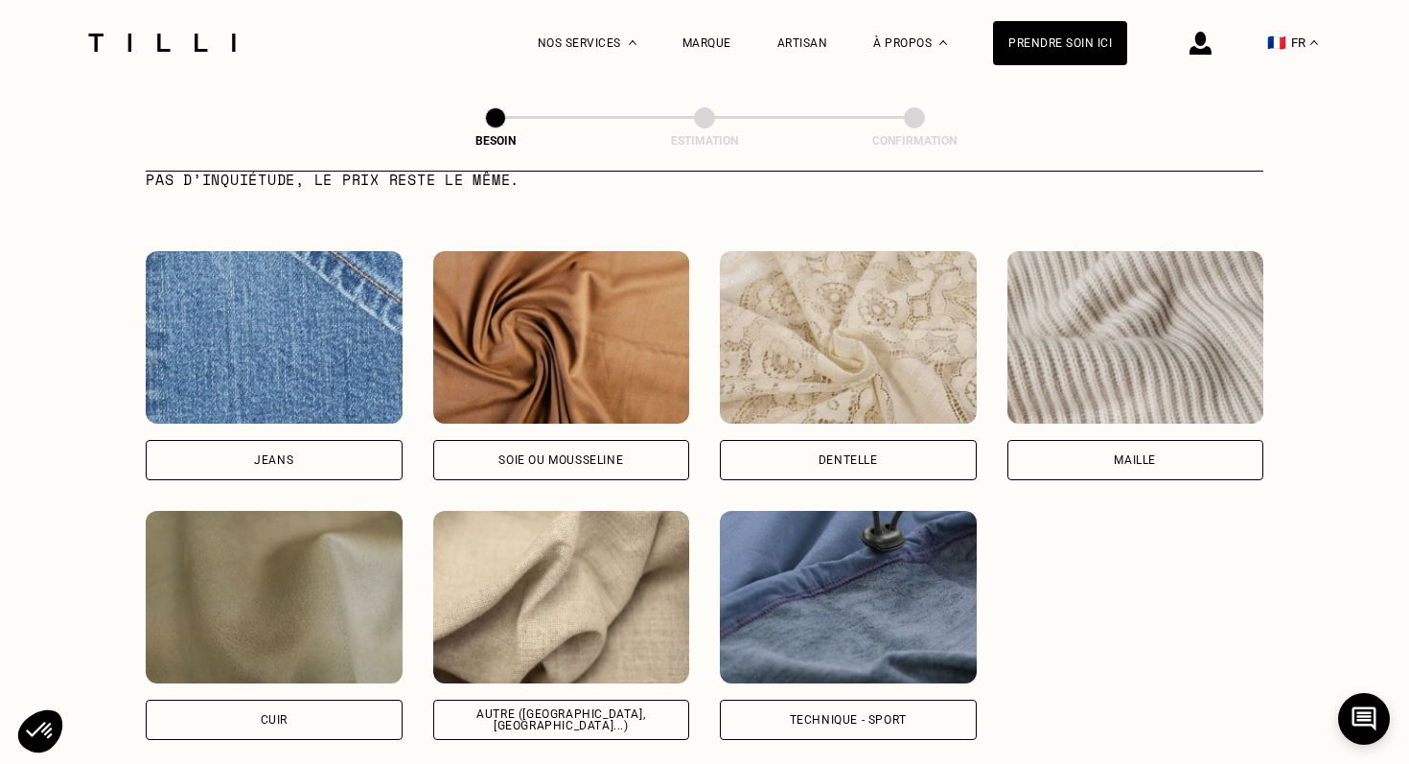
scroll to position [2008, 0]
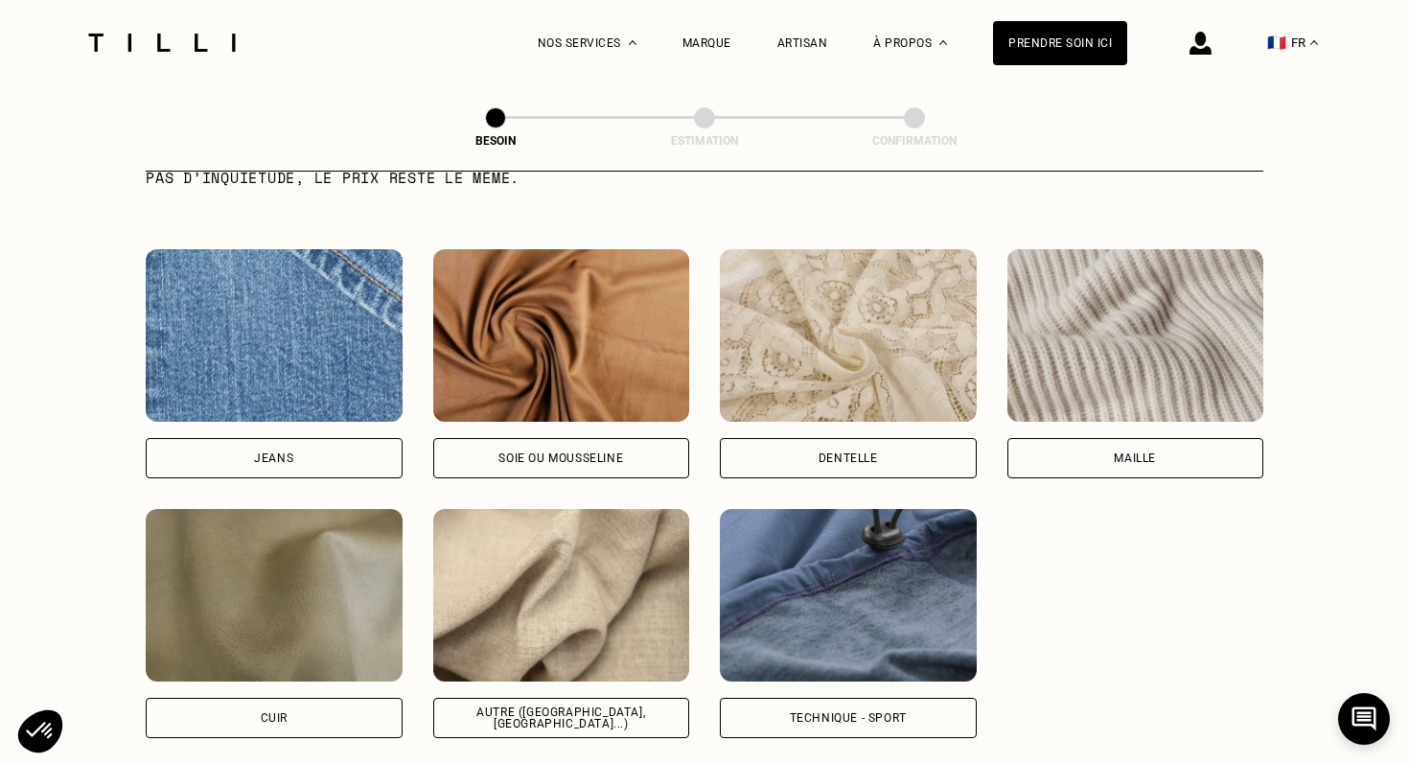
click at [586, 698] on div "Autre ([GEOGRAPHIC_DATA], [GEOGRAPHIC_DATA]...)" at bounding box center [561, 718] width 257 height 40
select select "FR"
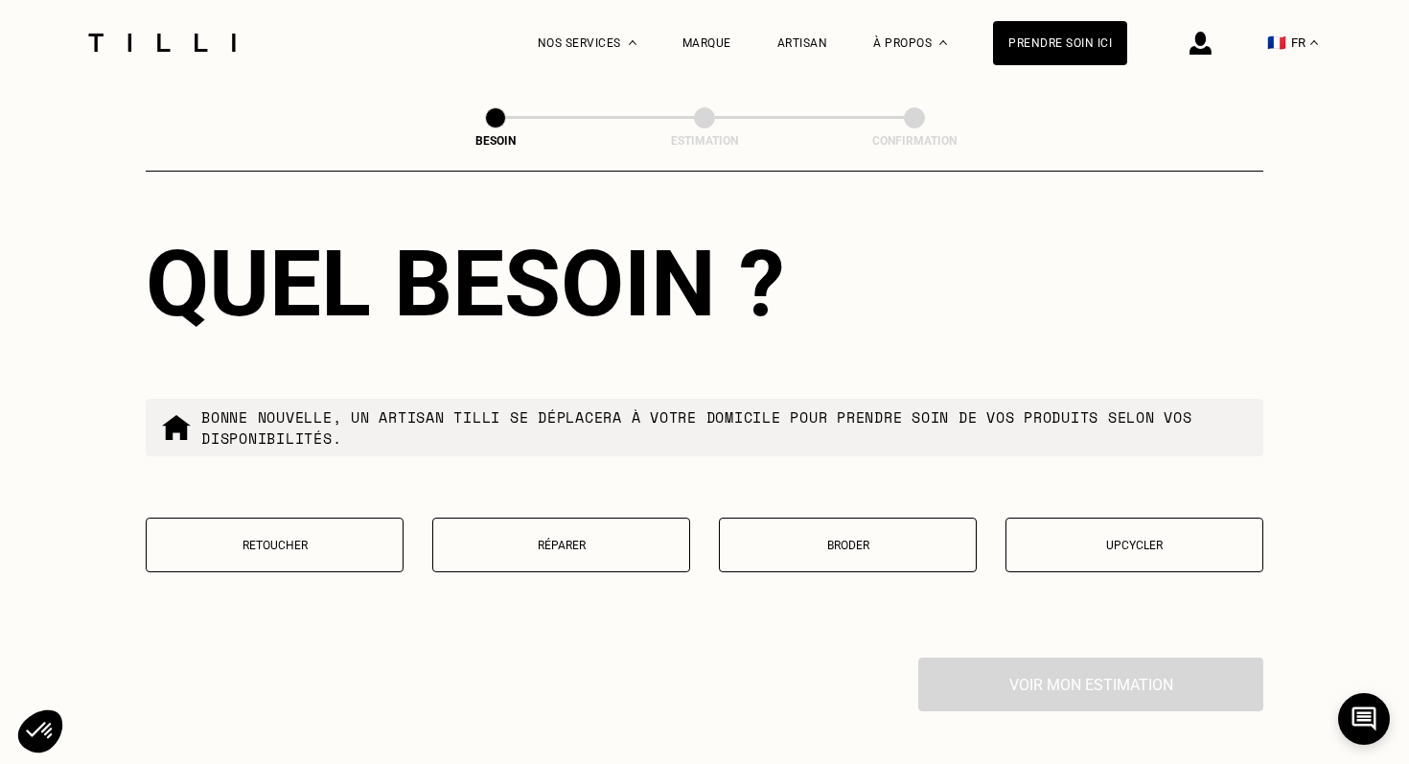
scroll to position [3113, 0]
click at [328, 538] on p "Retoucher" at bounding box center [274, 544] width 237 height 13
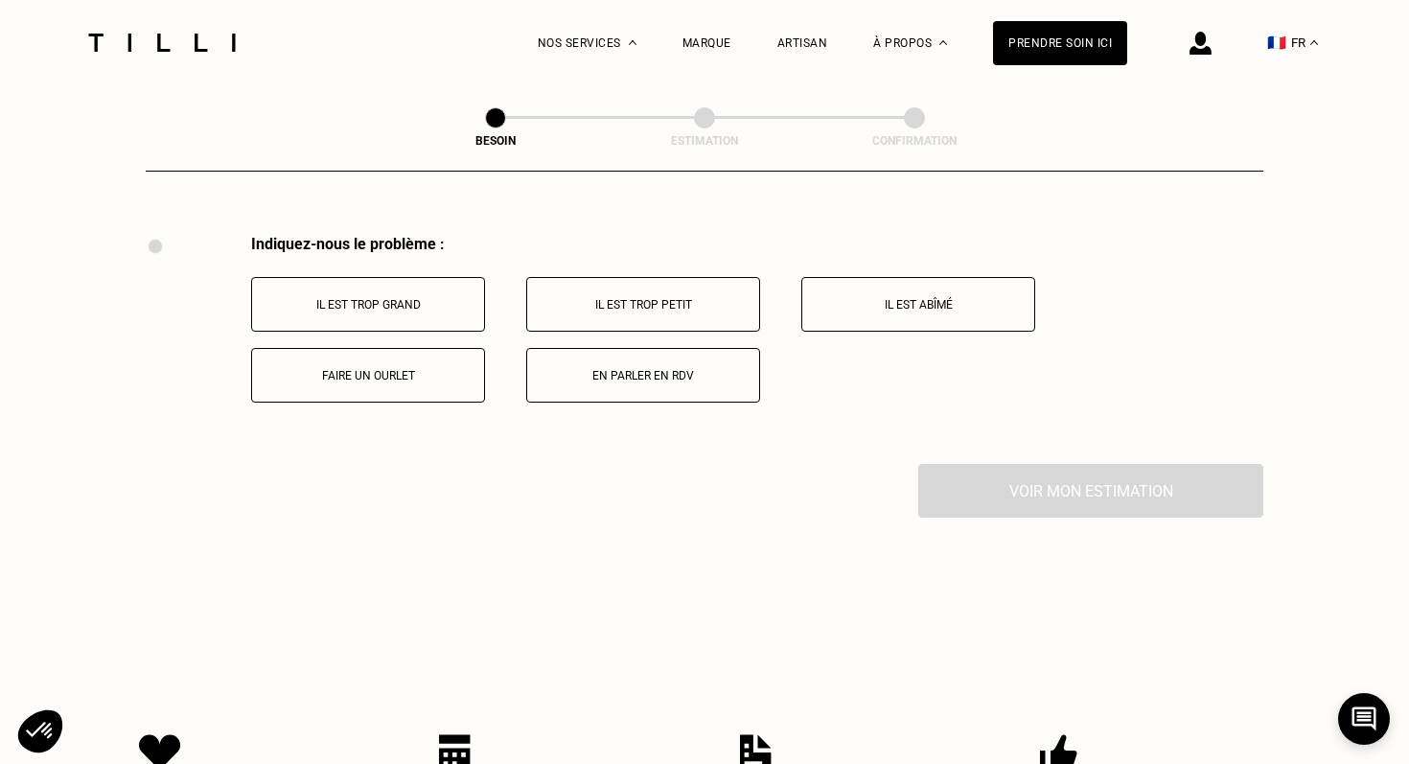
scroll to position [3555, 0]
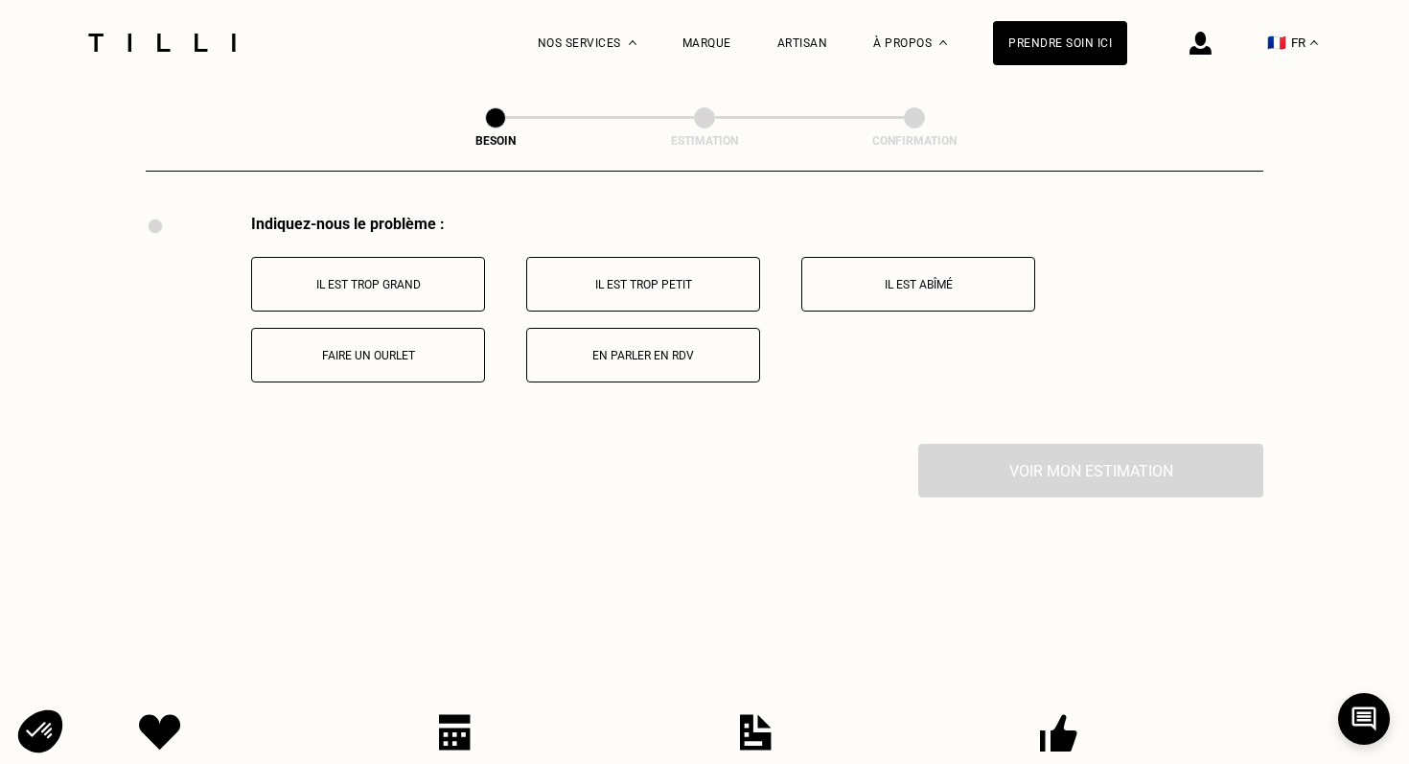
click at [434, 349] on p "Faire un ourlet" at bounding box center [368, 355] width 213 height 13
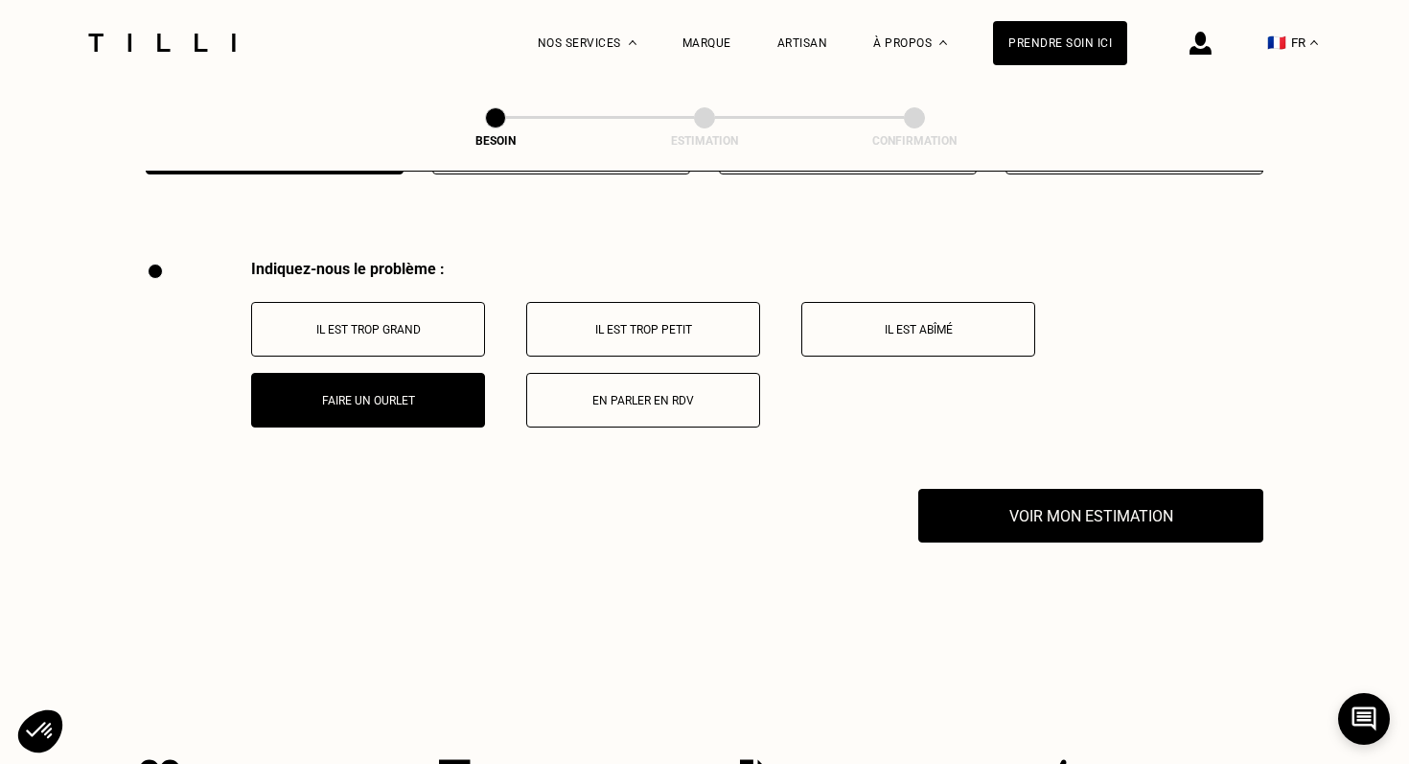
scroll to position [3494, 0]
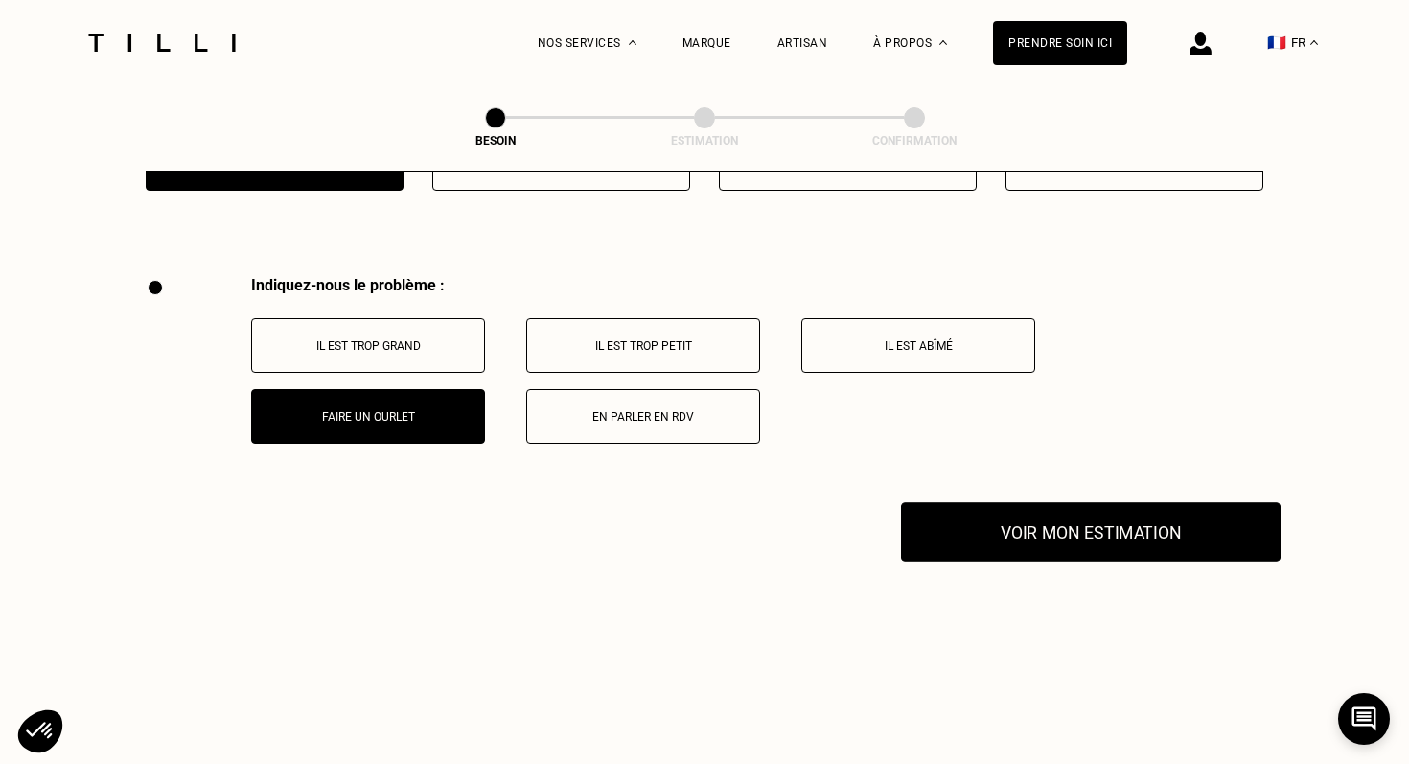
click at [989, 507] on button "Voir mon estimation" at bounding box center [1091, 531] width 380 height 59
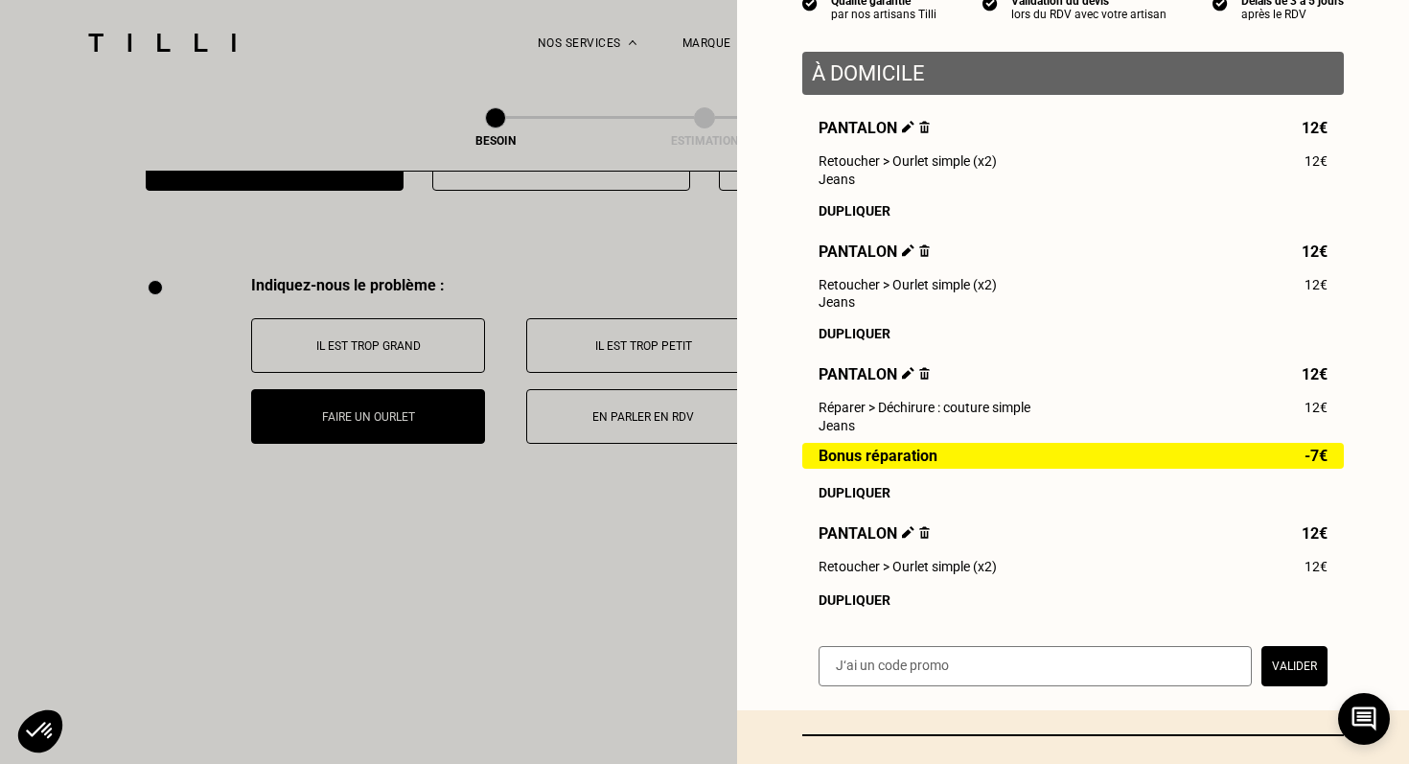
scroll to position [366, 0]
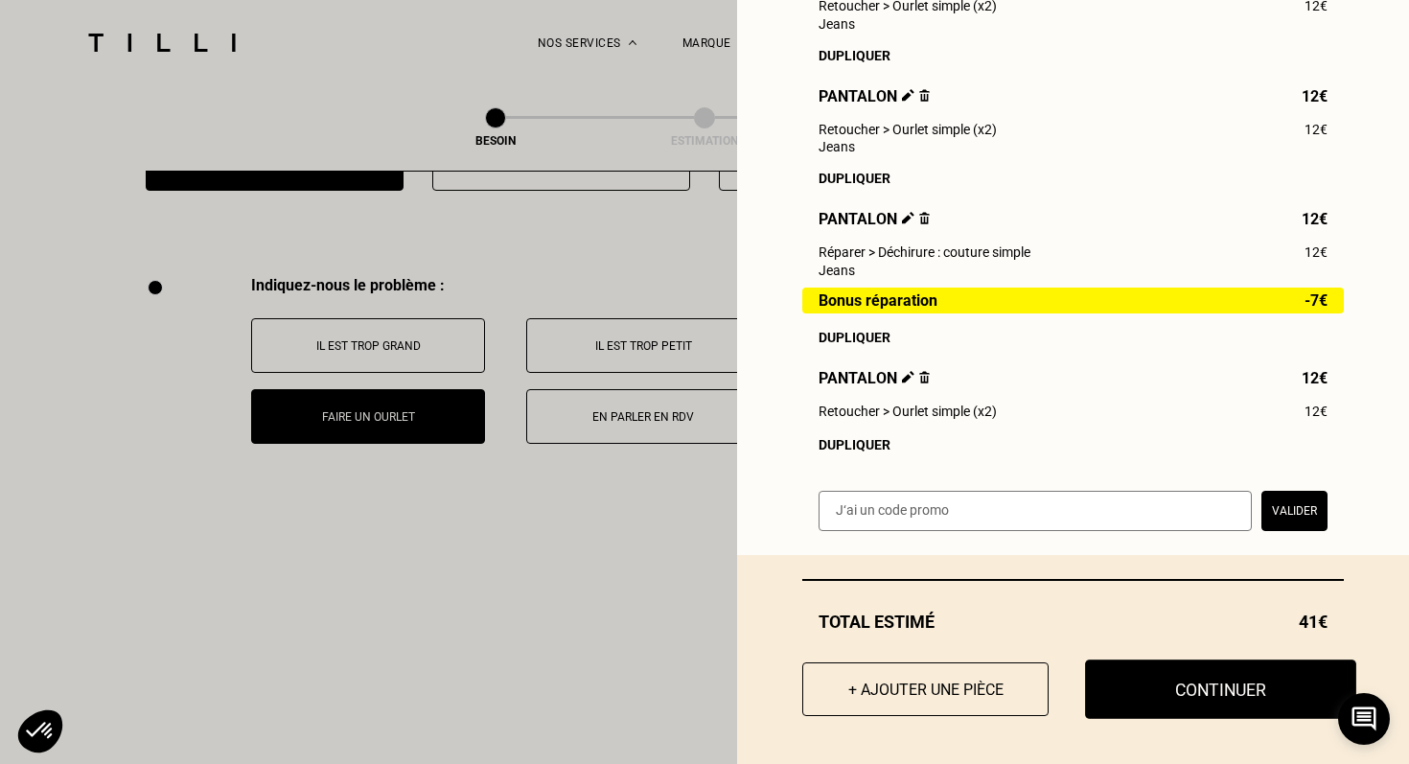
click at [1176, 686] on button "Continuer" at bounding box center [1220, 689] width 271 height 59
select select "FR"
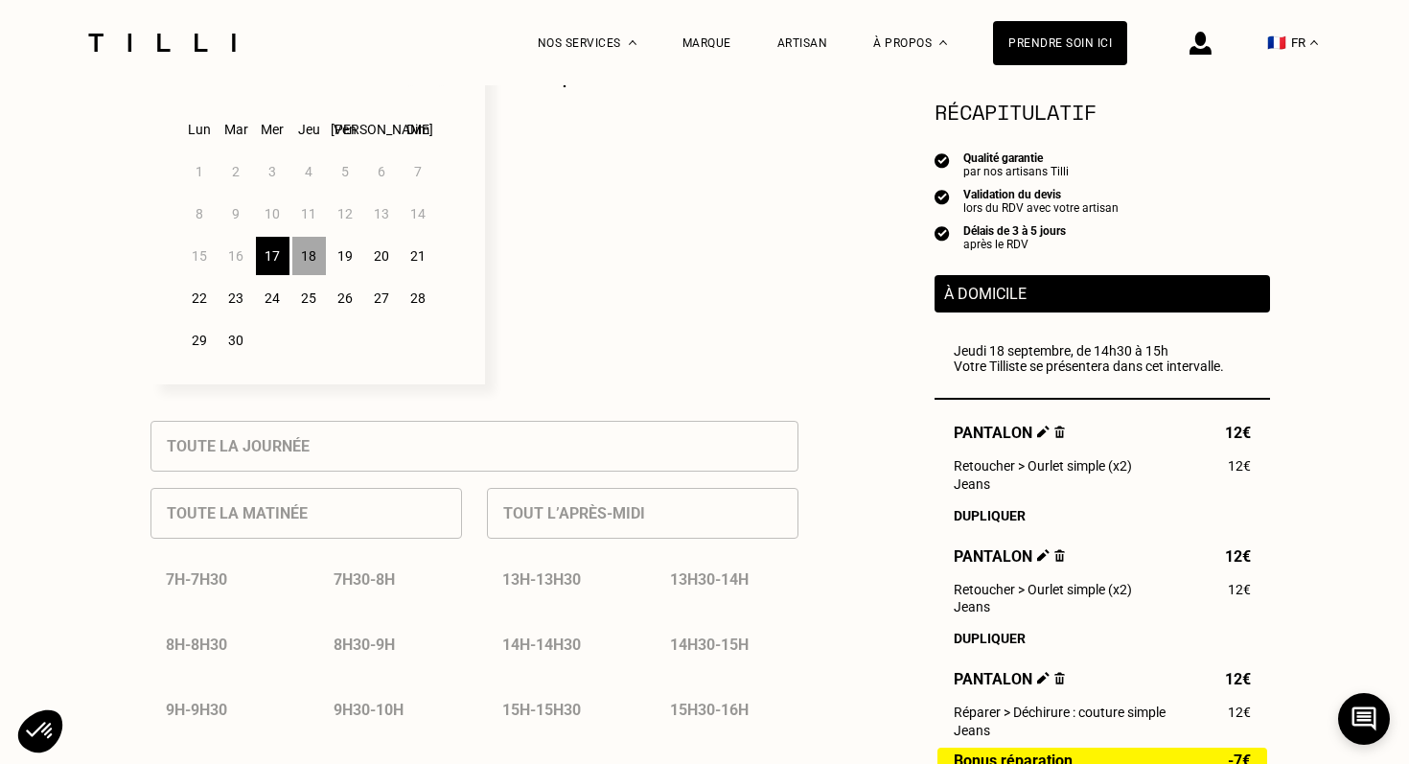
scroll to position [558, 0]
click at [299, 262] on div "18" at bounding box center [309, 254] width 34 height 38
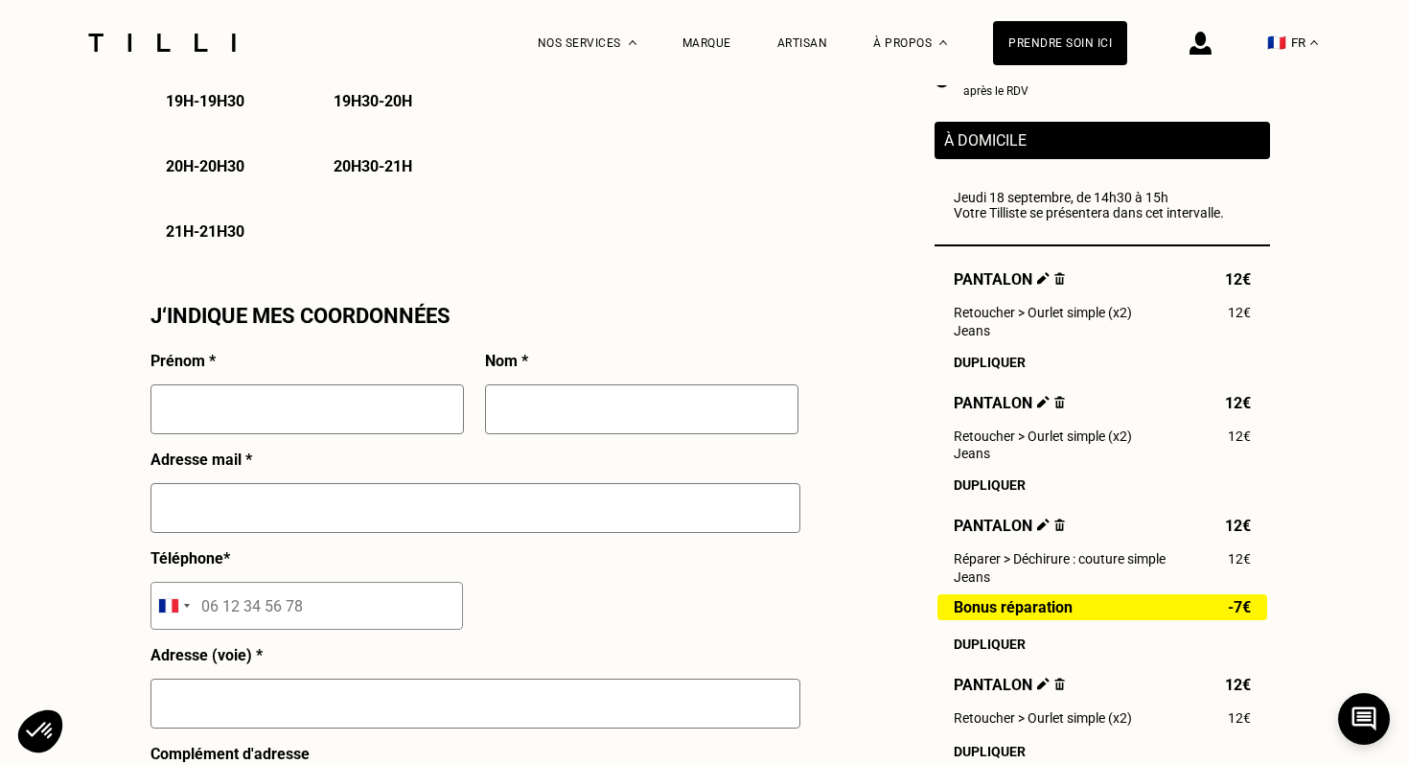
scroll to position [1577, 0]
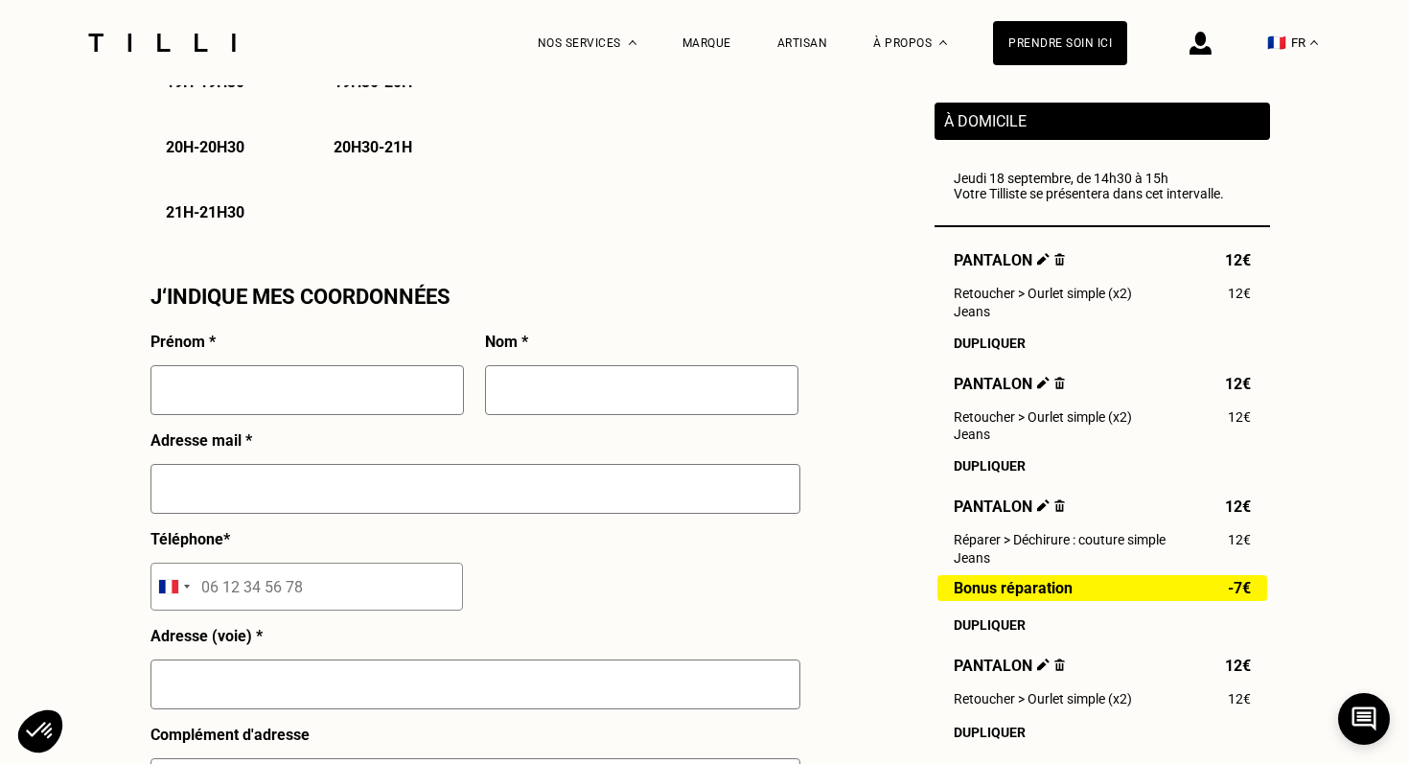
click at [364, 418] on div at bounding box center [308, 398] width 314 height 66
click at [365, 418] on div at bounding box center [308, 398] width 314 height 66
click at [372, 407] on input "text" at bounding box center [308, 390] width 314 height 50
click at [375, 381] on input "text" at bounding box center [308, 390] width 314 height 50
type input "Margaux"
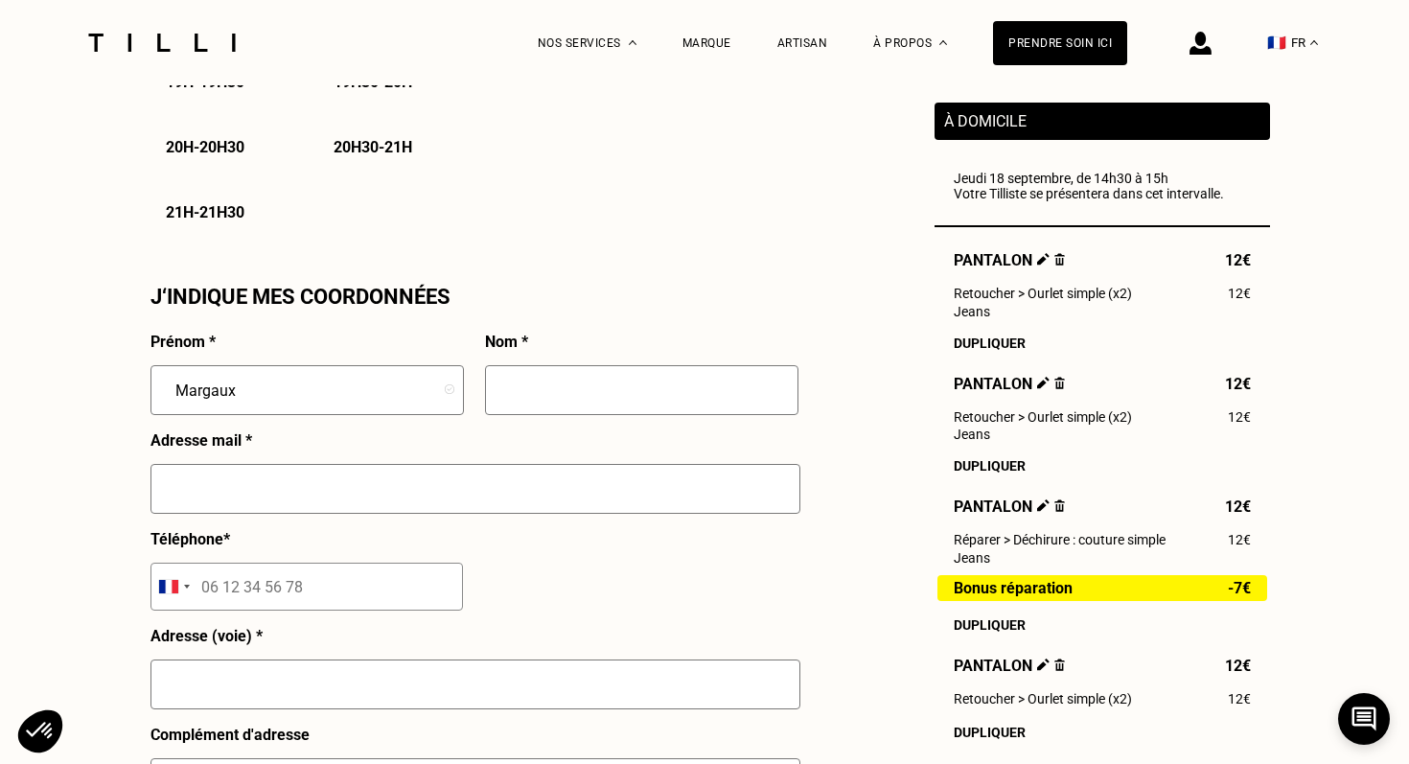
click at [647, 374] on input "text" at bounding box center [642, 390] width 314 height 50
type input "[PERSON_NAME]"
click at [524, 514] on input "text" at bounding box center [476, 489] width 650 height 50
type input "[EMAIL_ADDRESS][DOMAIN_NAME]"
click at [310, 576] on input "tel" at bounding box center [307, 587] width 313 height 48
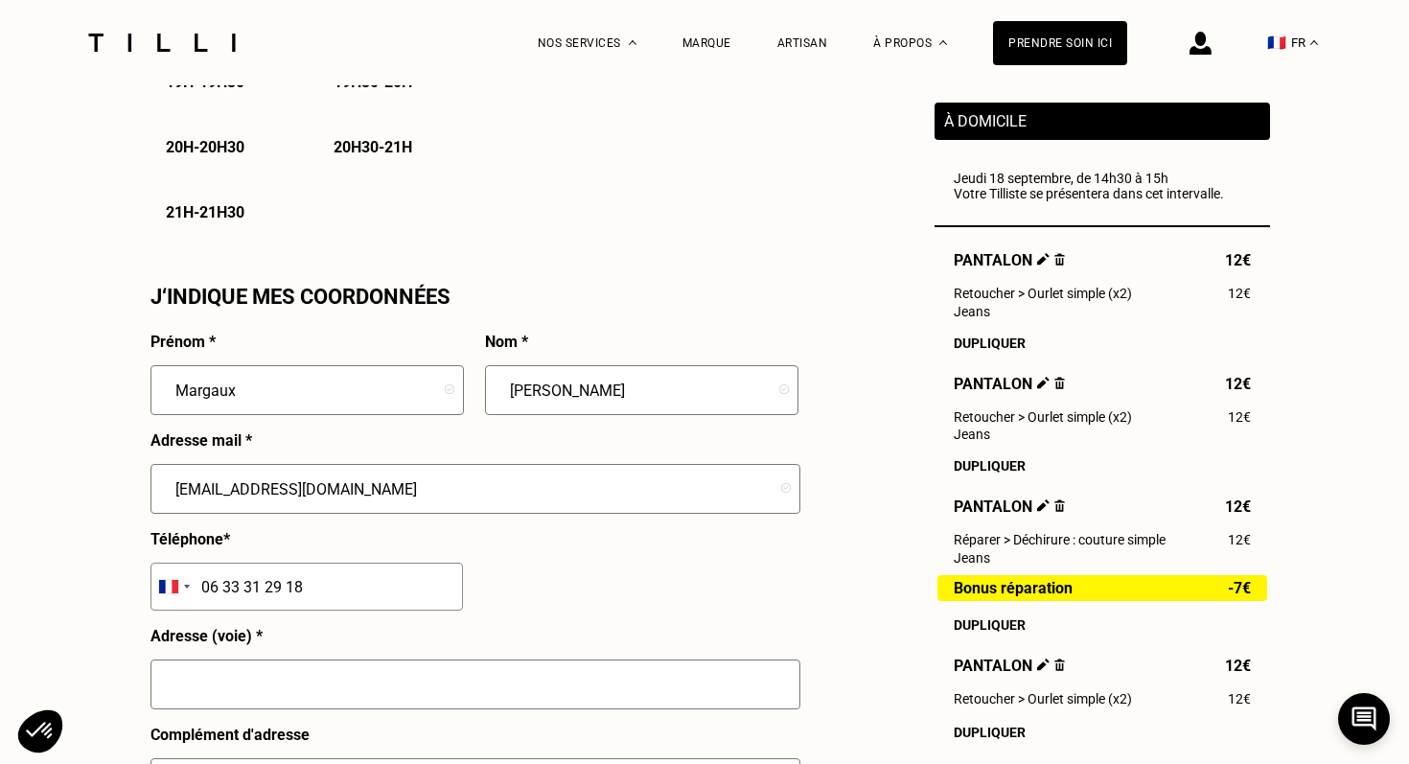
type input "06 33 31 29 18"
click at [278, 685] on input "text" at bounding box center [476, 685] width 650 height 50
type input "[STREET_ADDRESS]"
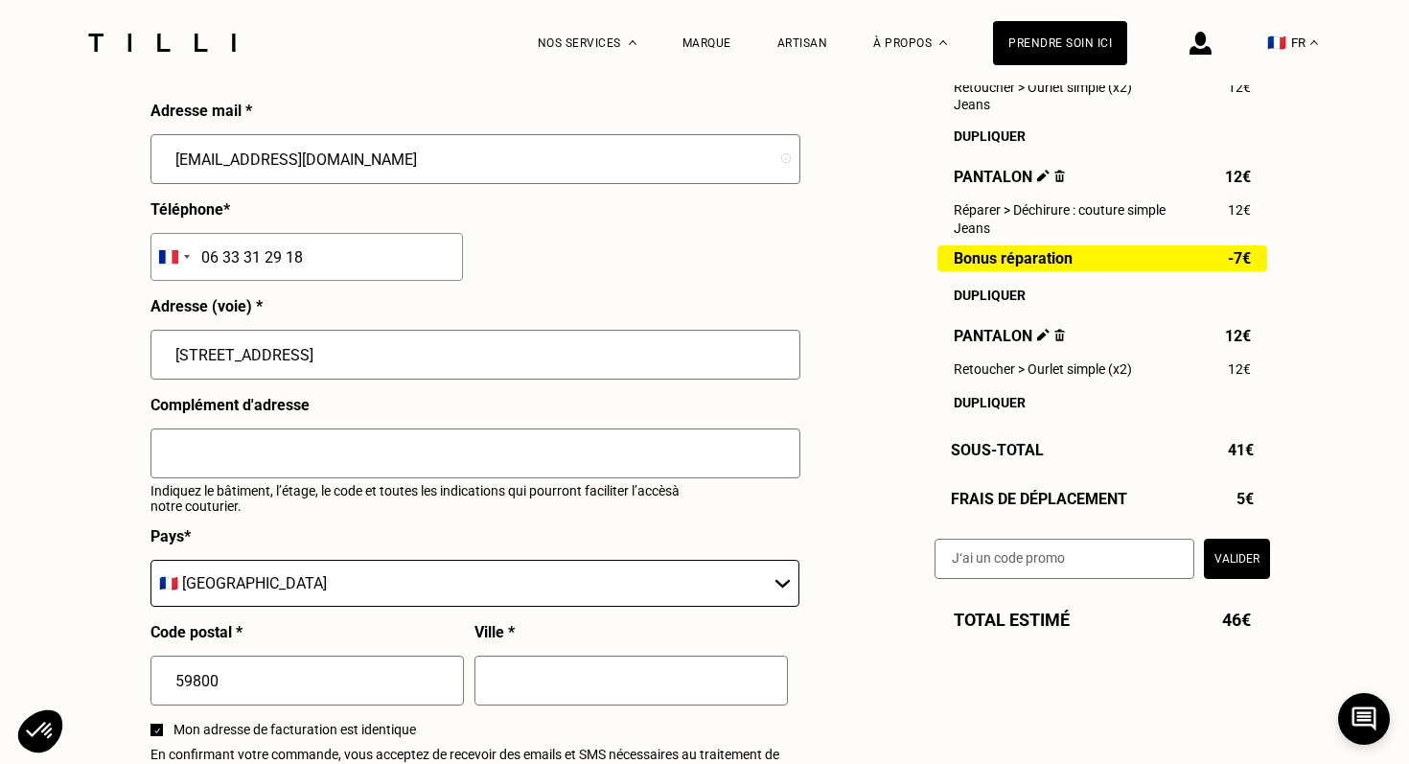
scroll to position [1930, 0]
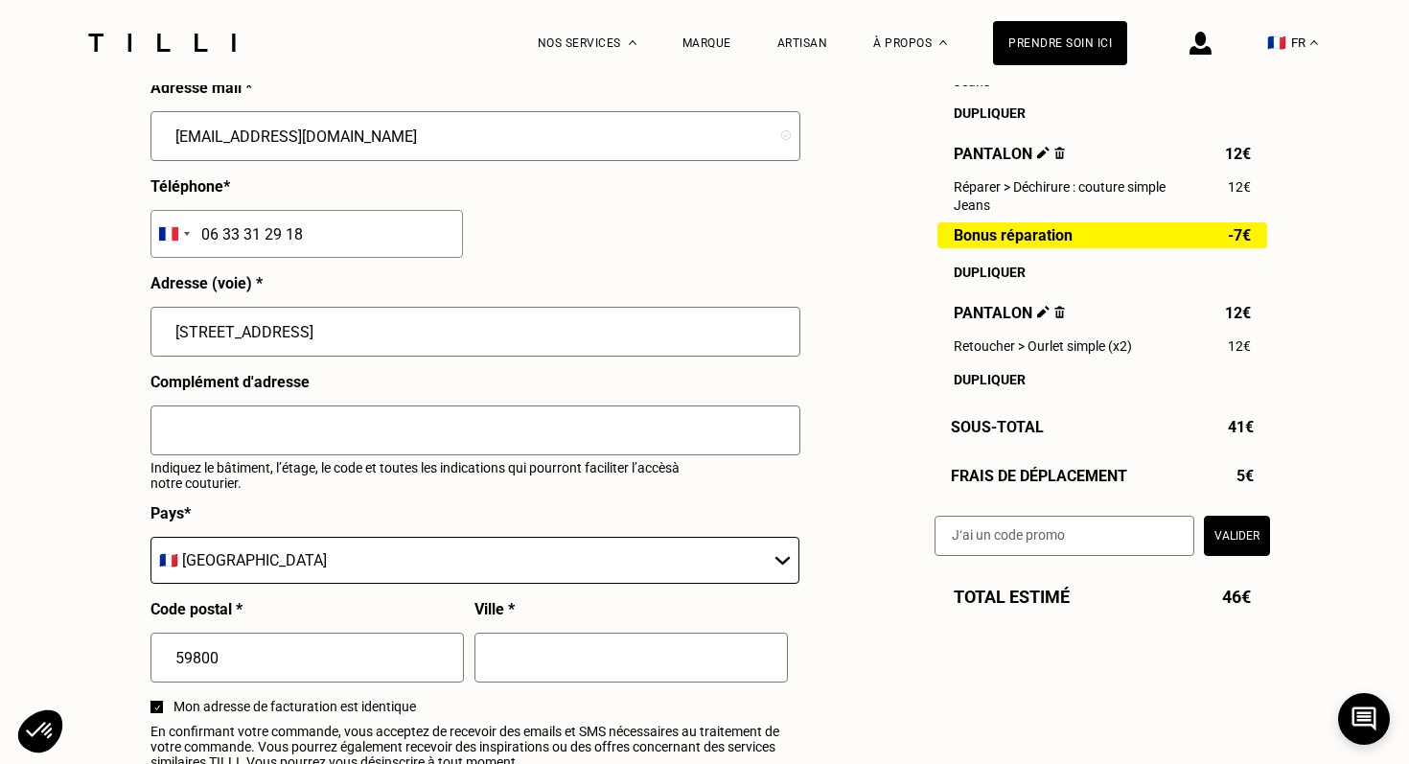
click at [511, 668] on input "text" at bounding box center [632, 658] width 314 height 50
type input "Lille"
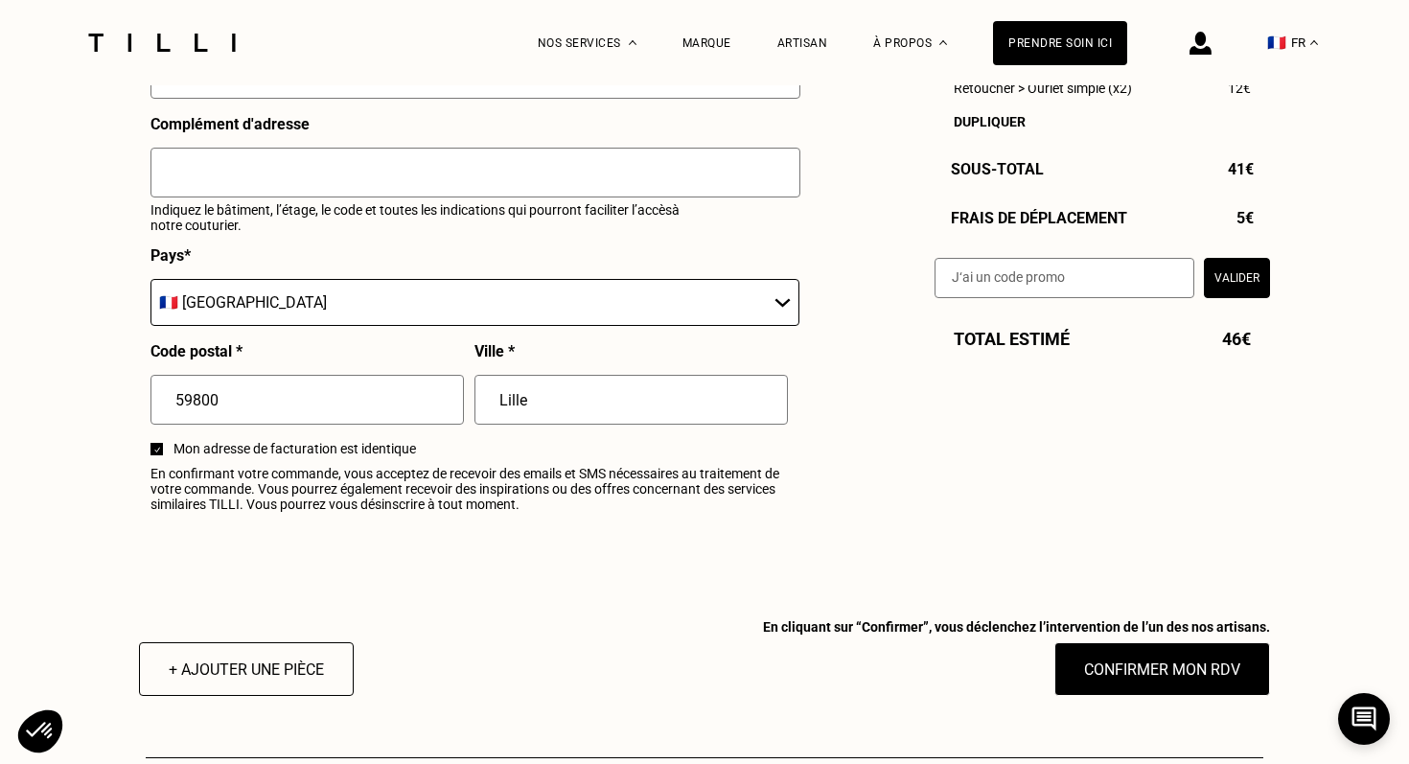
scroll to position [2220, 0]
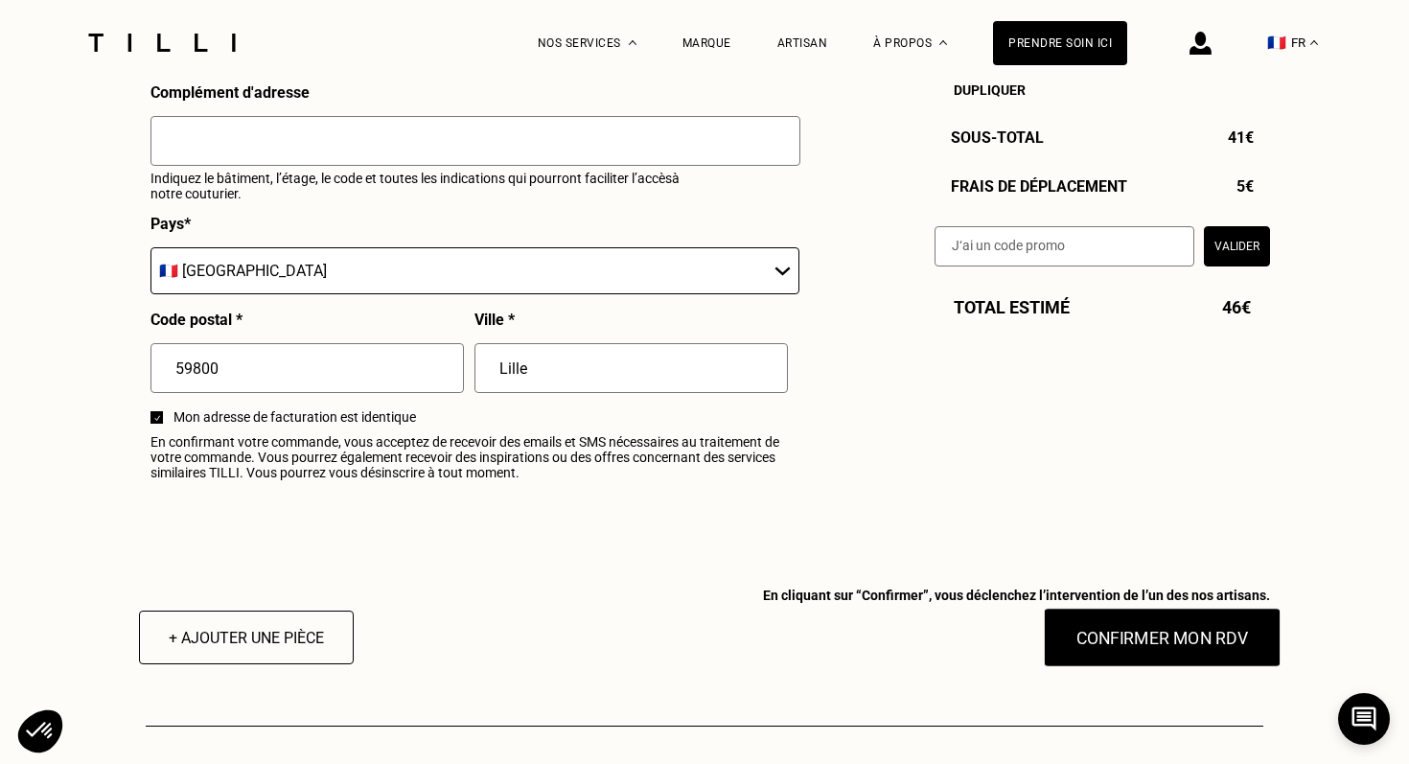
click at [1143, 633] on button "Confirmer mon RDV" at bounding box center [1163, 637] width 238 height 59
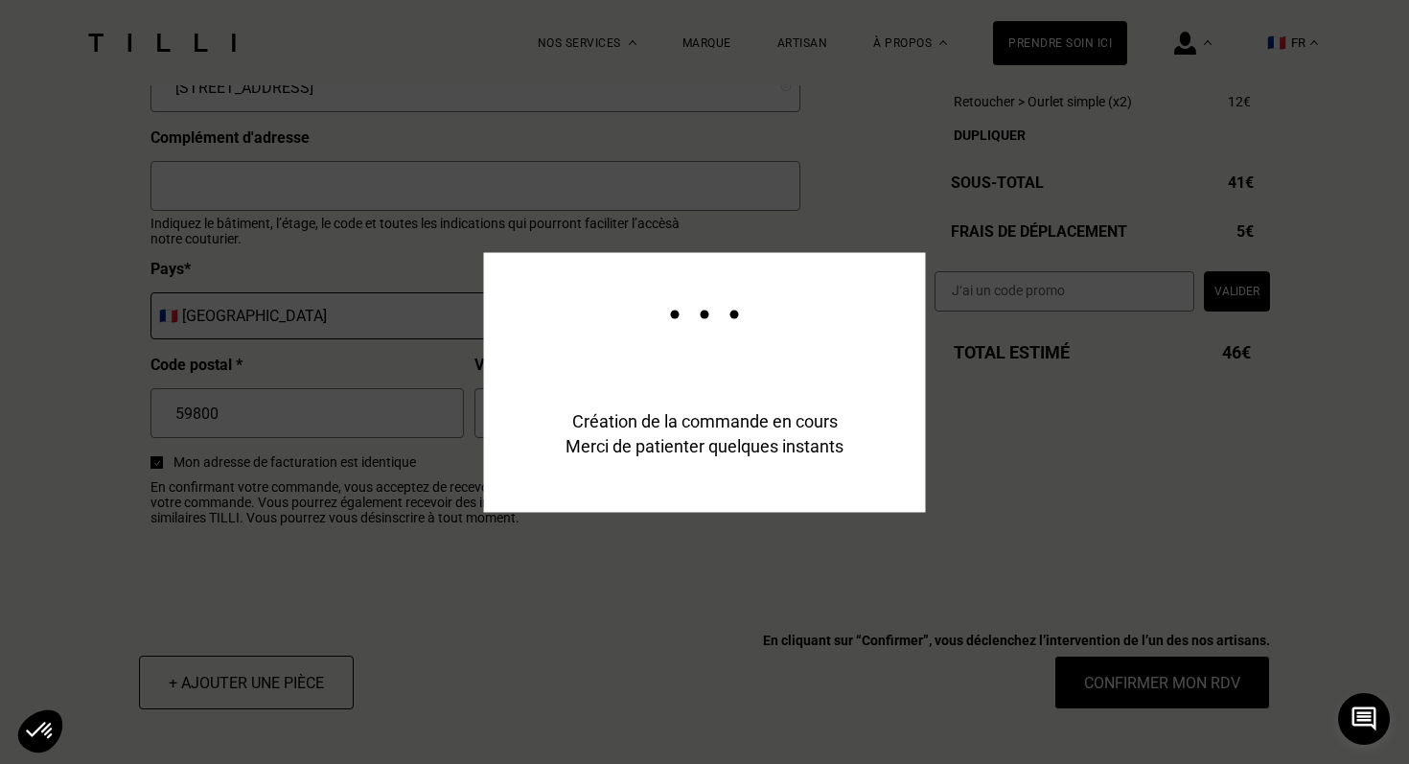
scroll to position [2266, 0]
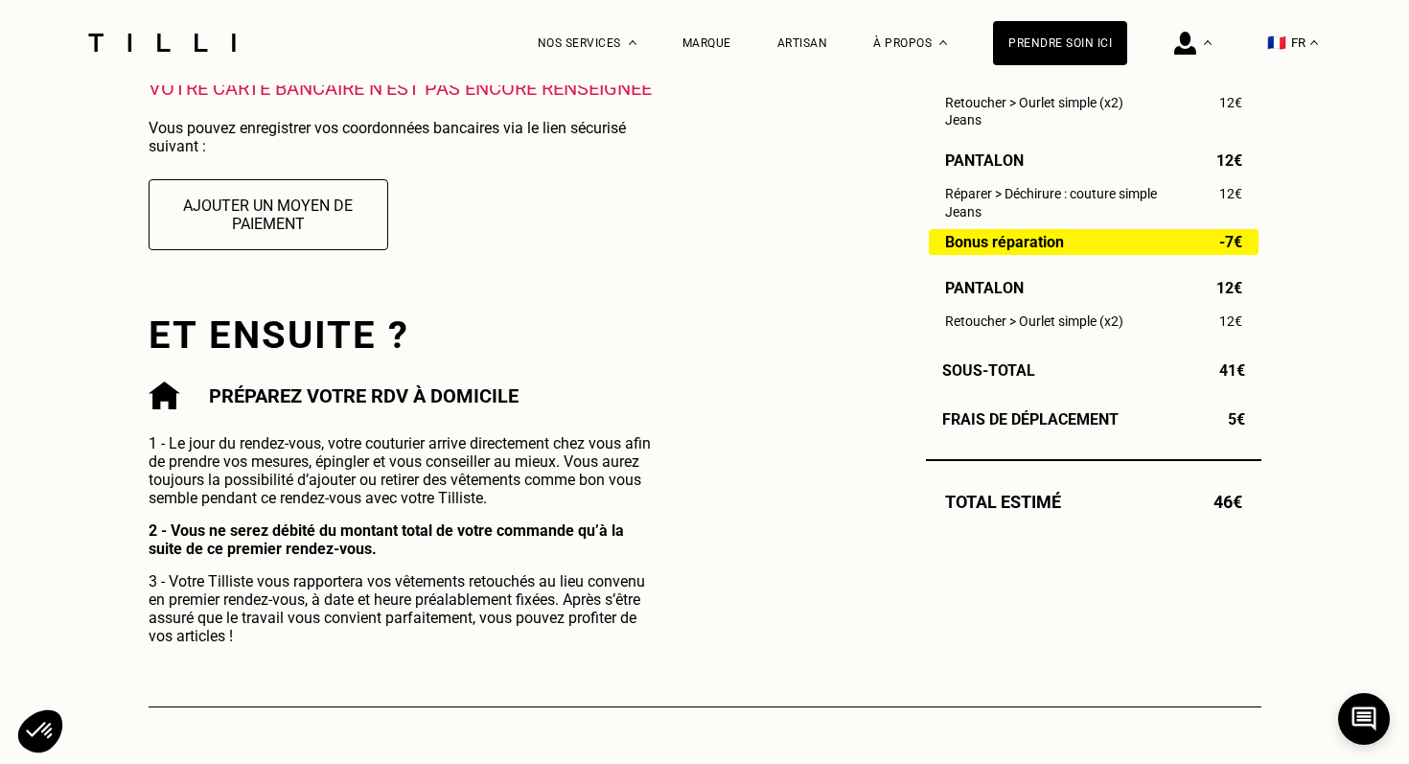
scroll to position [783, 0]
